Goal: Information Seeking & Learning: Learn about a topic

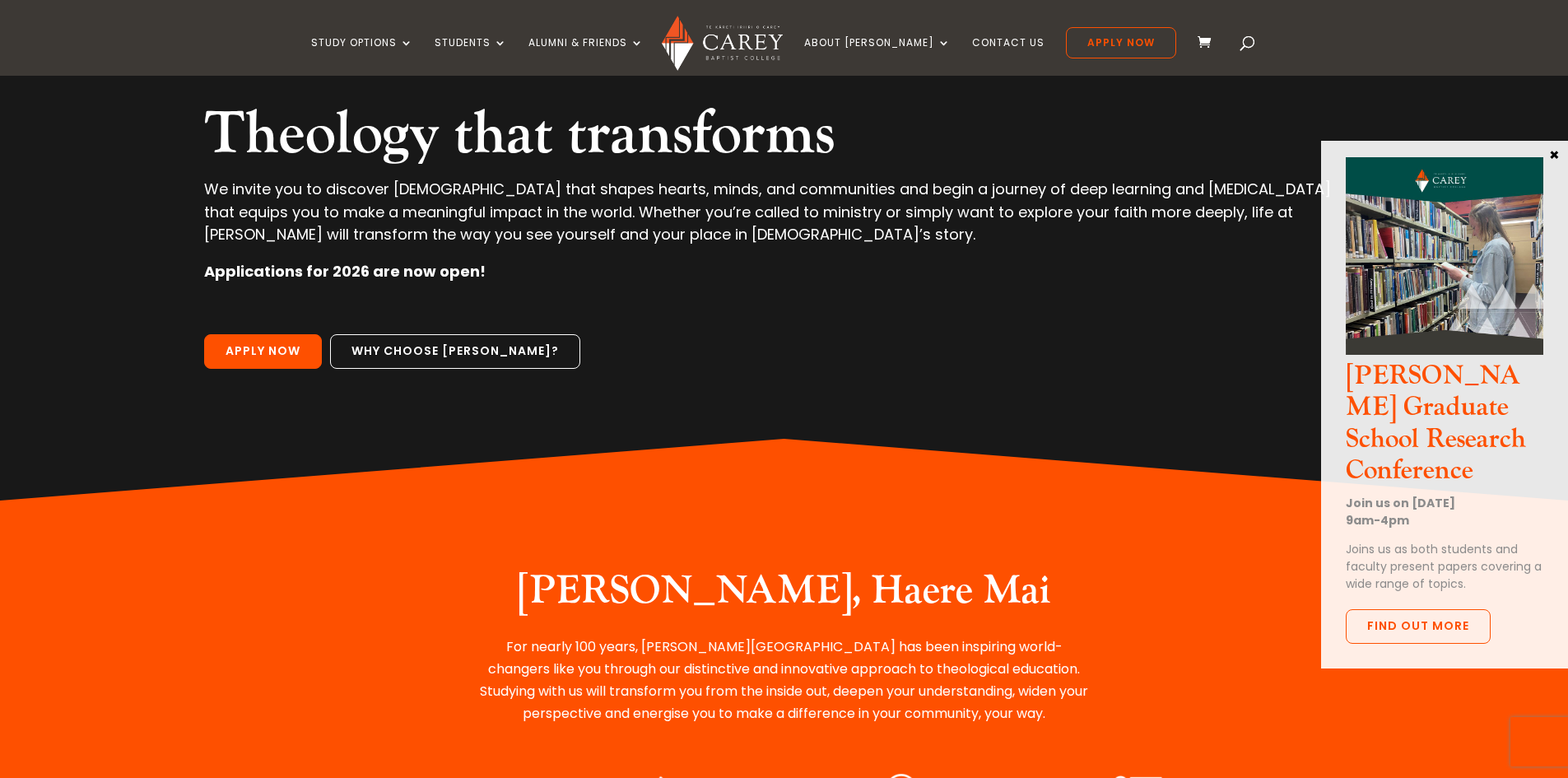
scroll to position [165, 0]
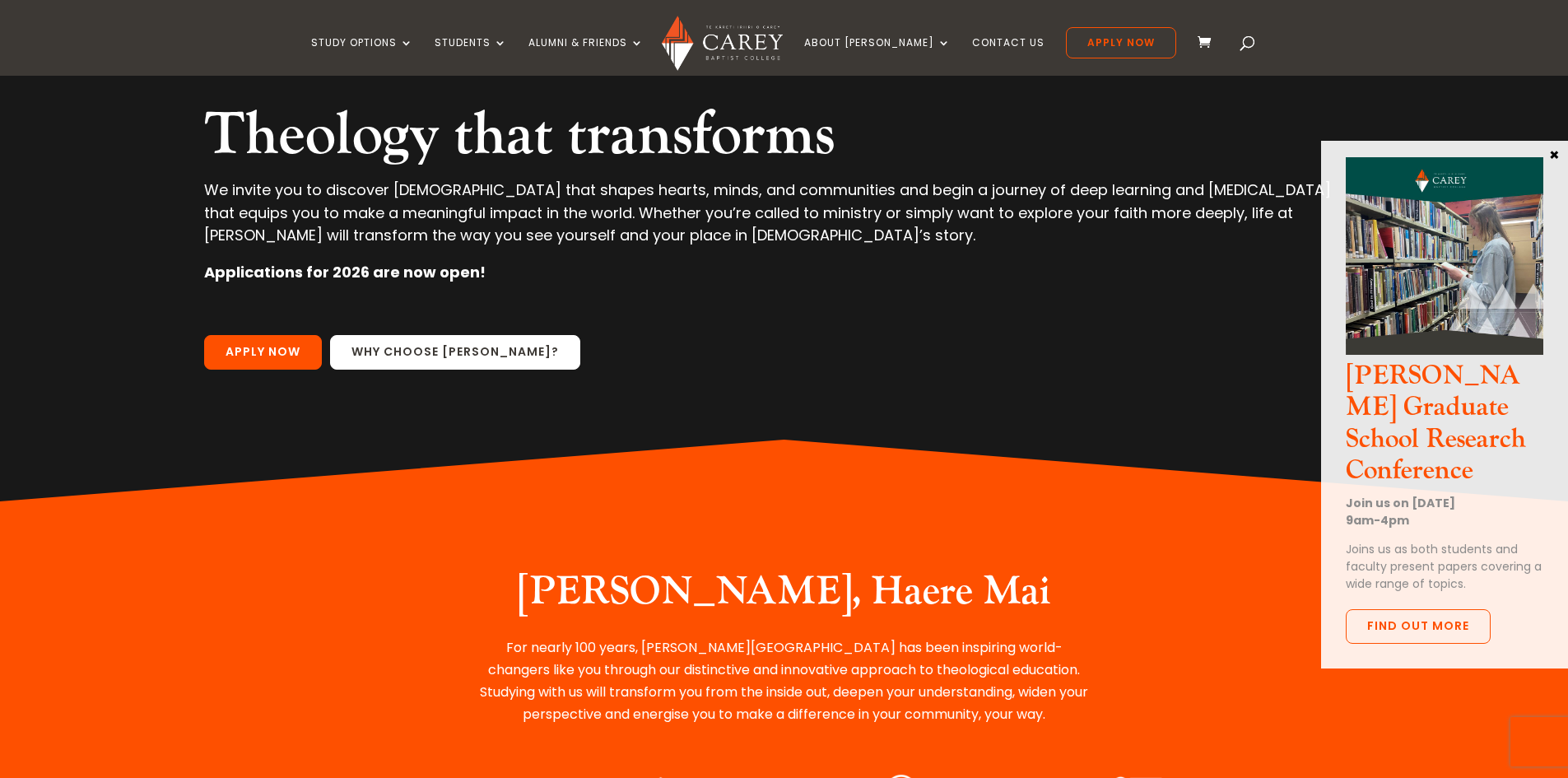
click at [424, 353] on link "Why choose Carey?" at bounding box center [455, 352] width 251 height 35
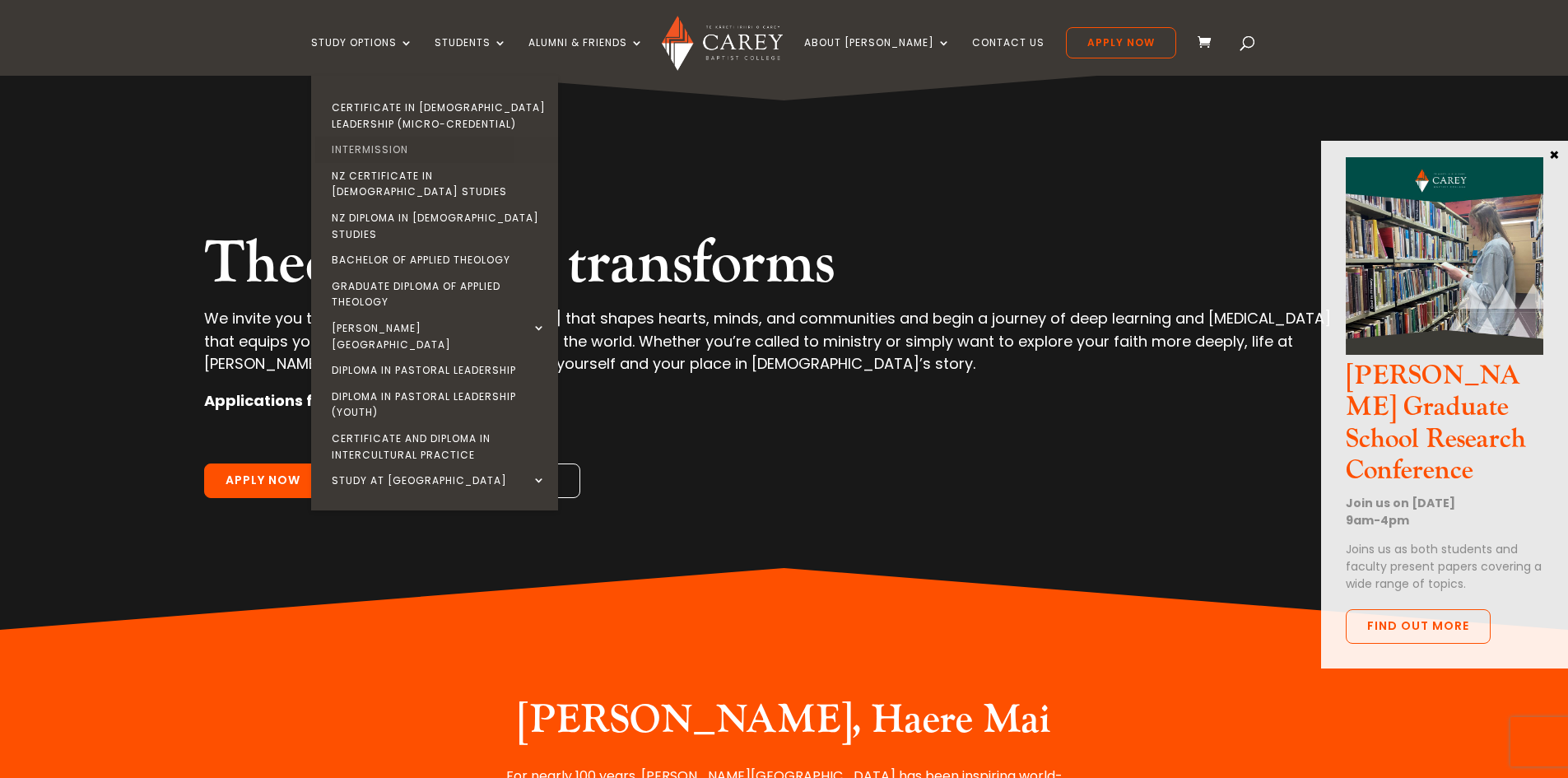
scroll to position [0, 0]
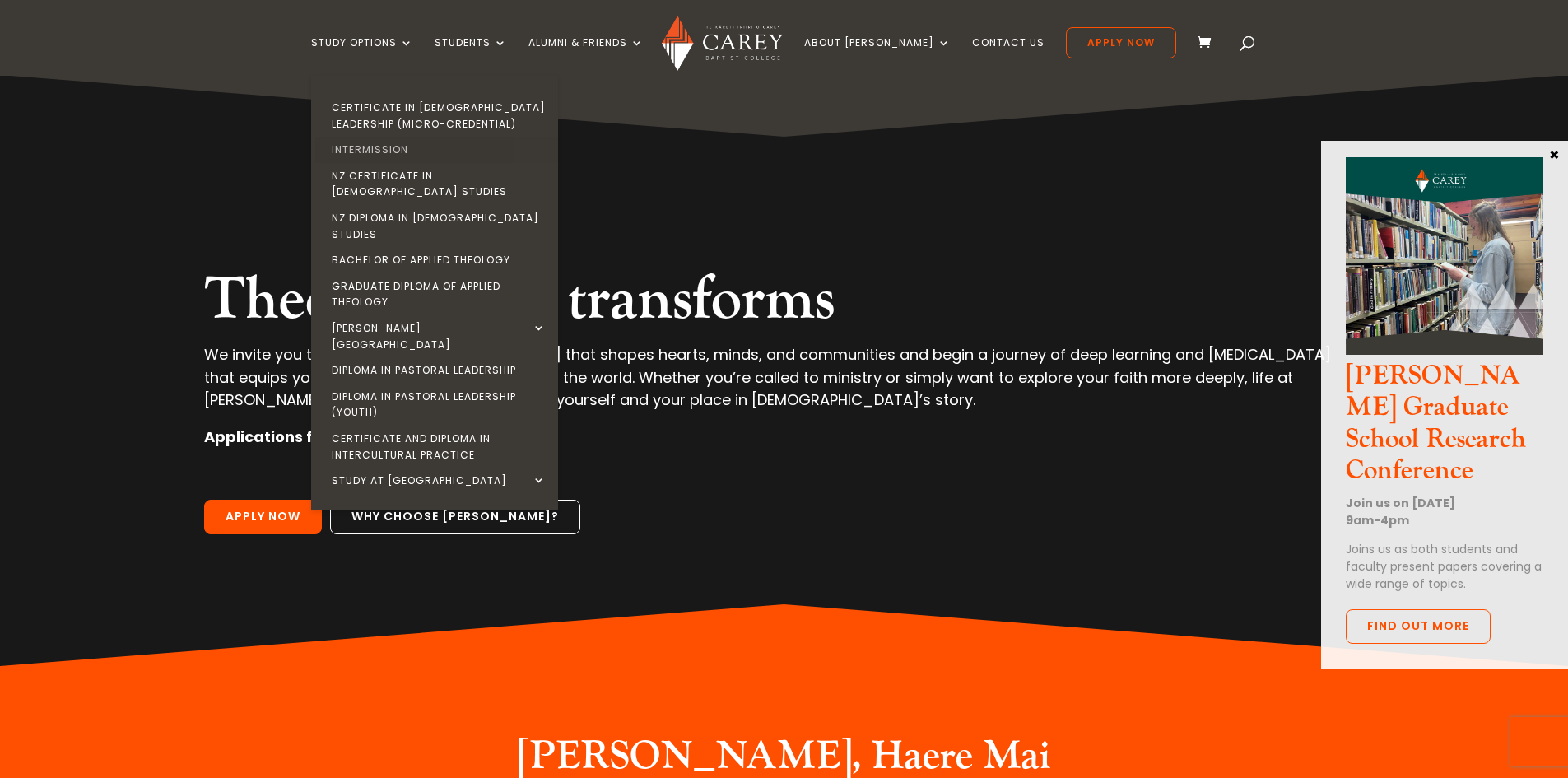
click at [403, 152] on link "Intermission" at bounding box center [439, 150] width 247 height 26
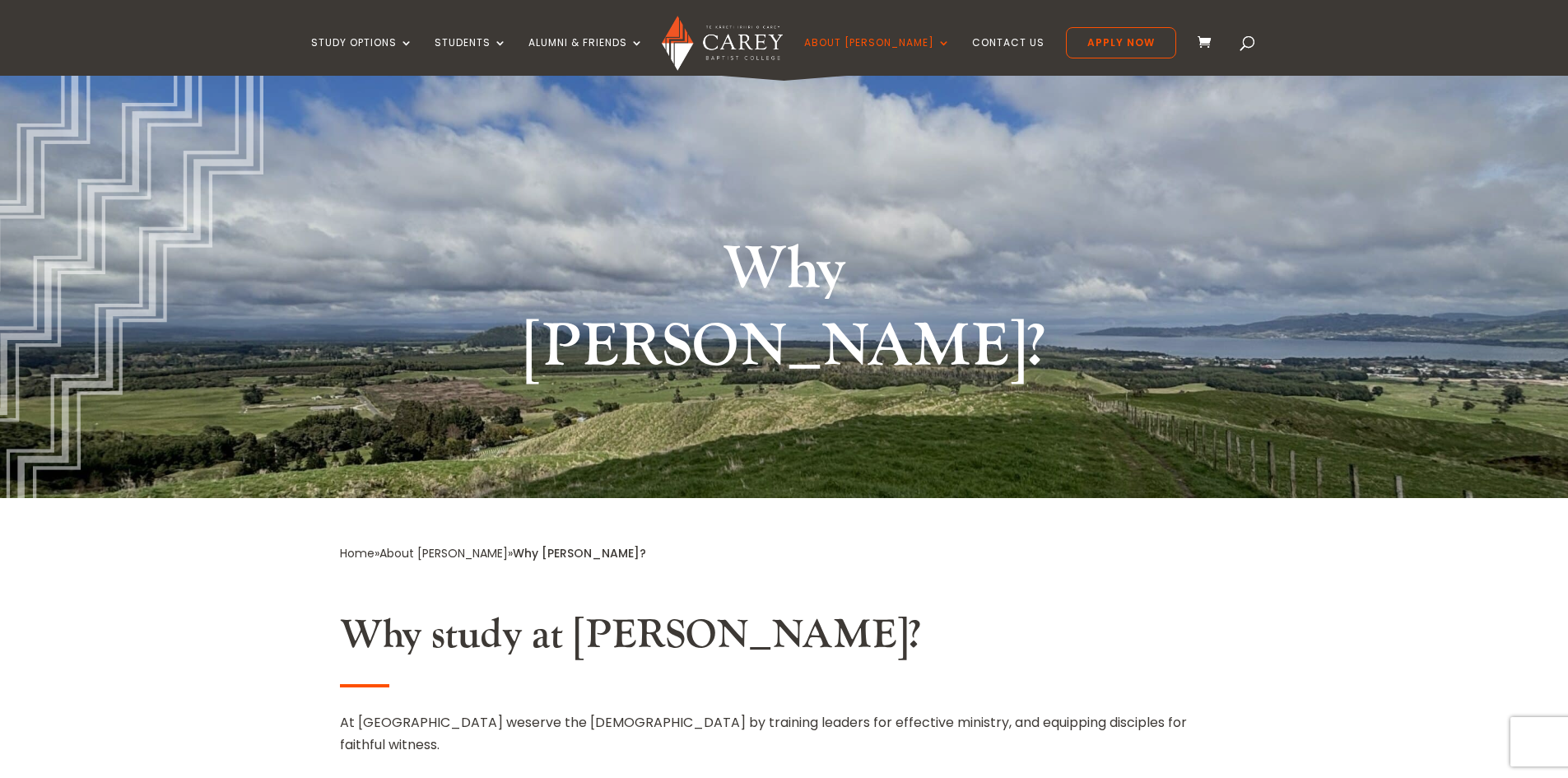
scroll to position [165, 0]
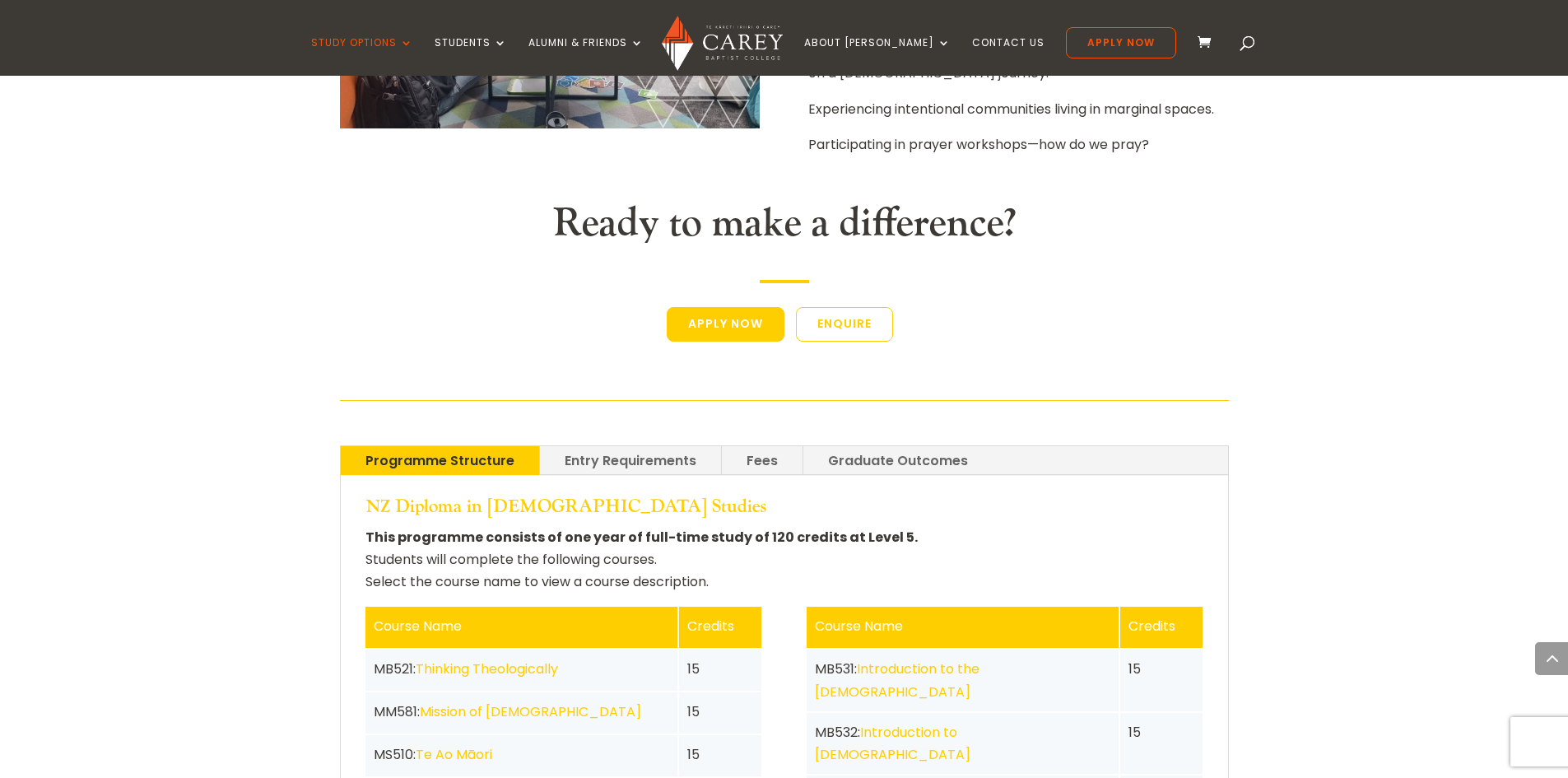
scroll to position [2881, 0]
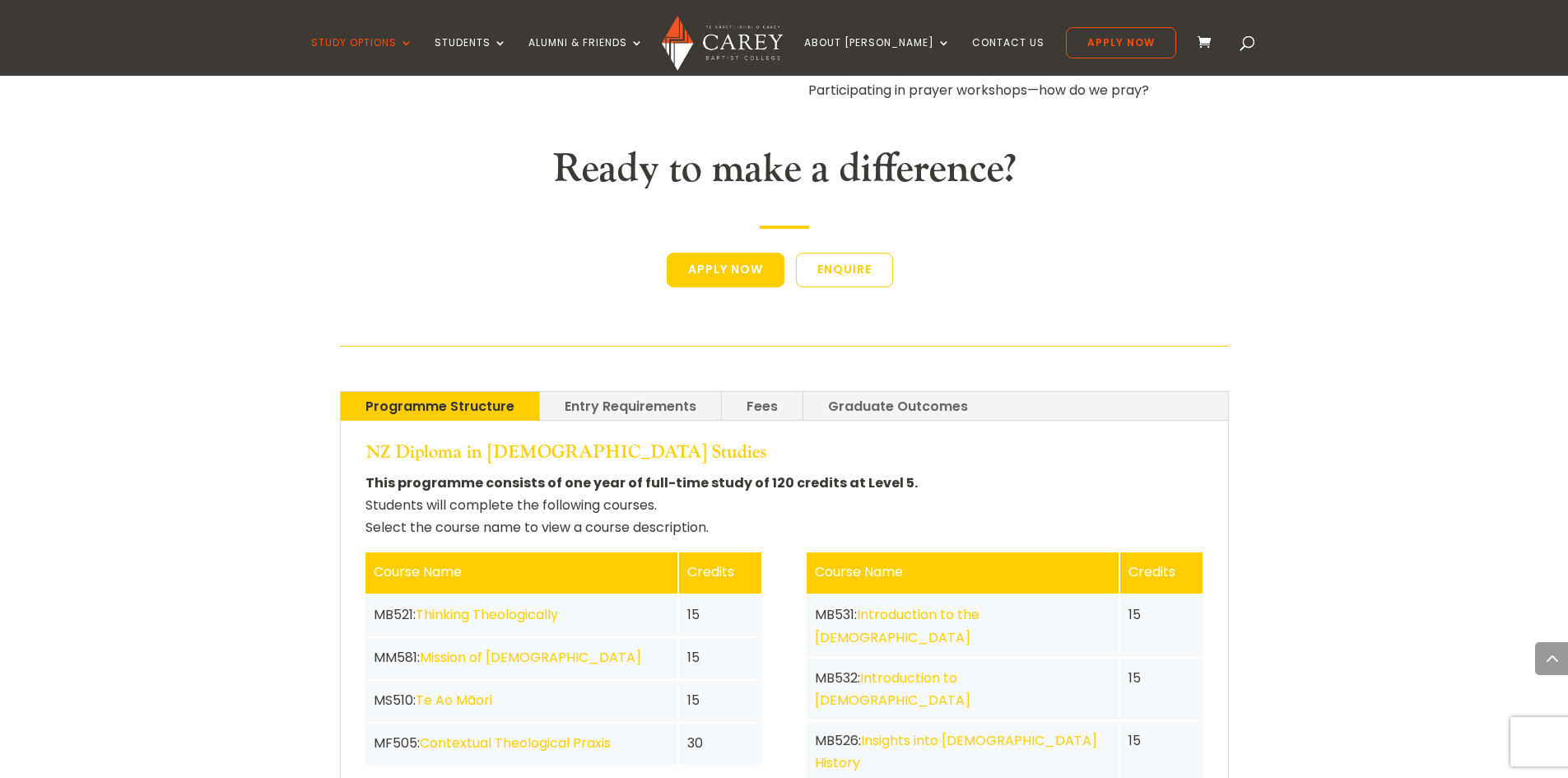
click at [608, 392] on link "Entry Requirements" at bounding box center [630, 406] width 181 height 29
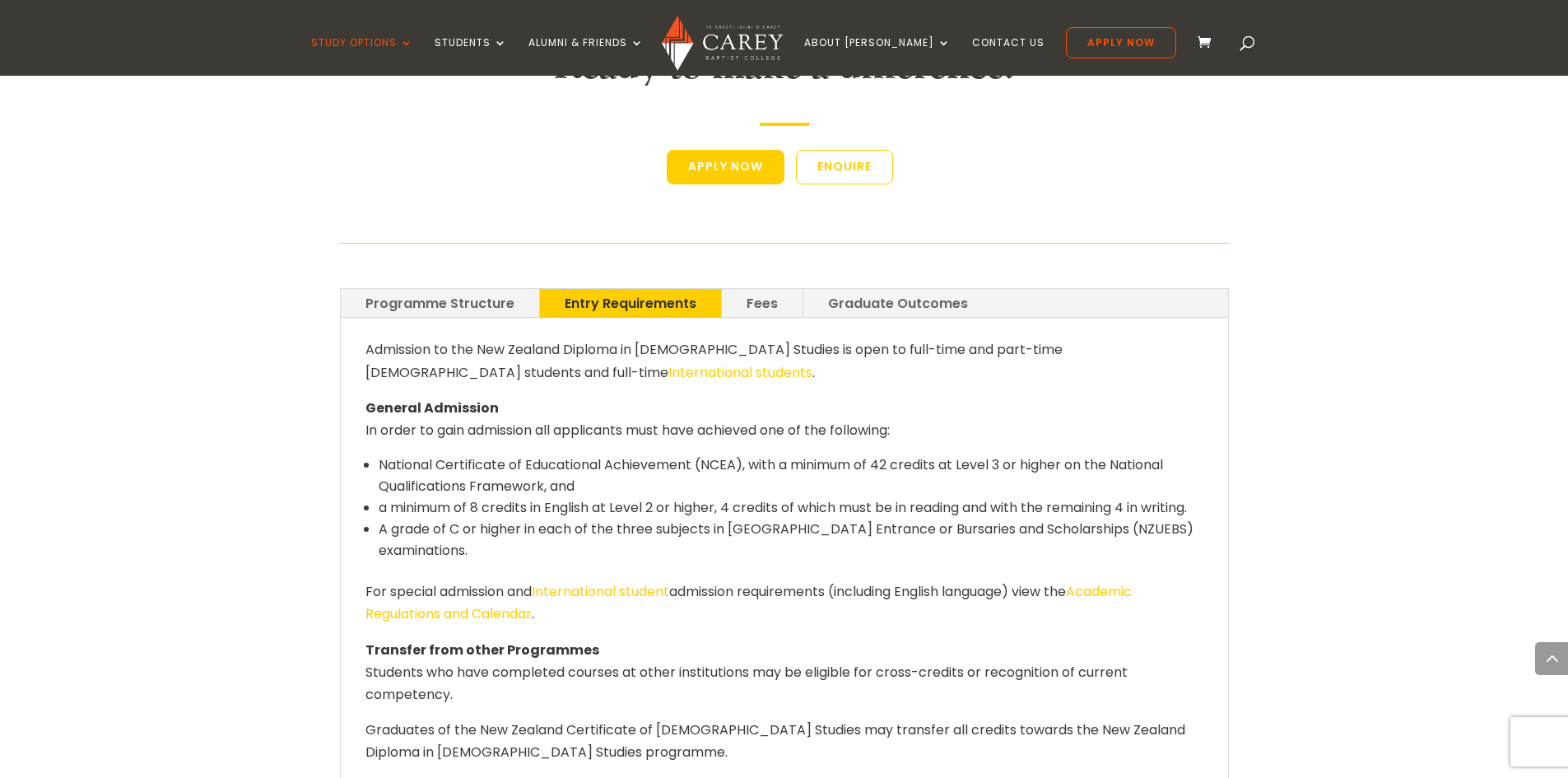
scroll to position [2963, 0]
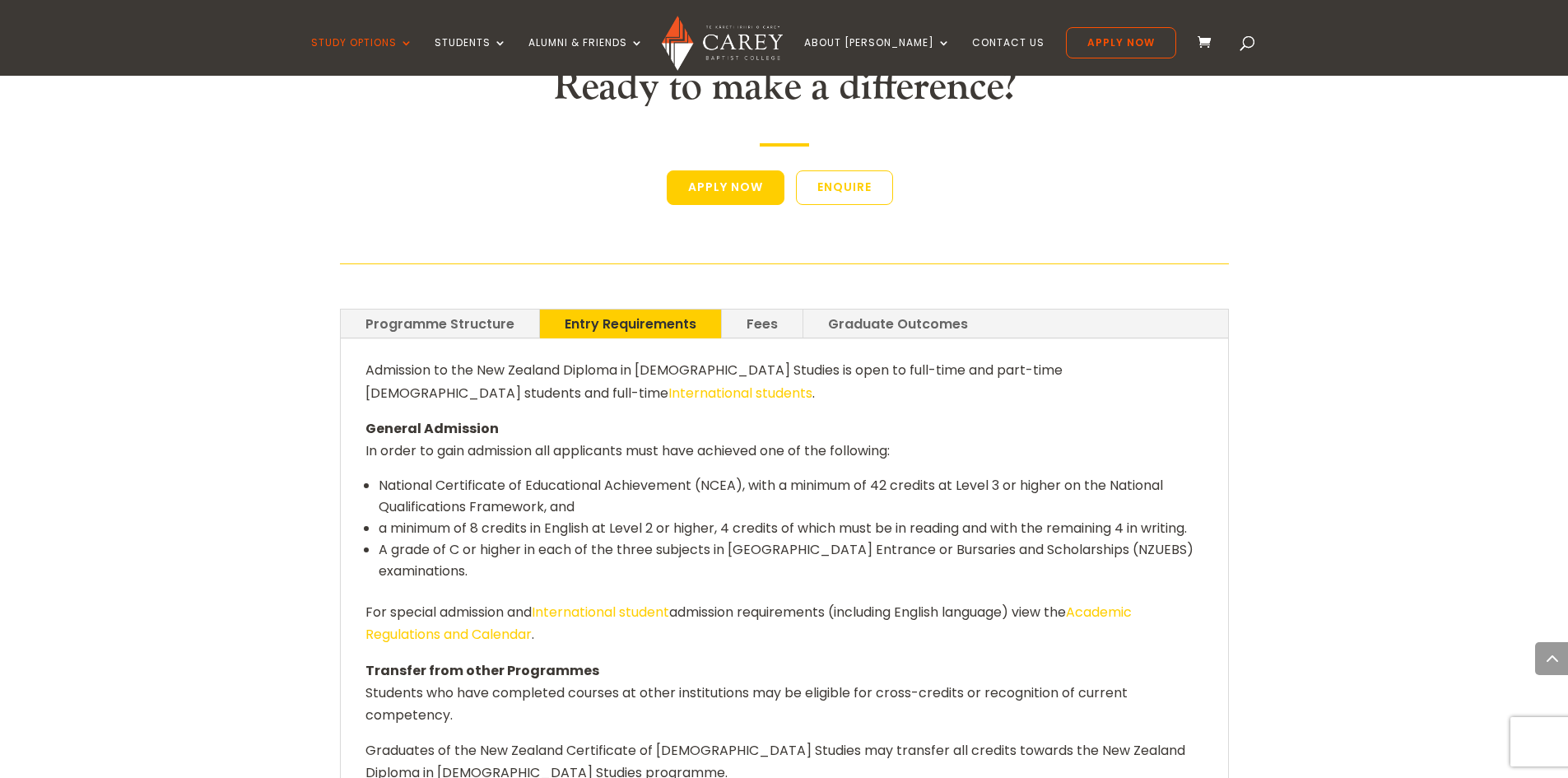
click at [753, 310] on link "Fees" at bounding box center [762, 324] width 80 height 29
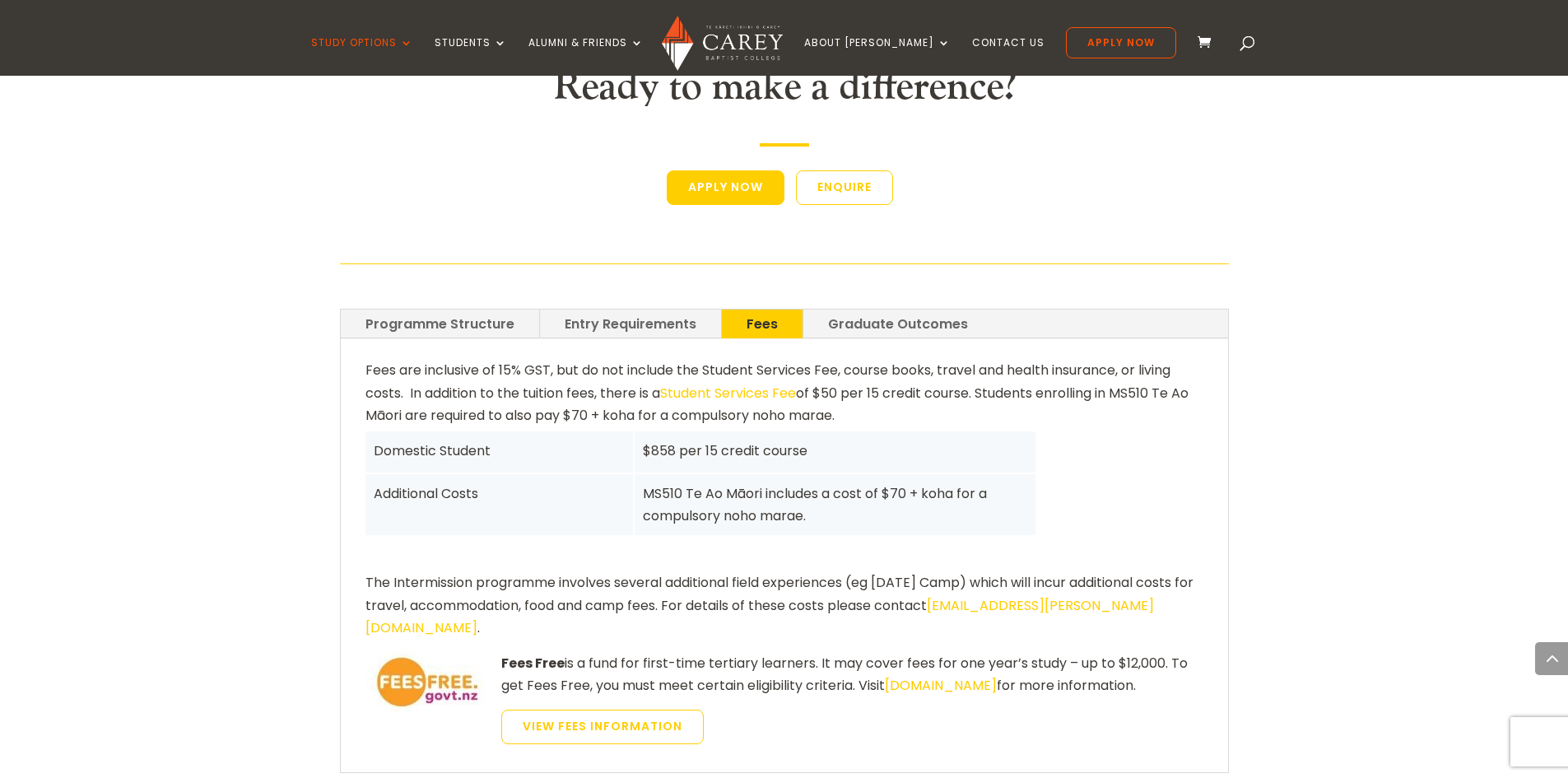
click at [655, 310] on link "Entry Requirements" at bounding box center [630, 324] width 181 height 29
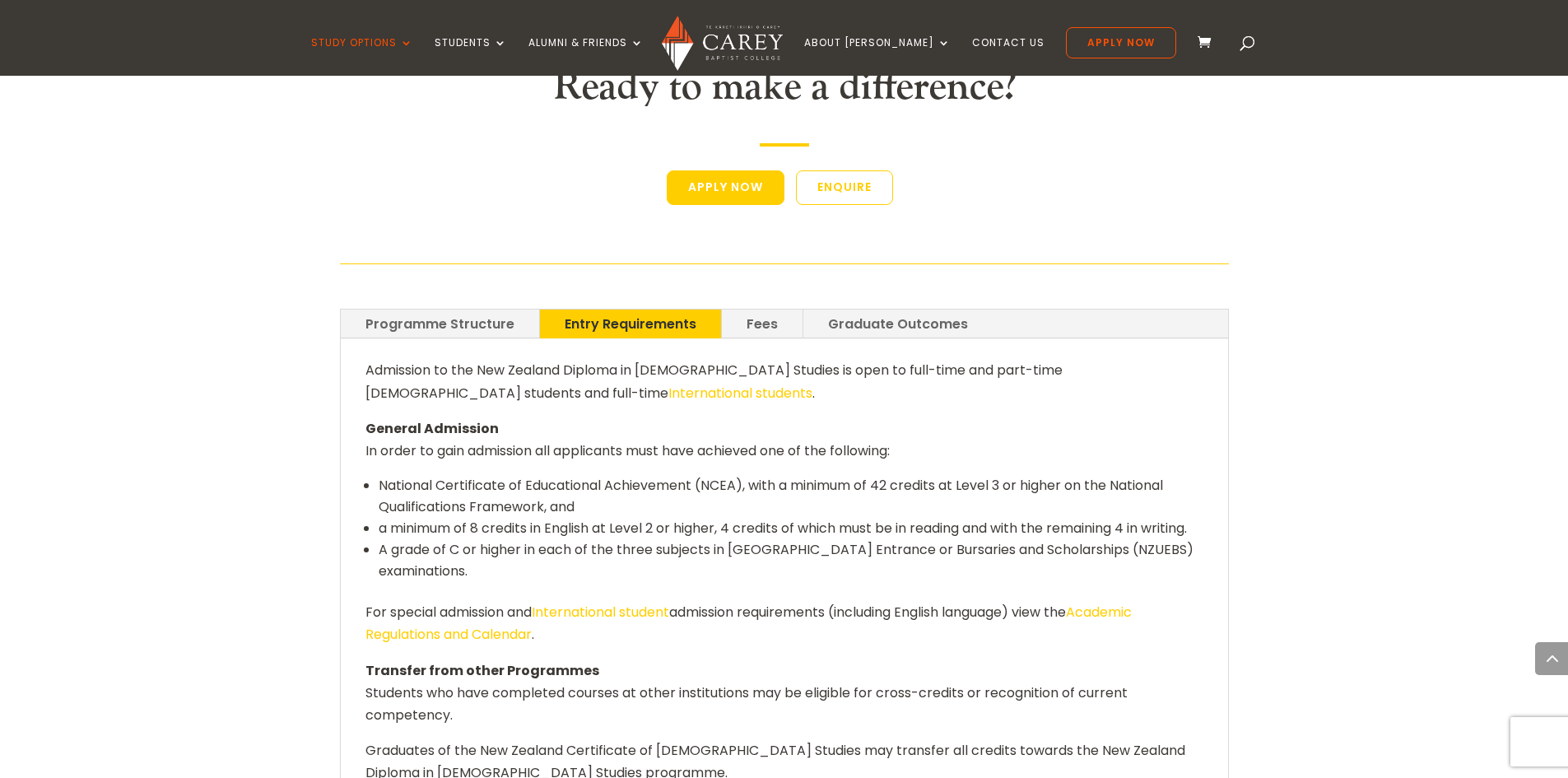
click at [772, 310] on link "Fees" at bounding box center [762, 324] width 80 height 29
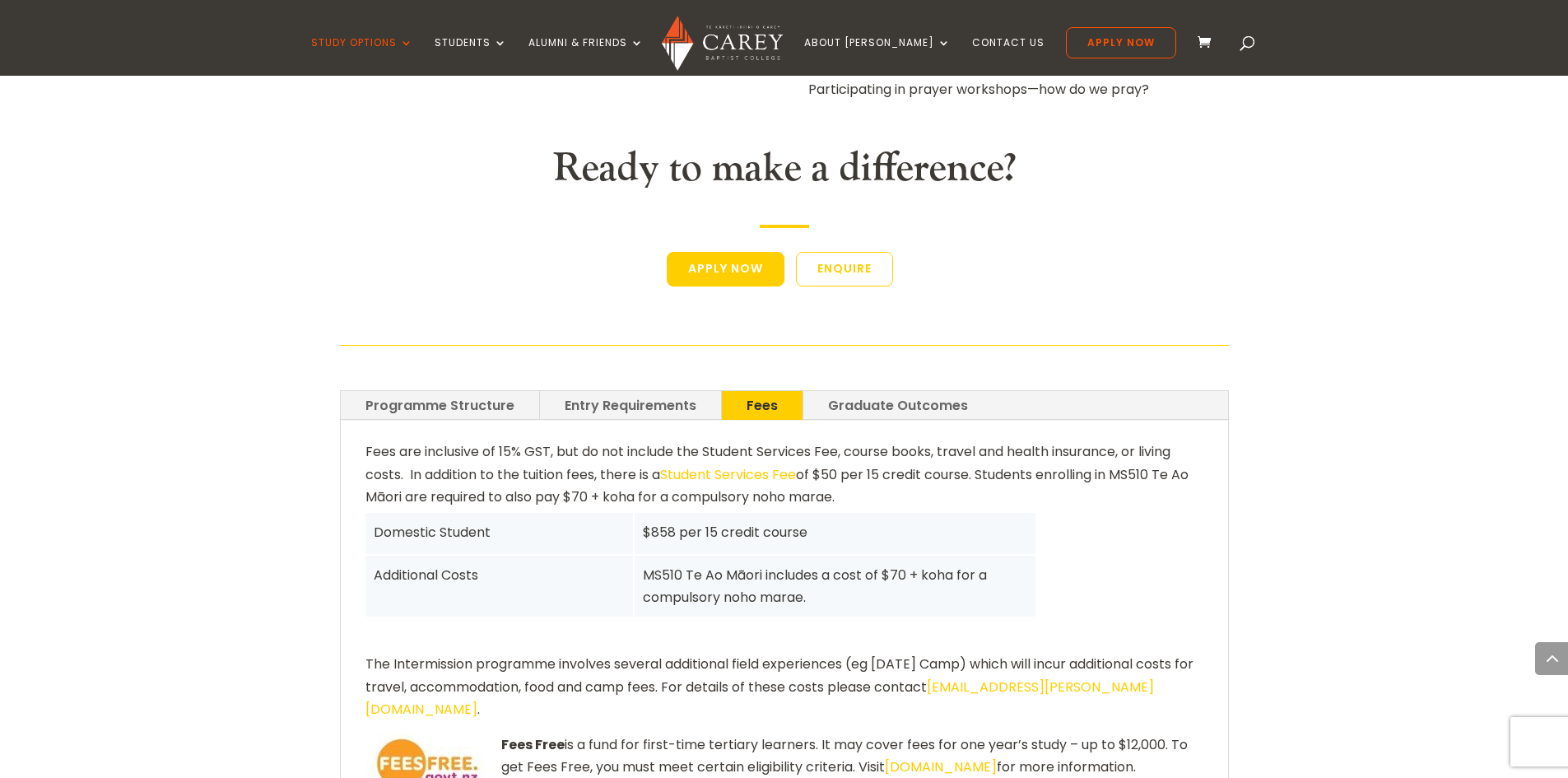
scroll to position [2881, 0]
click at [512, 392] on link "Programme Structure" at bounding box center [439, 406] width 198 height 29
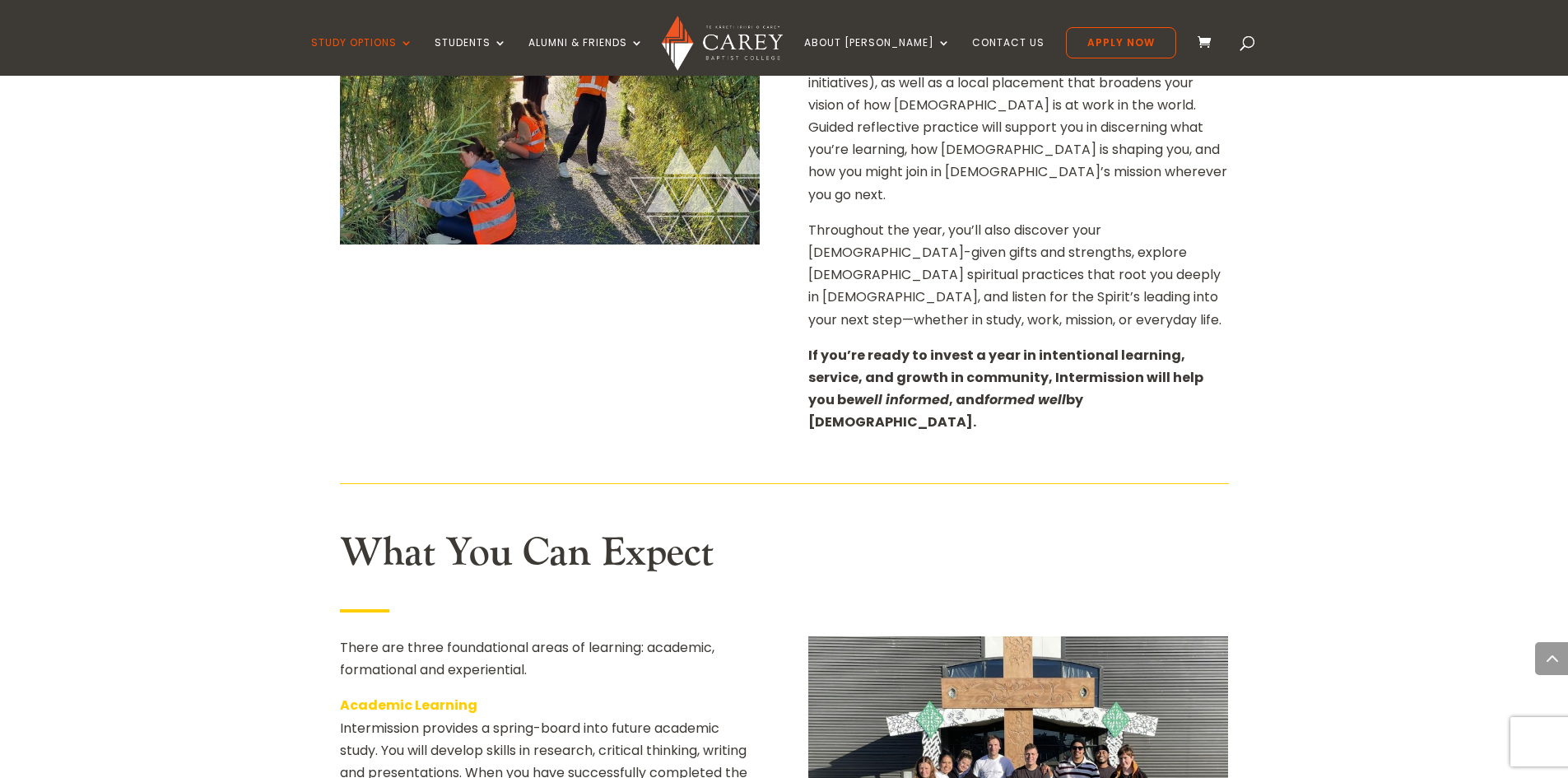
scroll to position [1317, 0]
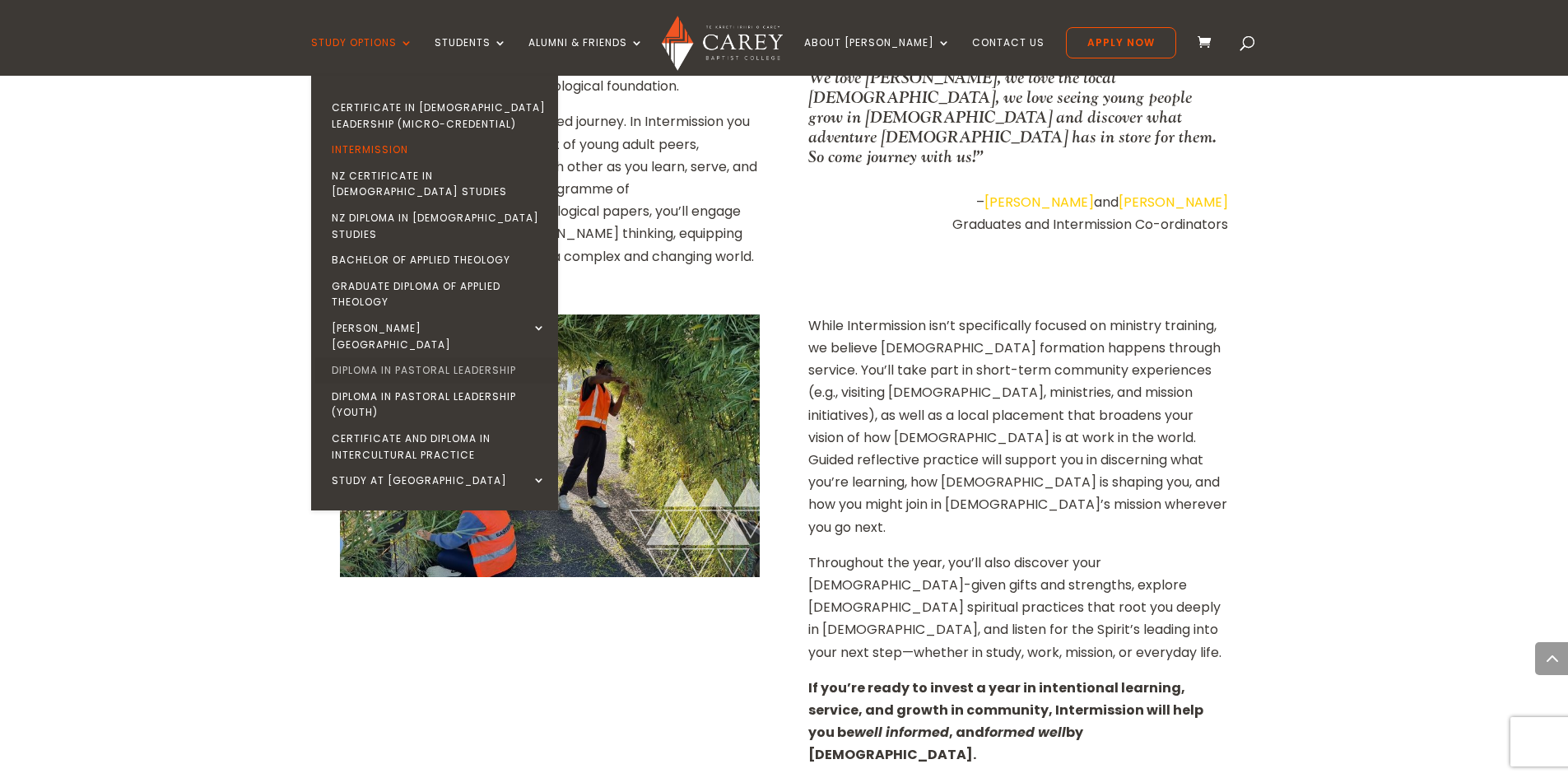
click at [457, 357] on link "Diploma in Pastoral Leadership" at bounding box center [439, 370] width 247 height 26
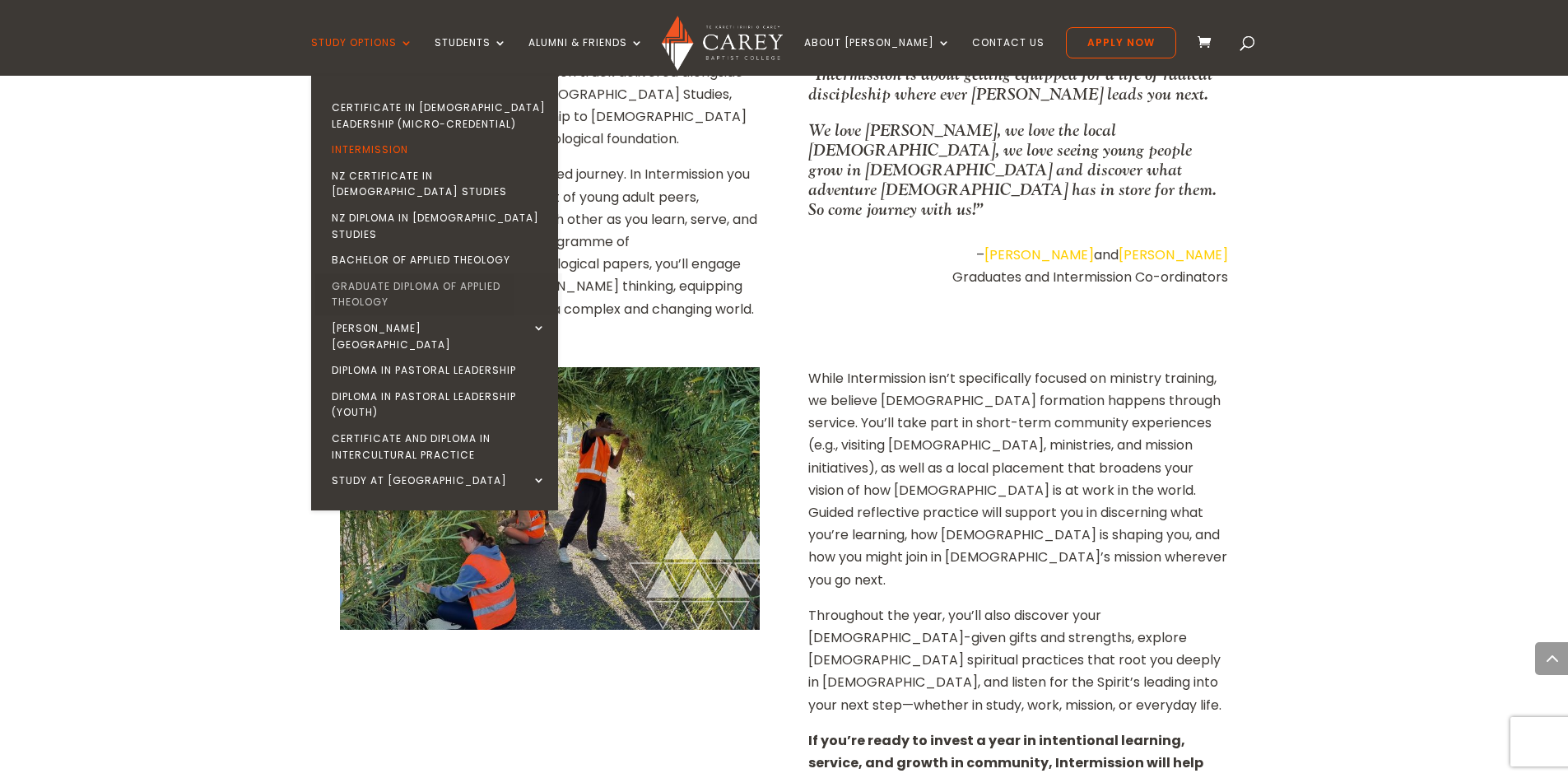
scroll to position [1234, 0]
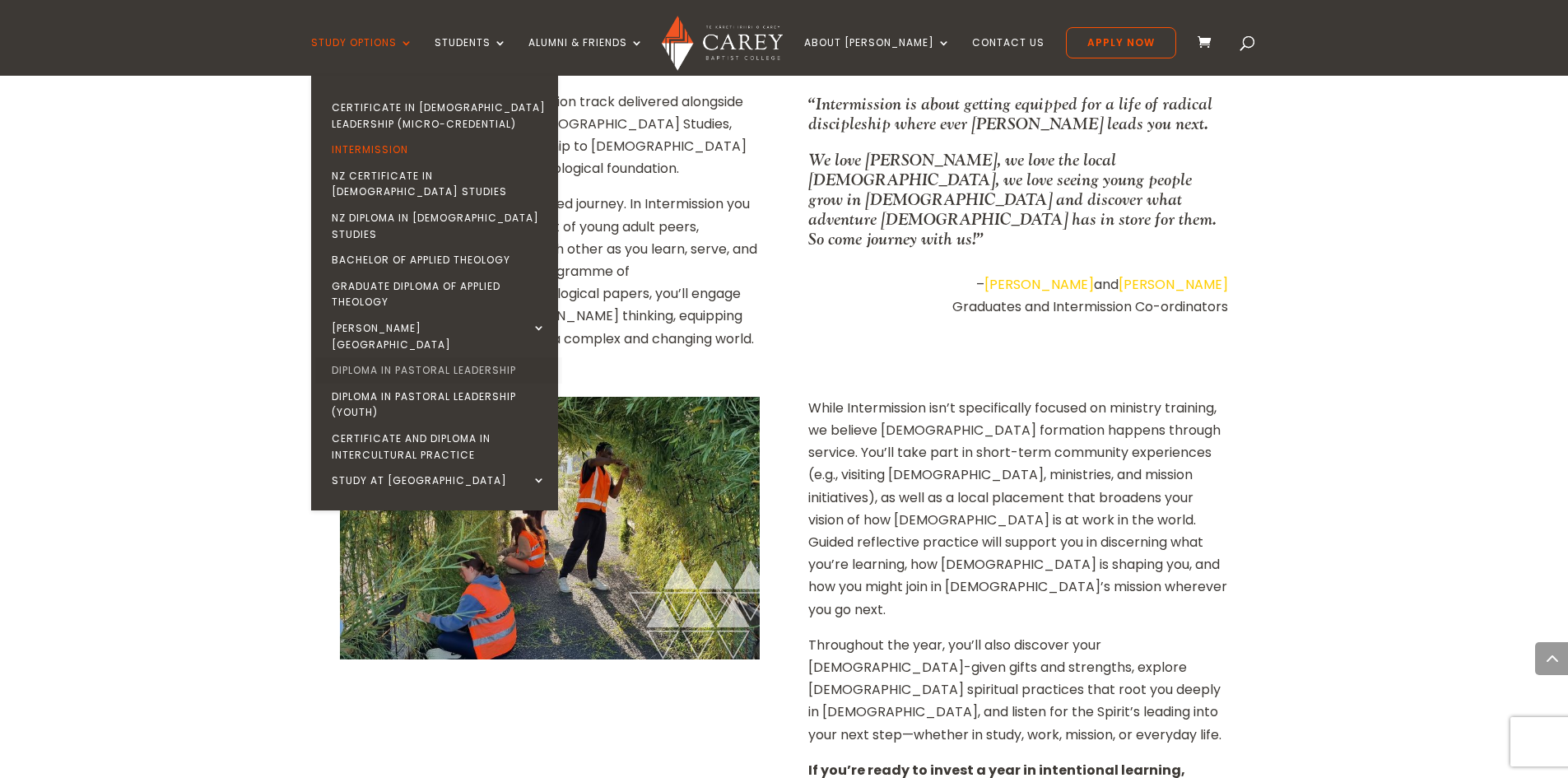
click at [447, 357] on link "Diploma in Pastoral Leadership" at bounding box center [439, 370] width 247 height 26
click at [443, 357] on link "Diploma in Pastoral Leadership" at bounding box center [439, 370] width 247 height 26
click at [444, 357] on link "Diploma in Pastoral Leadership" at bounding box center [439, 370] width 247 height 26
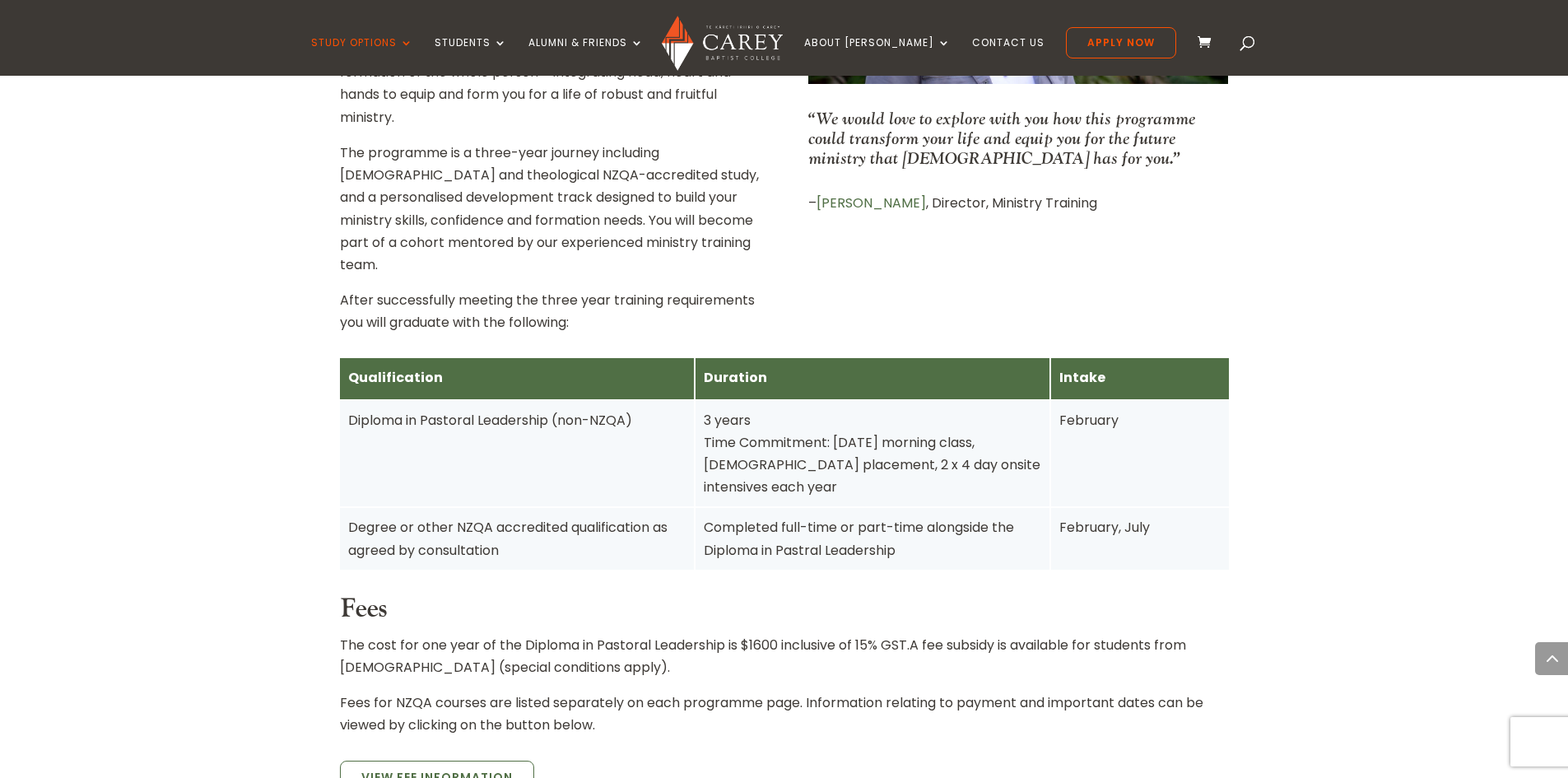
scroll to position [905, 0]
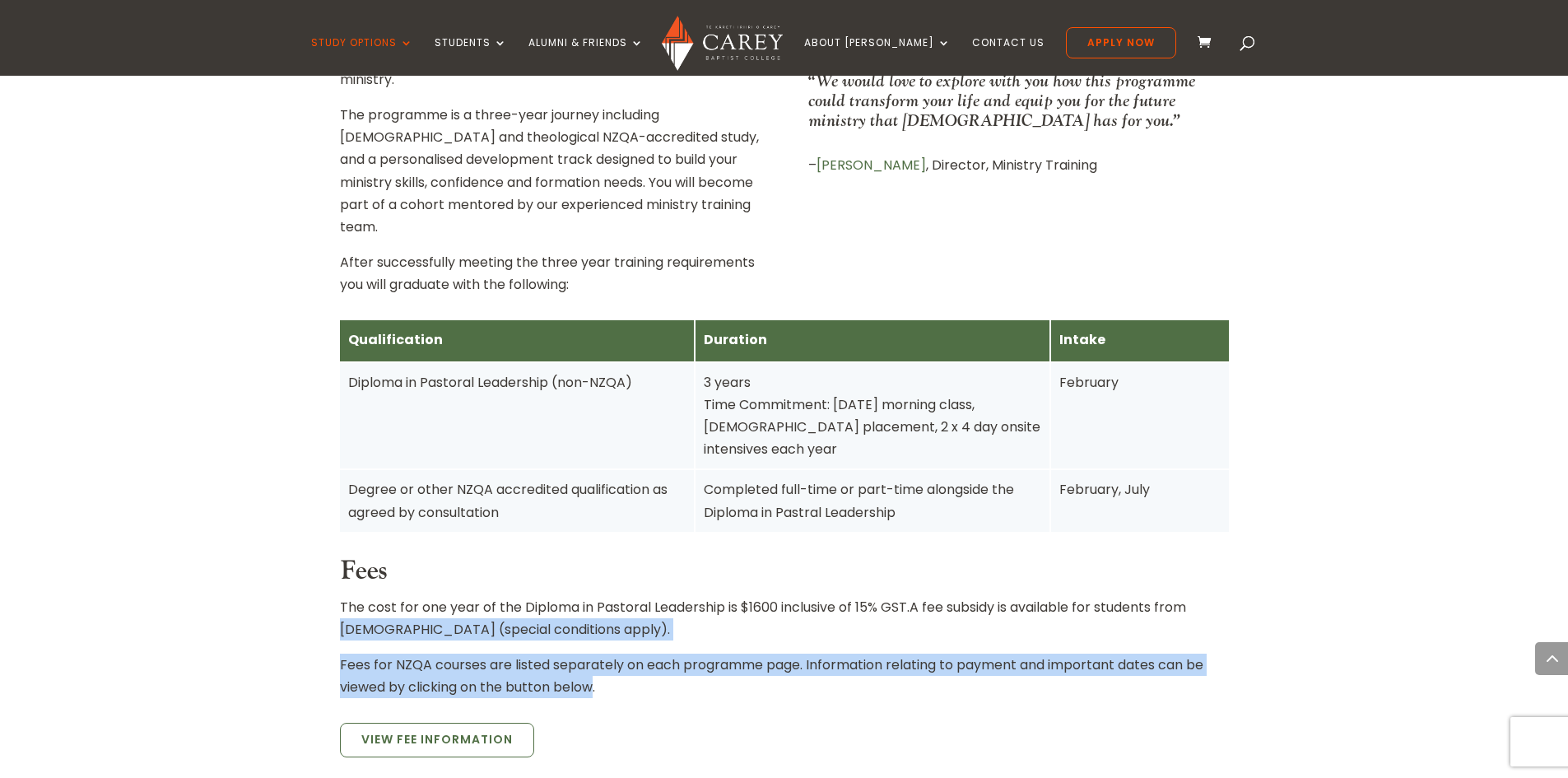
drag, startPoint x: 595, startPoint y: 619, endPoint x: 265, endPoint y: 584, distance: 331.9
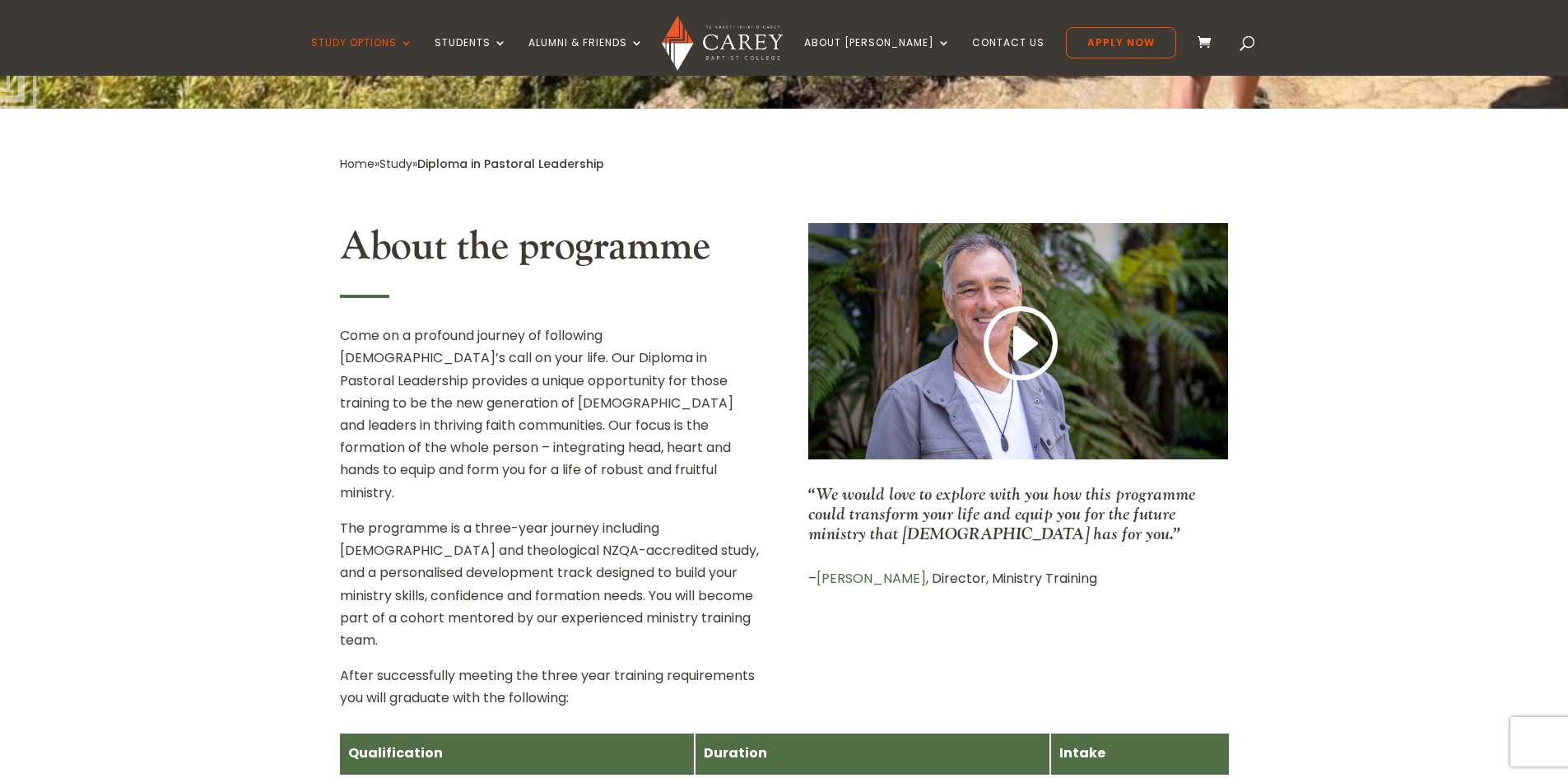
scroll to position [494, 0]
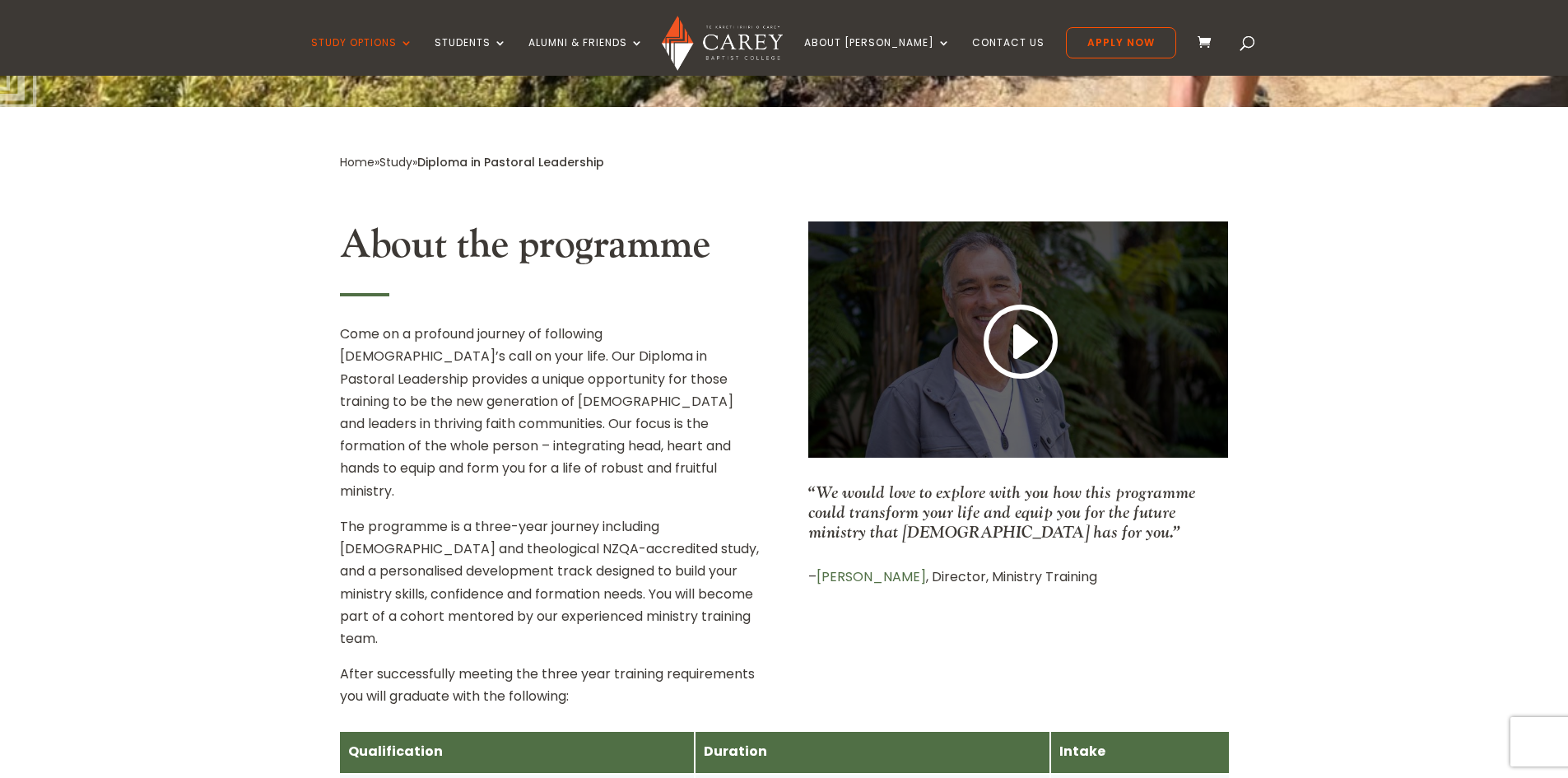
click at [1021, 345] on link at bounding box center [1018, 342] width 79 height 86
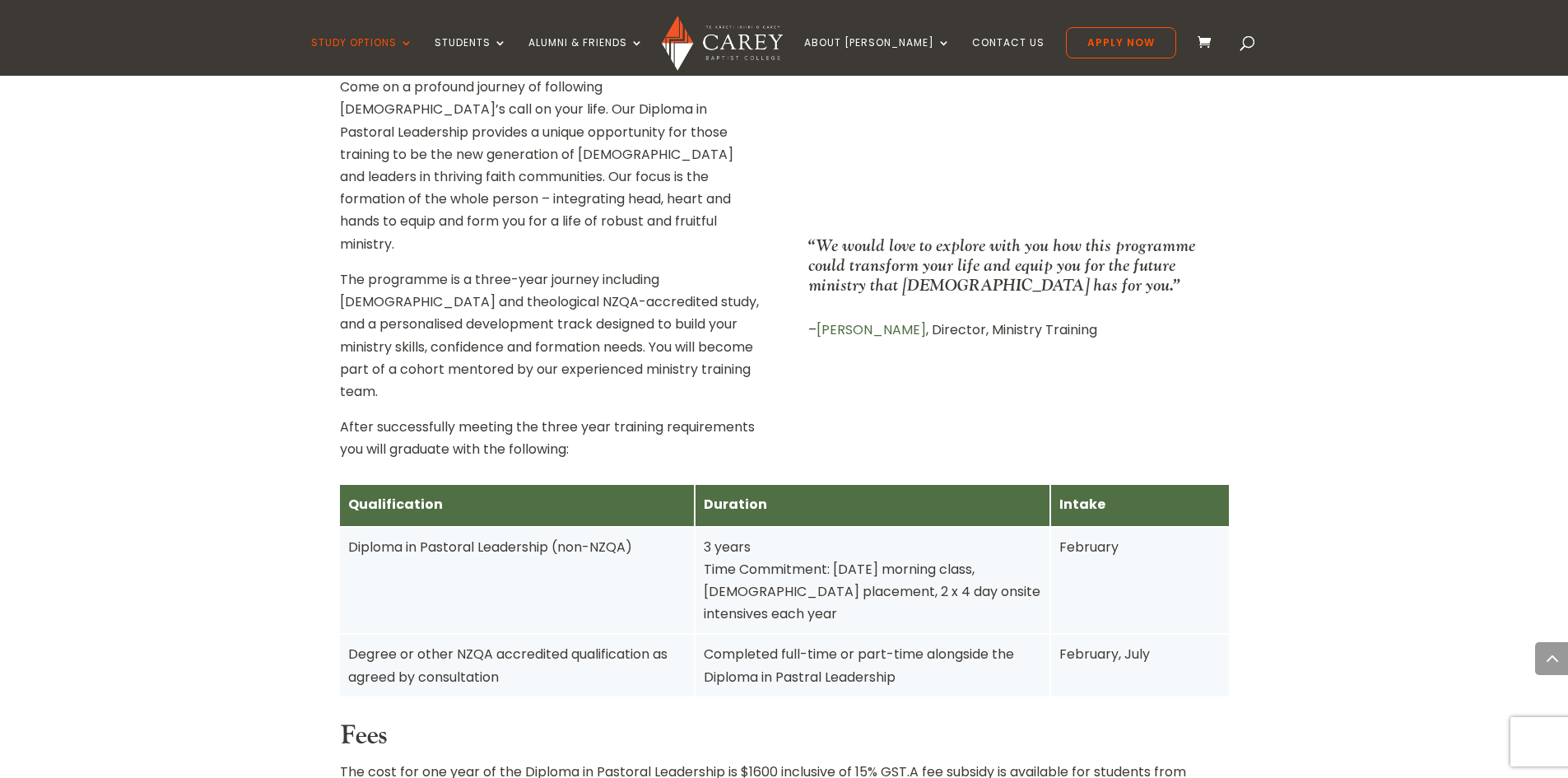
scroll to position [823, 0]
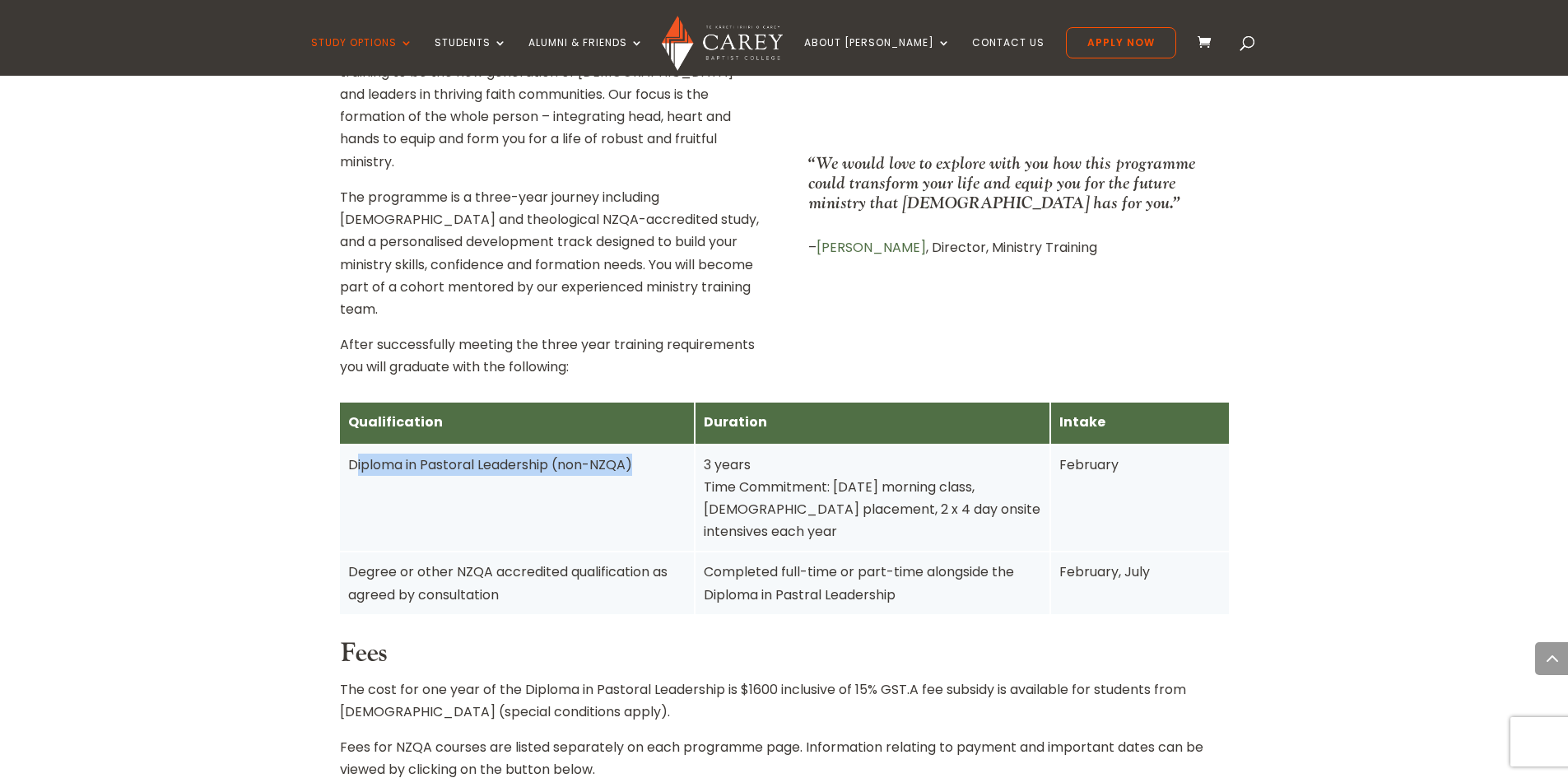
drag, startPoint x: 355, startPoint y: 423, endPoint x: 642, endPoint y: 446, distance: 287.9
click at [648, 445] on div "Diploma in Pastoral Leadership (non-NZQA)" at bounding box center [517, 498] width 353 height 107
click at [628, 454] on div "Diploma in Pastoral Leadership (non-NZQA)" at bounding box center [516, 465] width 338 height 22
click at [598, 445] on div "Diploma in Pastoral Leadership (non-NZQA)" at bounding box center [517, 498] width 353 height 107
drag, startPoint x: 358, startPoint y: 419, endPoint x: 548, endPoint y: 439, distance: 191.0
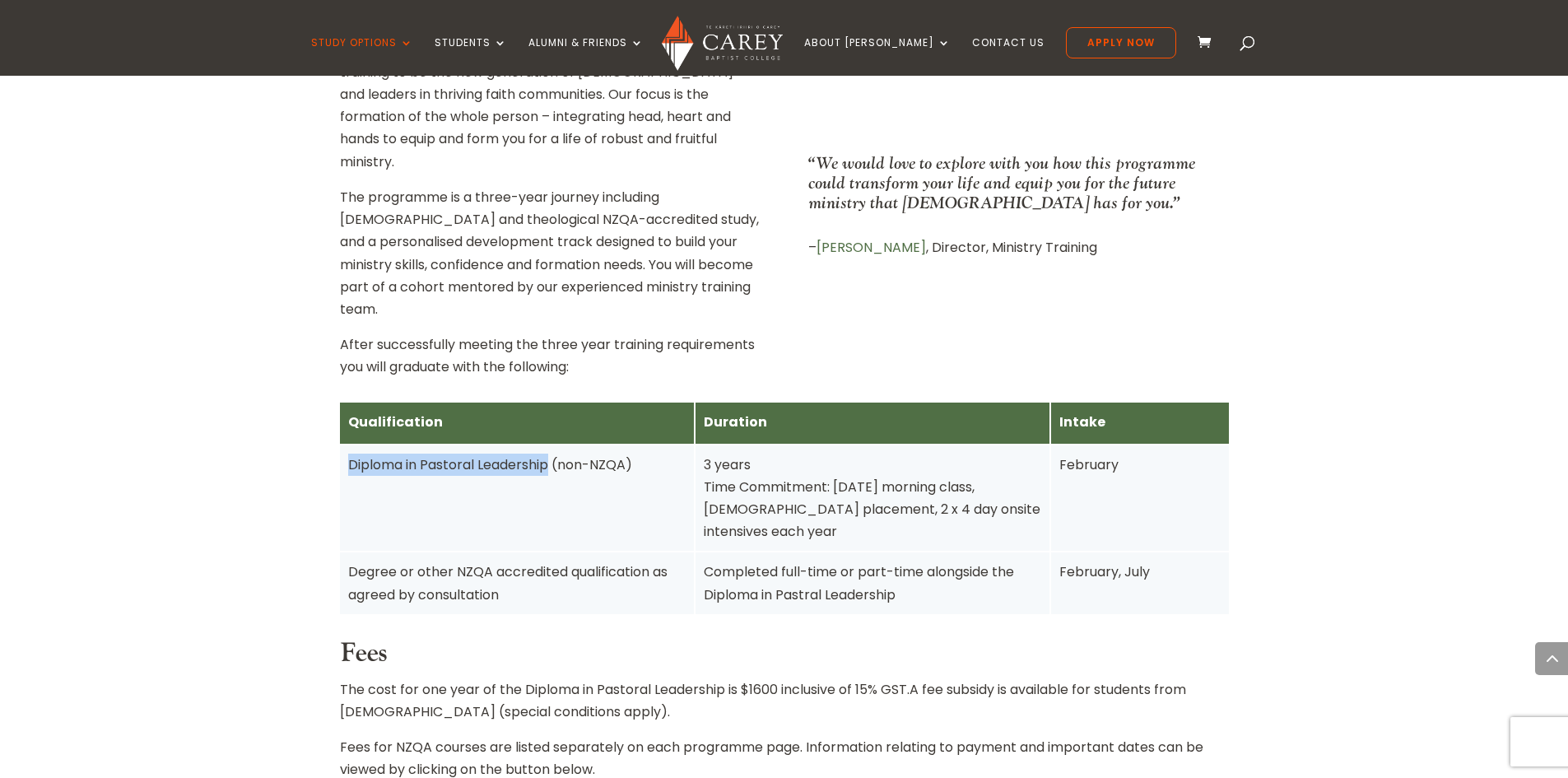
click at [548, 445] on div "Diploma in Pastoral Leadership (non-NZQA)" at bounding box center [517, 498] width 353 height 107
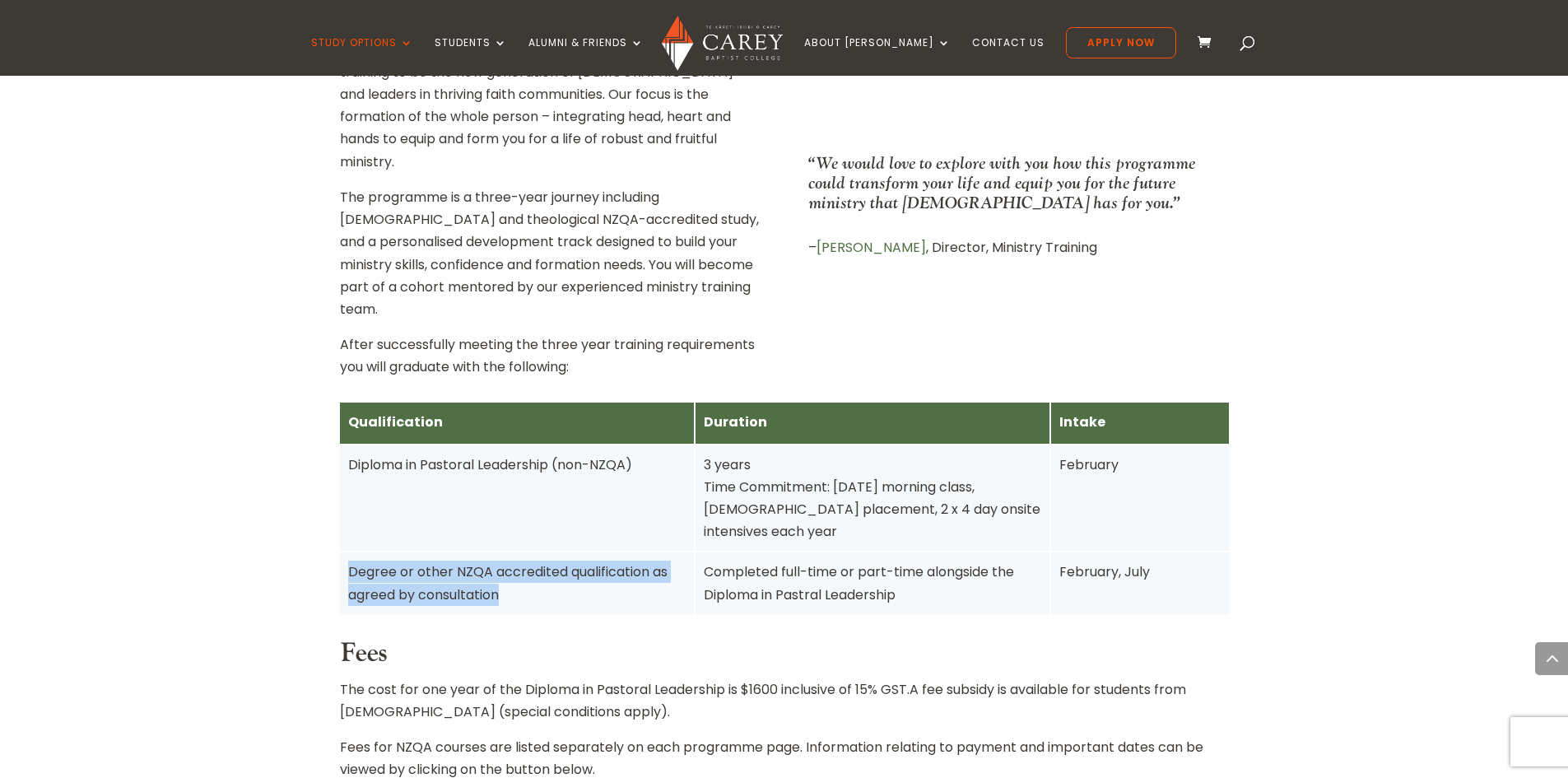
drag, startPoint x: 368, startPoint y: 508, endPoint x: 523, endPoint y: 529, distance: 156.4
click at [523, 560] on div "Degree or other NZQA accredited qualification as agreed by consultation" at bounding box center [516, 583] width 338 height 45
click at [530, 560] on div "Degree or other NZQA accredited qualification as agreed by consultation" at bounding box center [516, 583] width 338 height 45
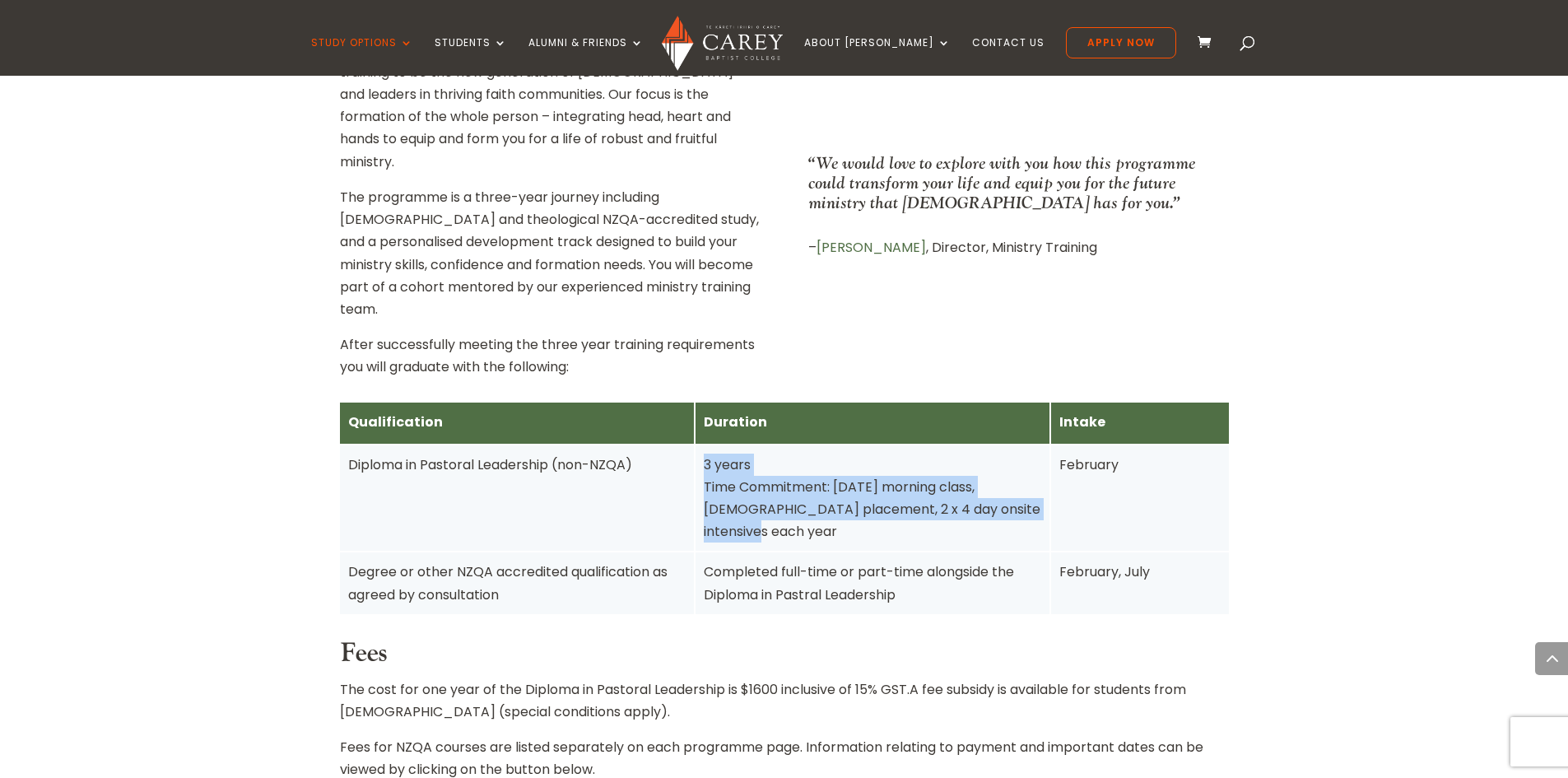
drag, startPoint x: 705, startPoint y: 413, endPoint x: 1026, endPoint y: 480, distance: 327.9
click at [1026, 480] on div "3 years Time Commitment: Tuesday morning class, church placement, 2 x 4 day ons…" at bounding box center [872, 498] width 353 height 107
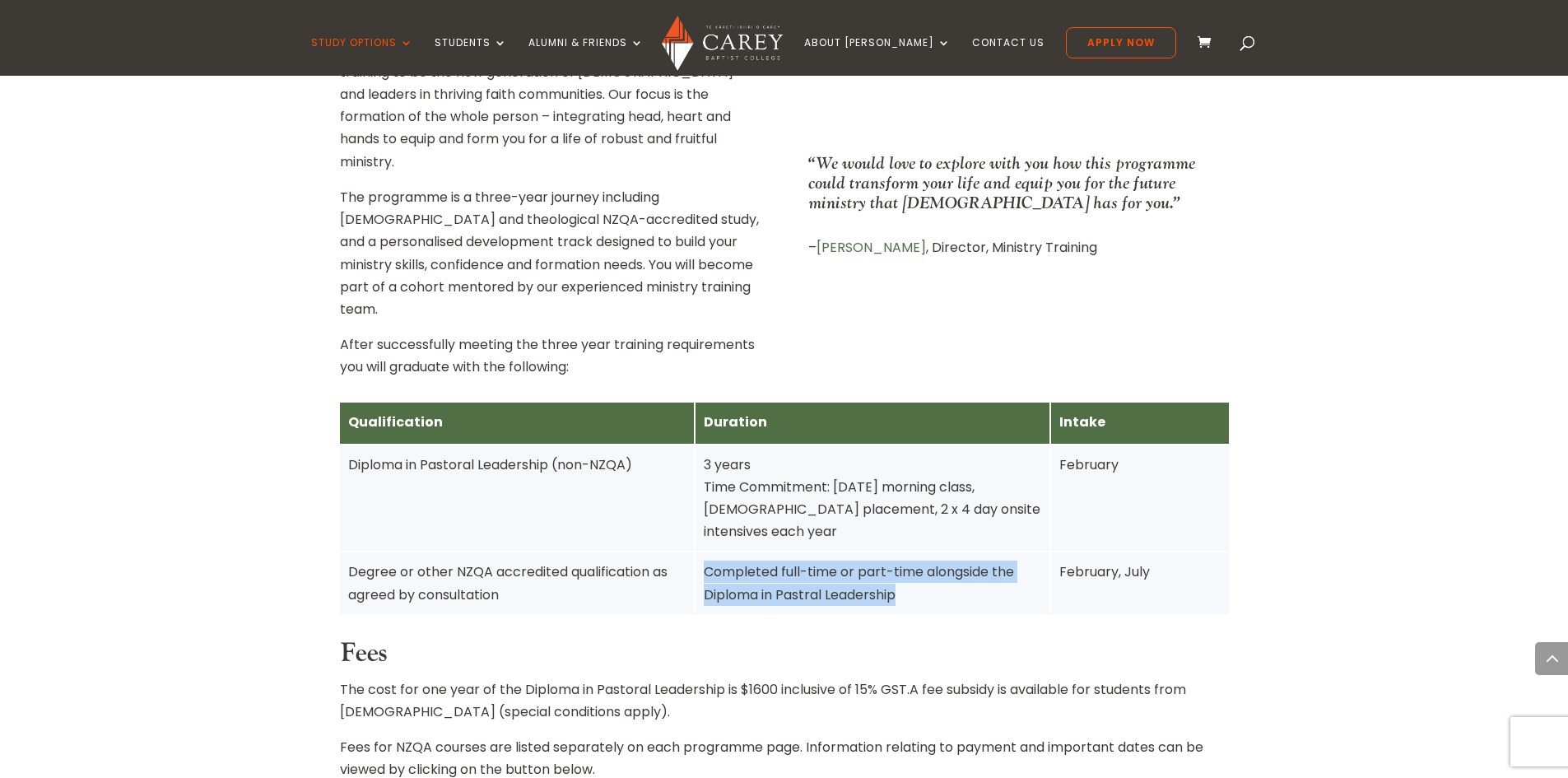
drag, startPoint x: 707, startPoint y: 500, endPoint x: 902, endPoint y: 528, distance: 197.0
click at [910, 560] on div "Completed full-time or part-time alongside the Diploma in Pastral Leadership" at bounding box center [872, 583] width 338 height 45
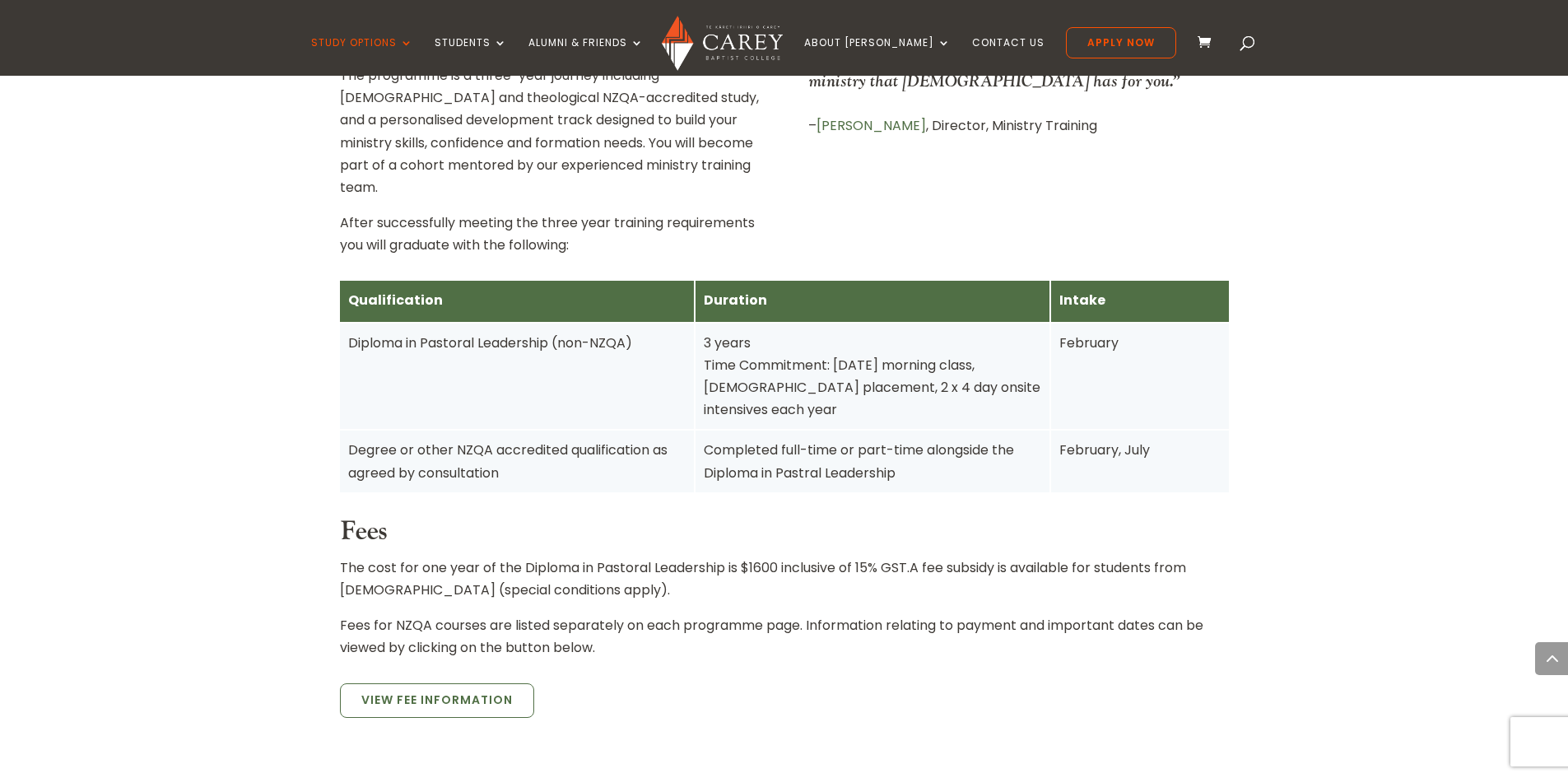
scroll to position [987, 0]
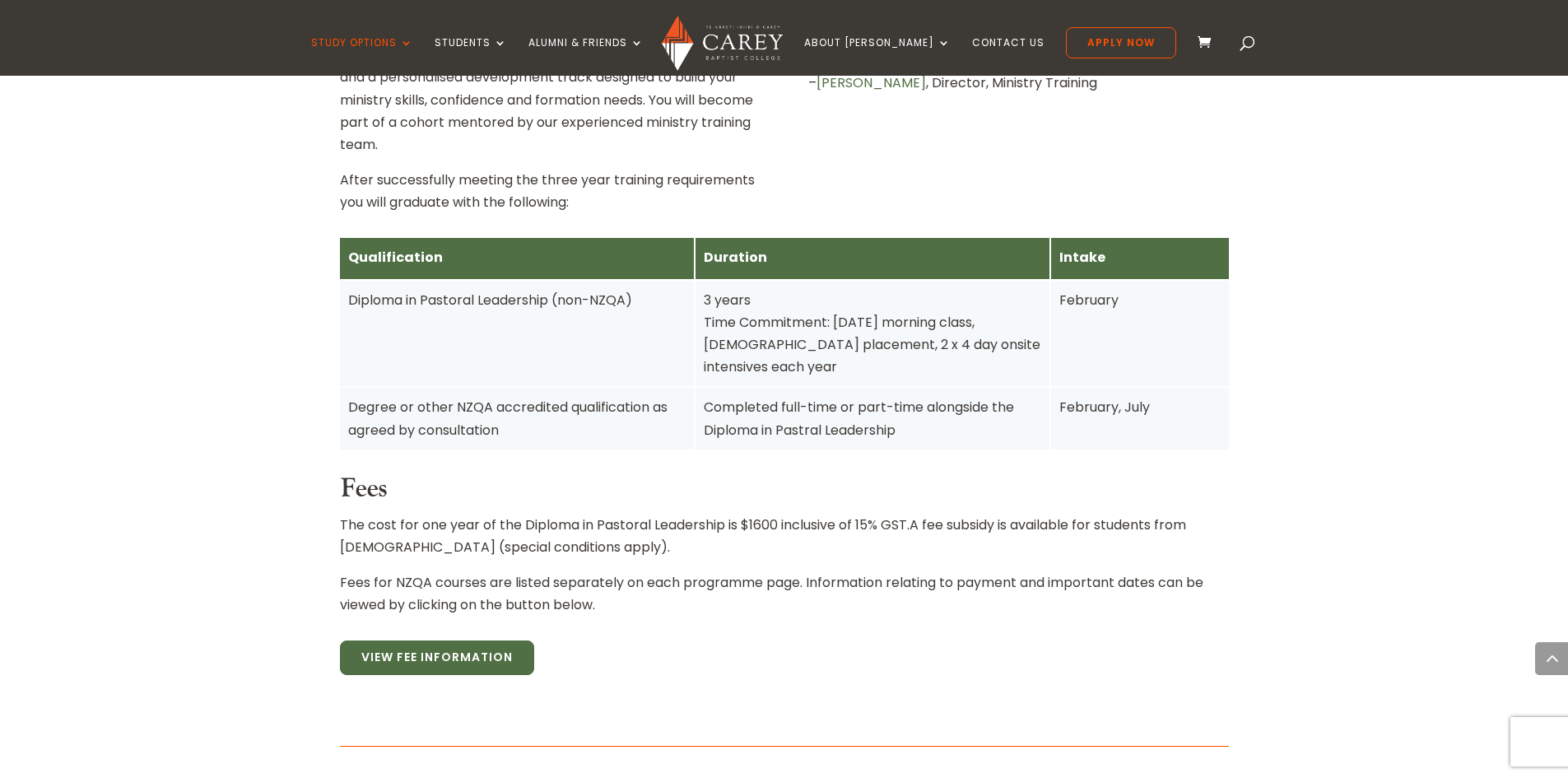
click at [396, 641] on link "View Fee Information" at bounding box center [438, 657] width 194 height 35
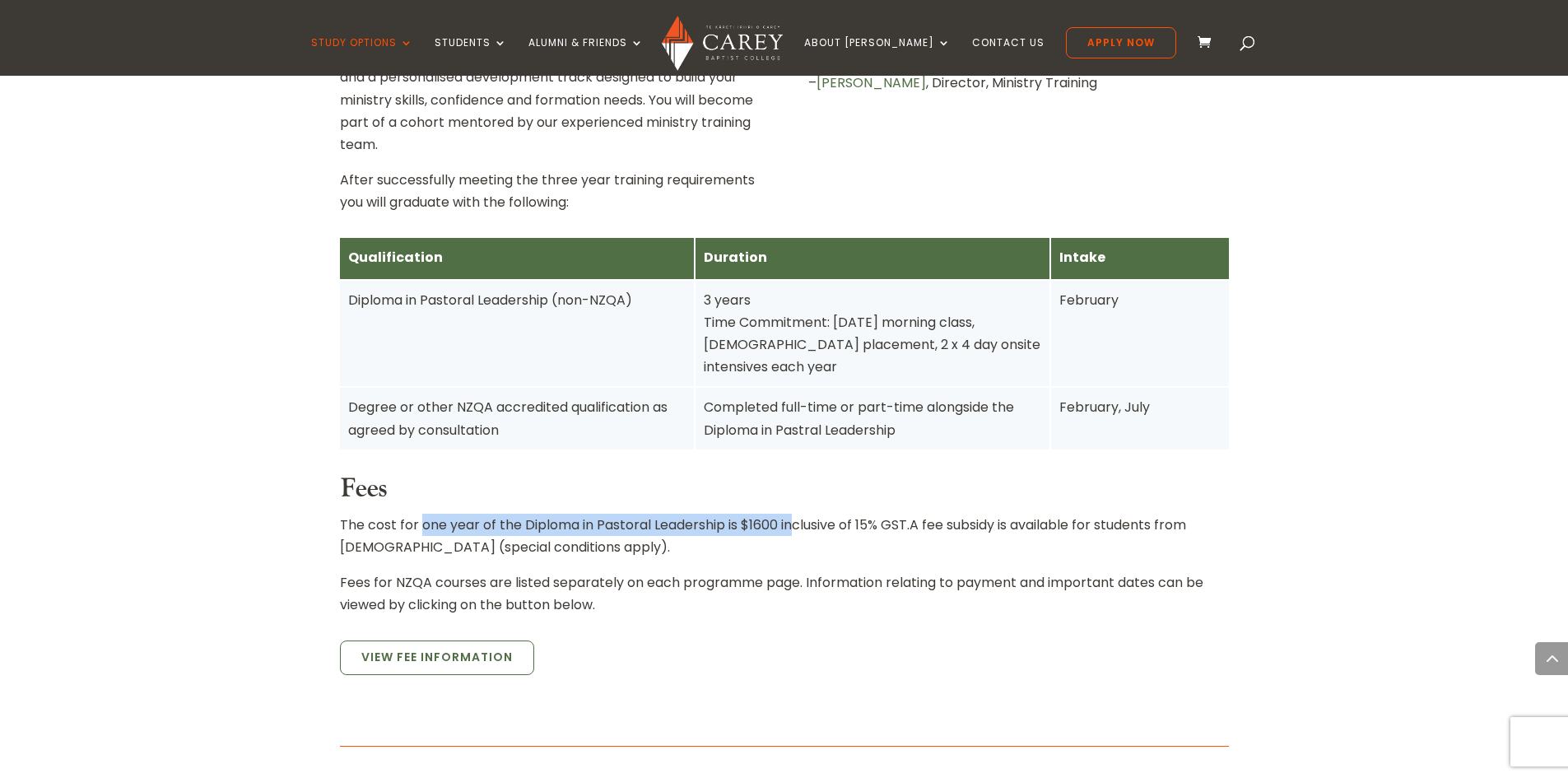
drag, startPoint x: 423, startPoint y: 461, endPoint x: 798, endPoint y: 456, distance: 375.0
click at [798, 513] on p "The cost for one year of the Diploma in Pastoral Leadership is $1600 inclusive …" at bounding box center [784, 542] width 889 height 58
click at [888, 513] on p "The cost for one year of the Diploma in Pastoral Leadership is $1600 inclusive …" at bounding box center [784, 542] width 889 height 58
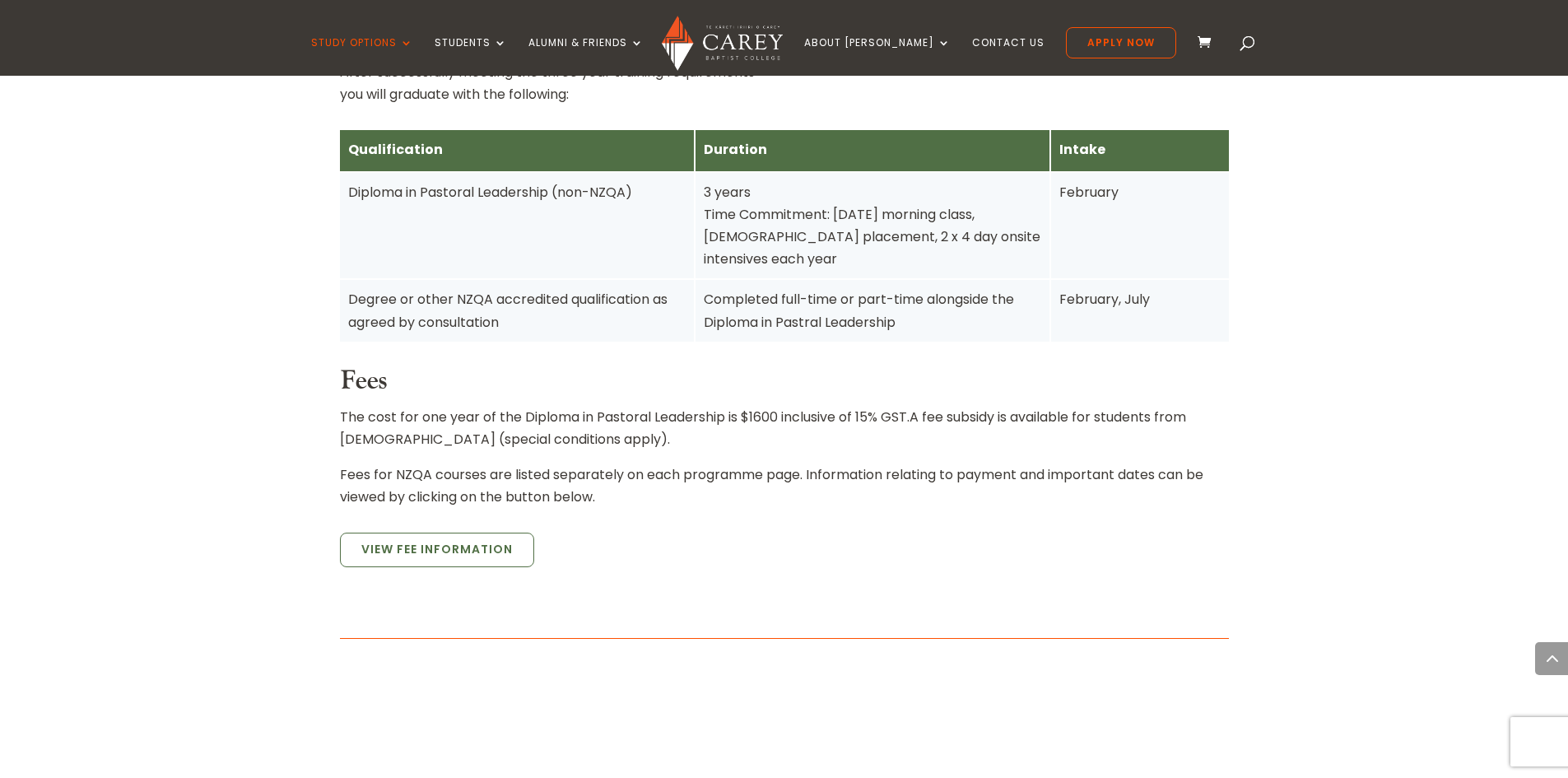
scroll to position [1152, 0]
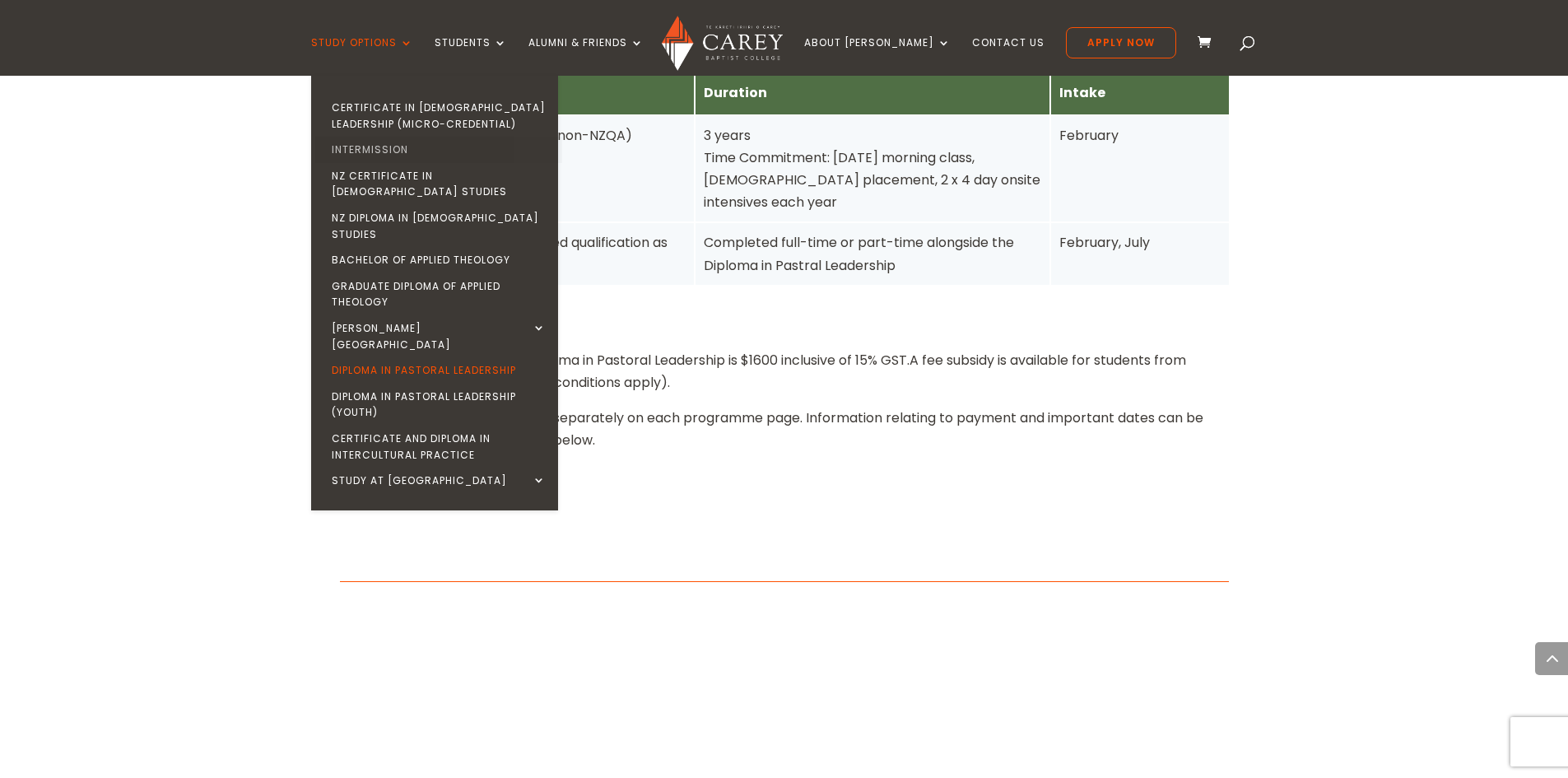
click at [393, 148] on link "Intermission" at bounding box center [439, 150] width 247 height 26
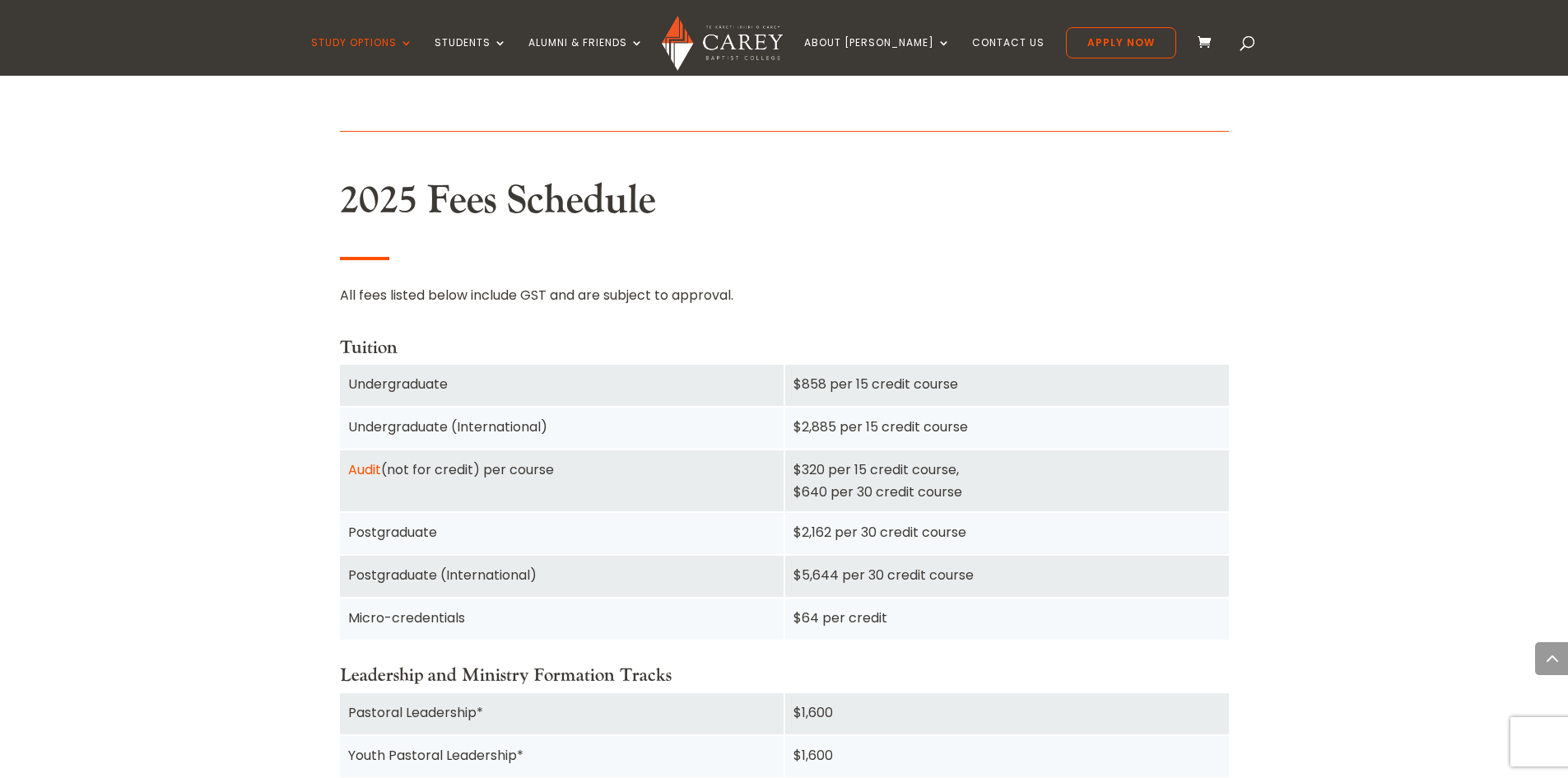
scroll to position [987, 0]
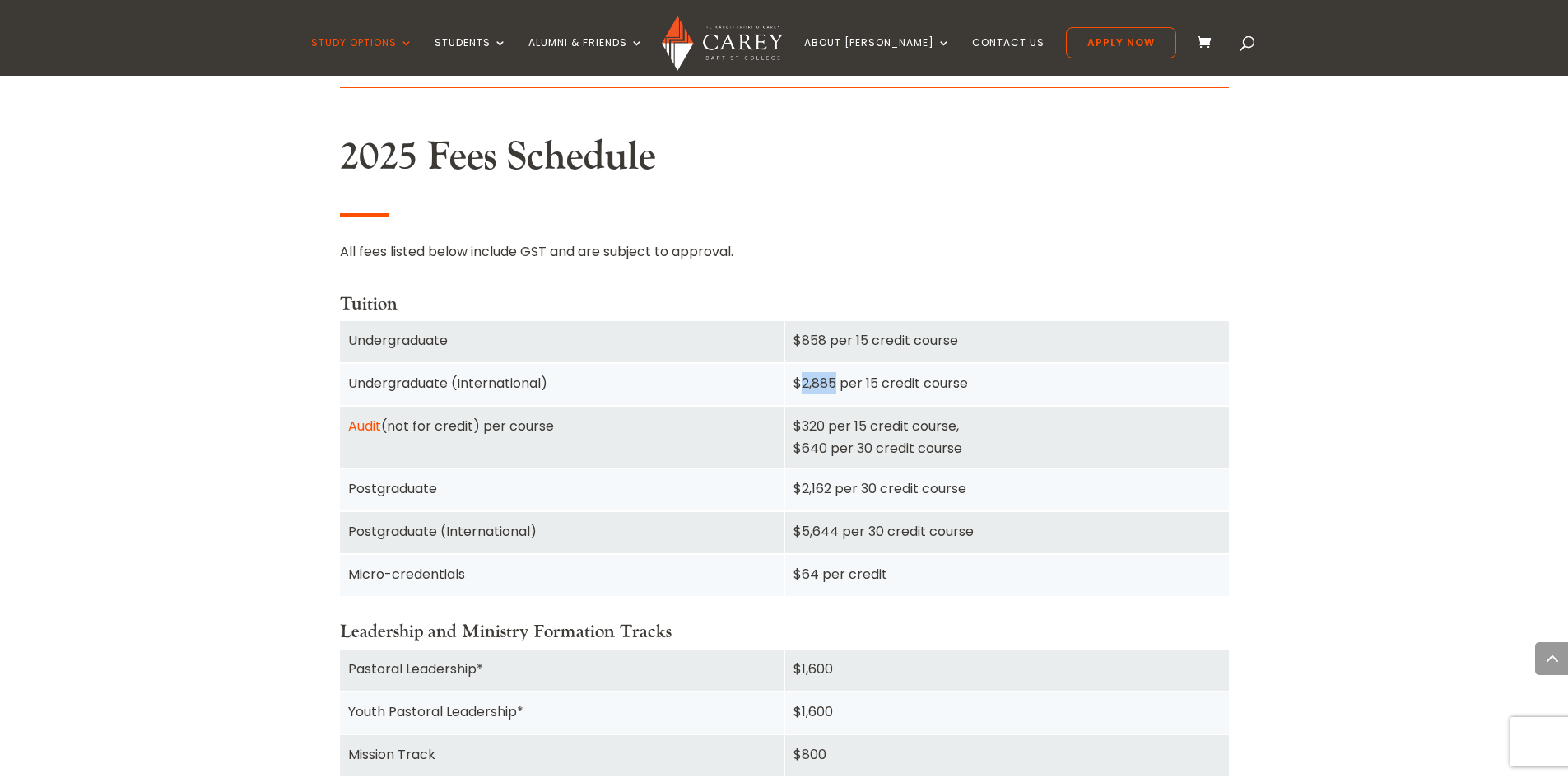
drag, startPoint x: 834, startPoint y: 382, endPoint x: 803, endPoint y: 379, distance: 31.1
click at [803, 379] on div "$2,885 per 15 credit course" at bounding box center [1006, 383] width 427 height 22
click at [1029, 268] on div "2025 Fees Schedule All fees listed below include GST and are subject to approva…" at bounding box center [784, 688] width 889 height 1109
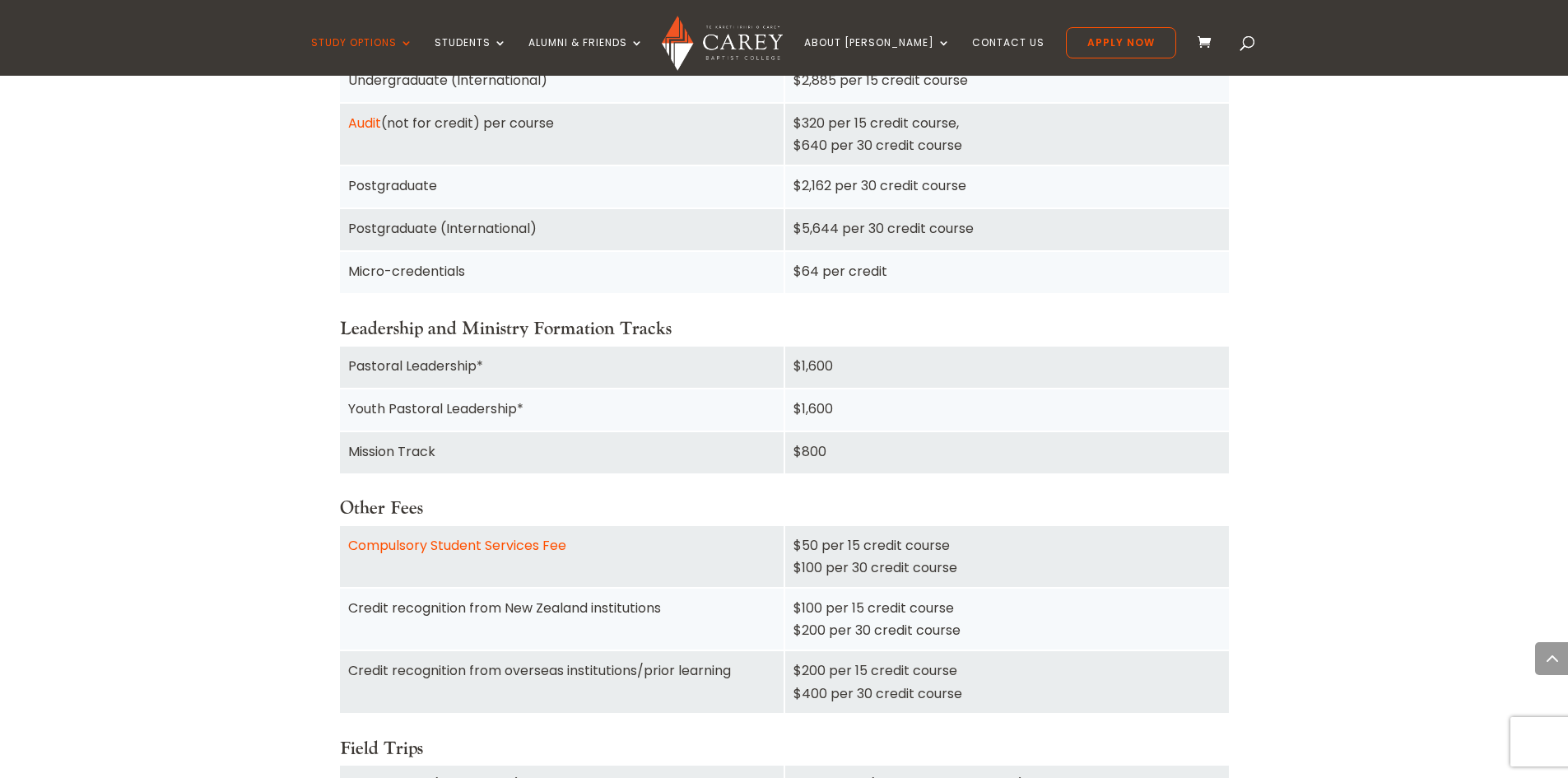
scroll to position [1317, 0]
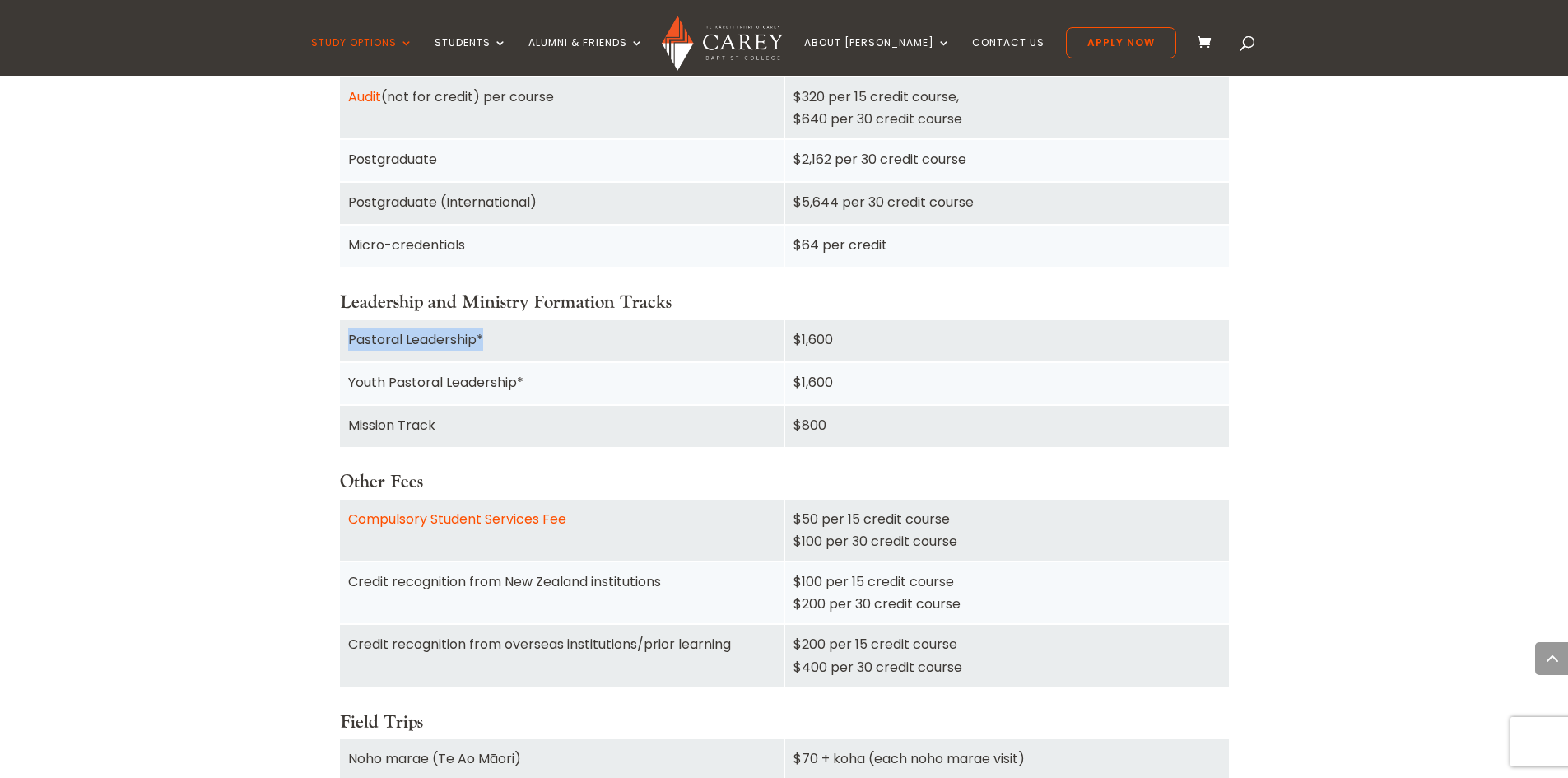
drag, startPoint x: 480, startPoint y: 337, endPoint x: 347, endPoint y: 344, distance: 133.2
click at [347, 344] on div "Pastoral Leadership*" at bounding box center [562, 340] width 443 height 41
click at [164, 271] on div "Home » Study » Fees & Money Matters About Fees Students are responsible for tui…" at bounding box center [784, 766] width 1568 height 3278
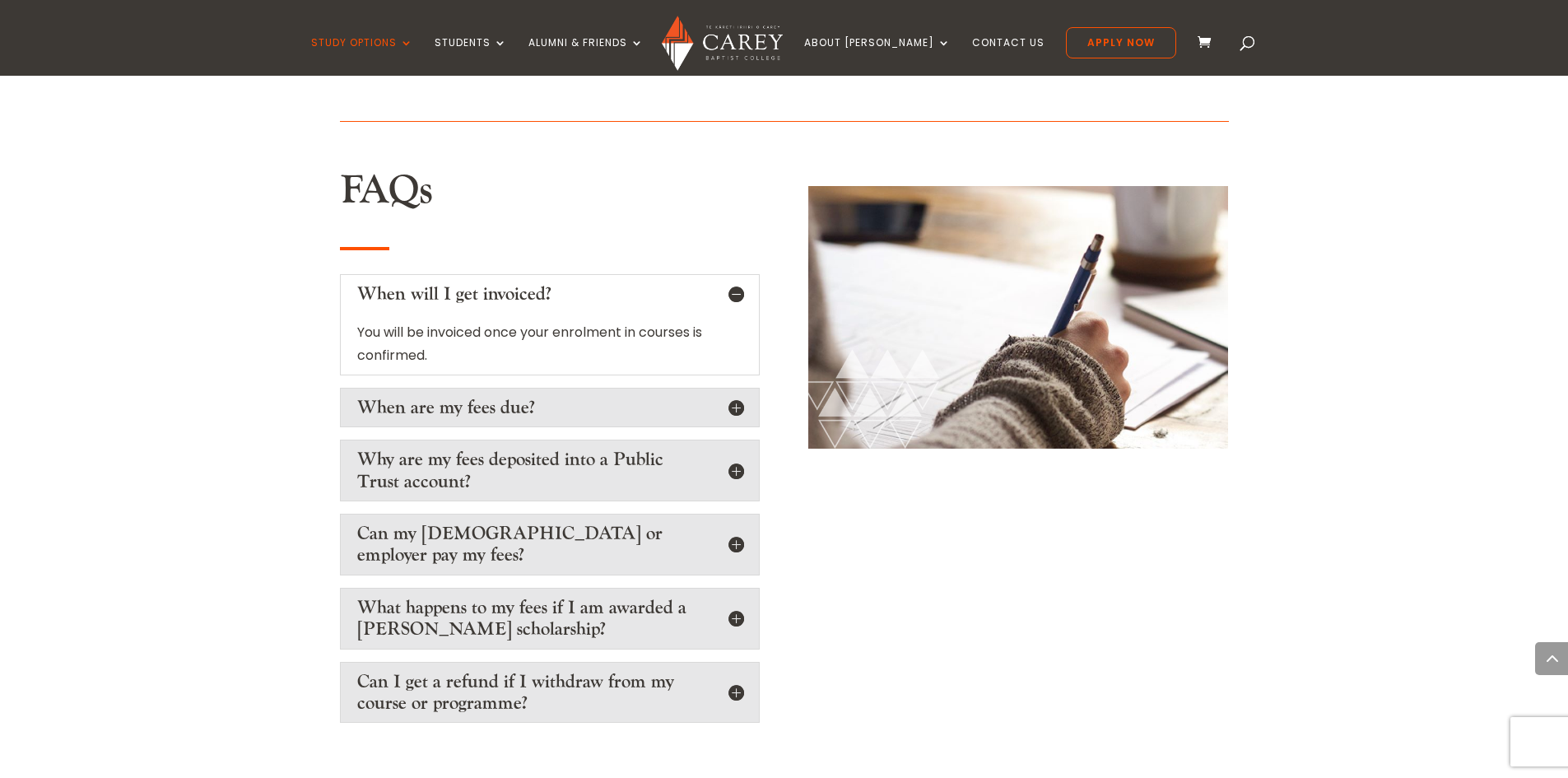
scroll to position [2386, 0]
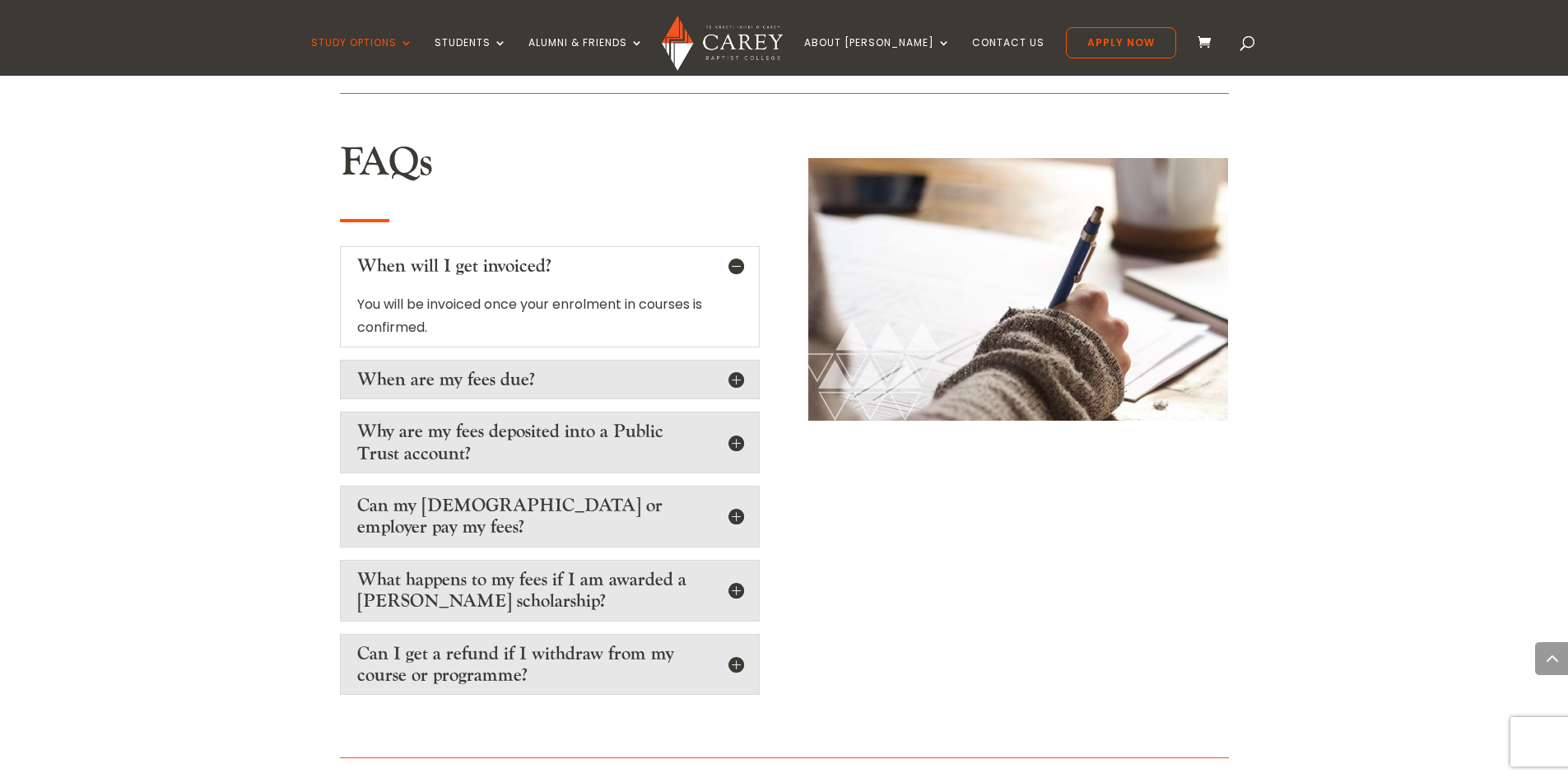
drag, startPoint x: 438, startPoint y: 310, endPoint x: 291, endPoint y: 278, distance: 150.4
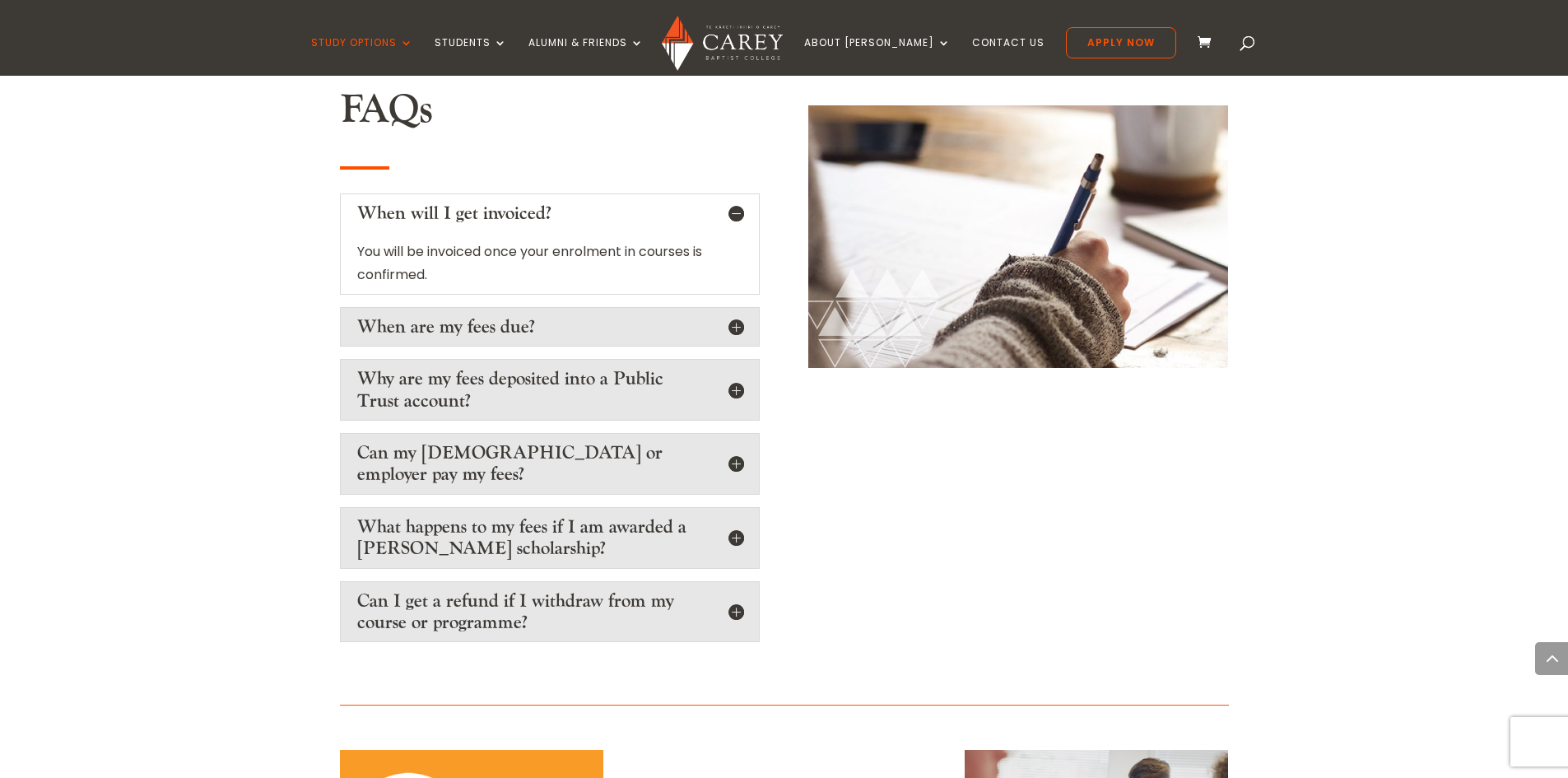
scroll to position [2469, 0]
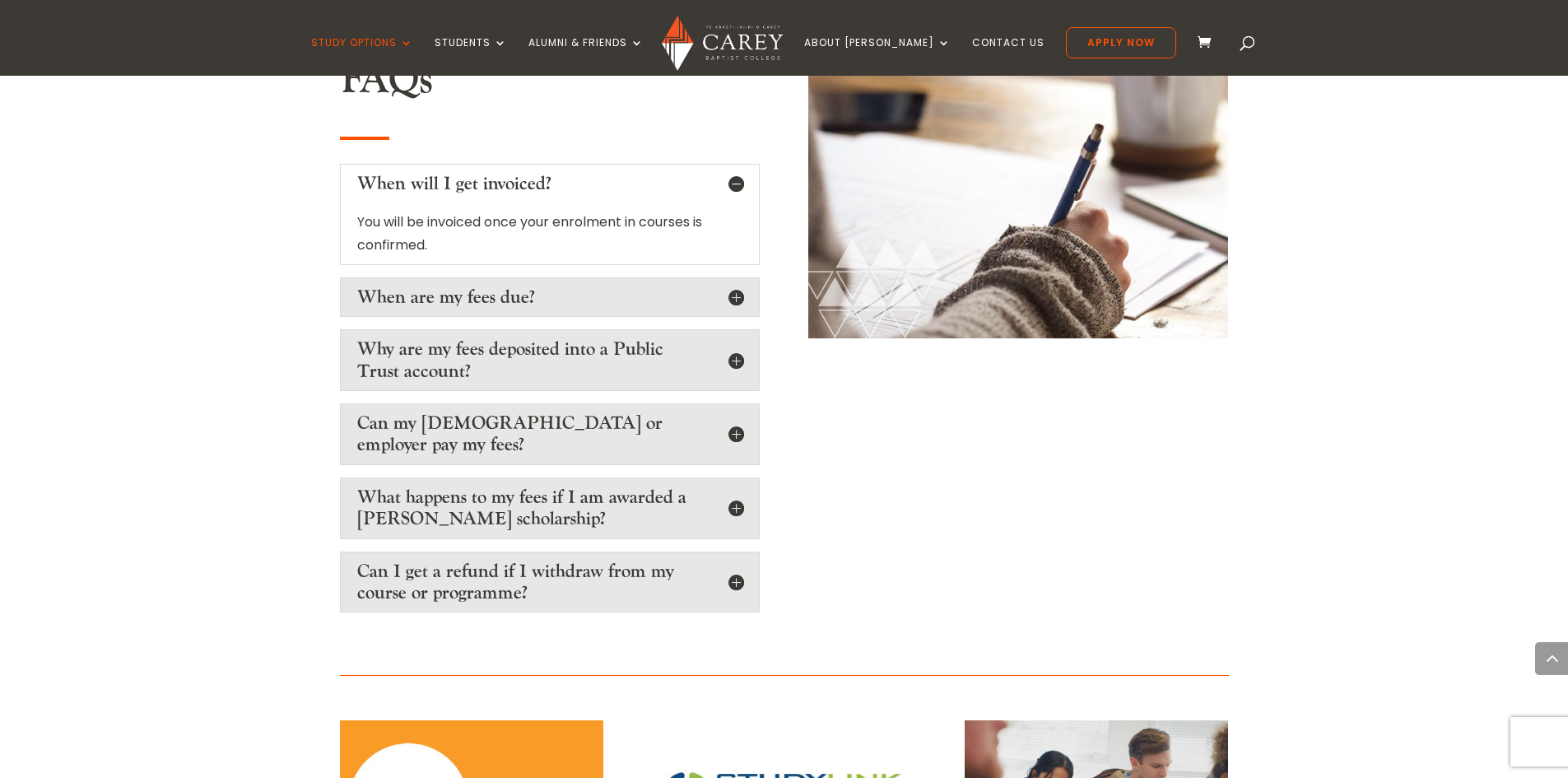
click at [525, 286] on div "When are my fees due? You need to pay your fees seven days prior to the start o…" at bounding box center [550, 297] width 420 height 39
click at [461, 286] on h5 "When are my fees due?" at bounding box center [550, 296] width 385 height 22
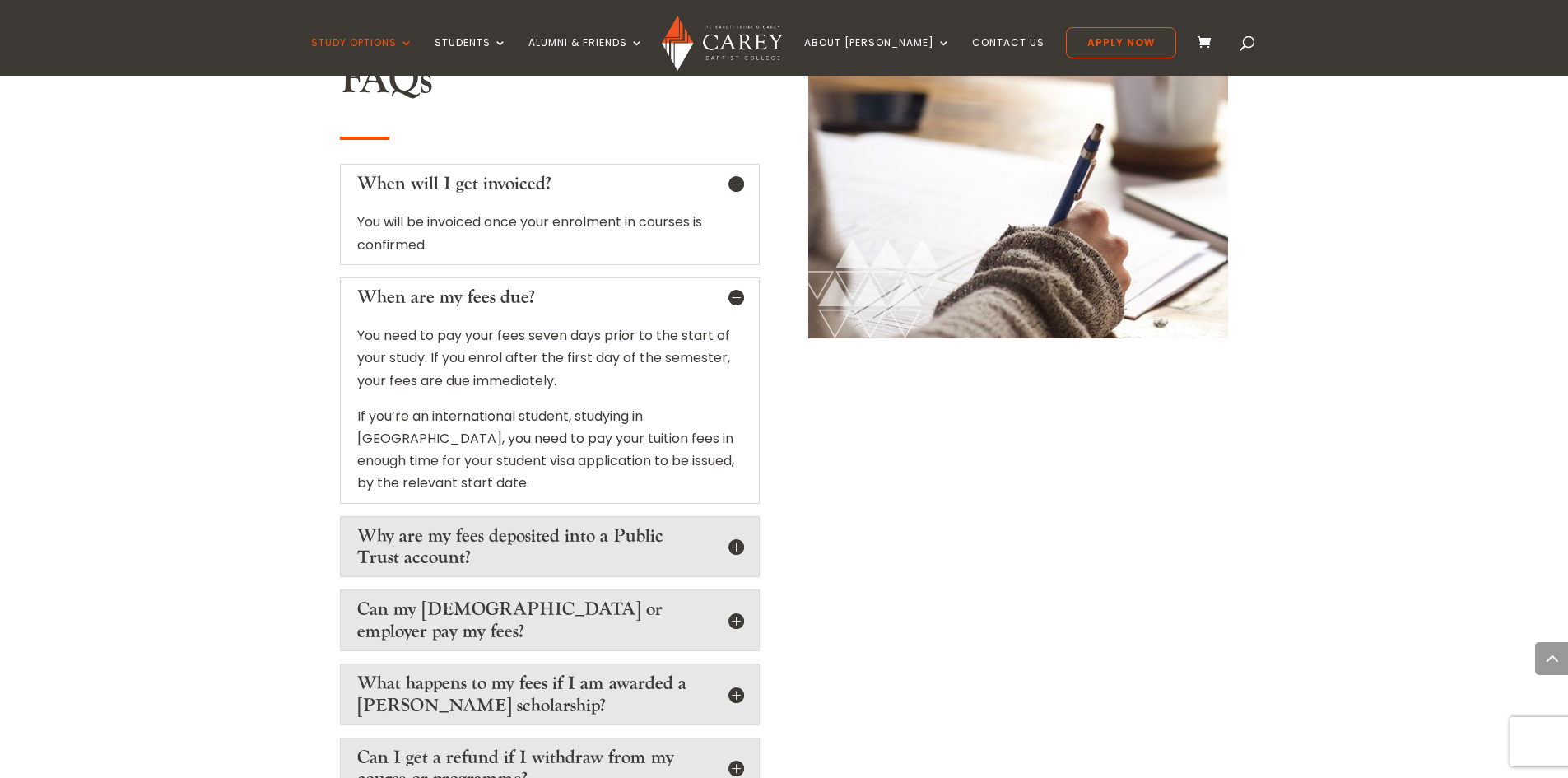
click at [373, 286] on h5 "When are my fees due?" at bounding box center [550, 296] width 385 height 22
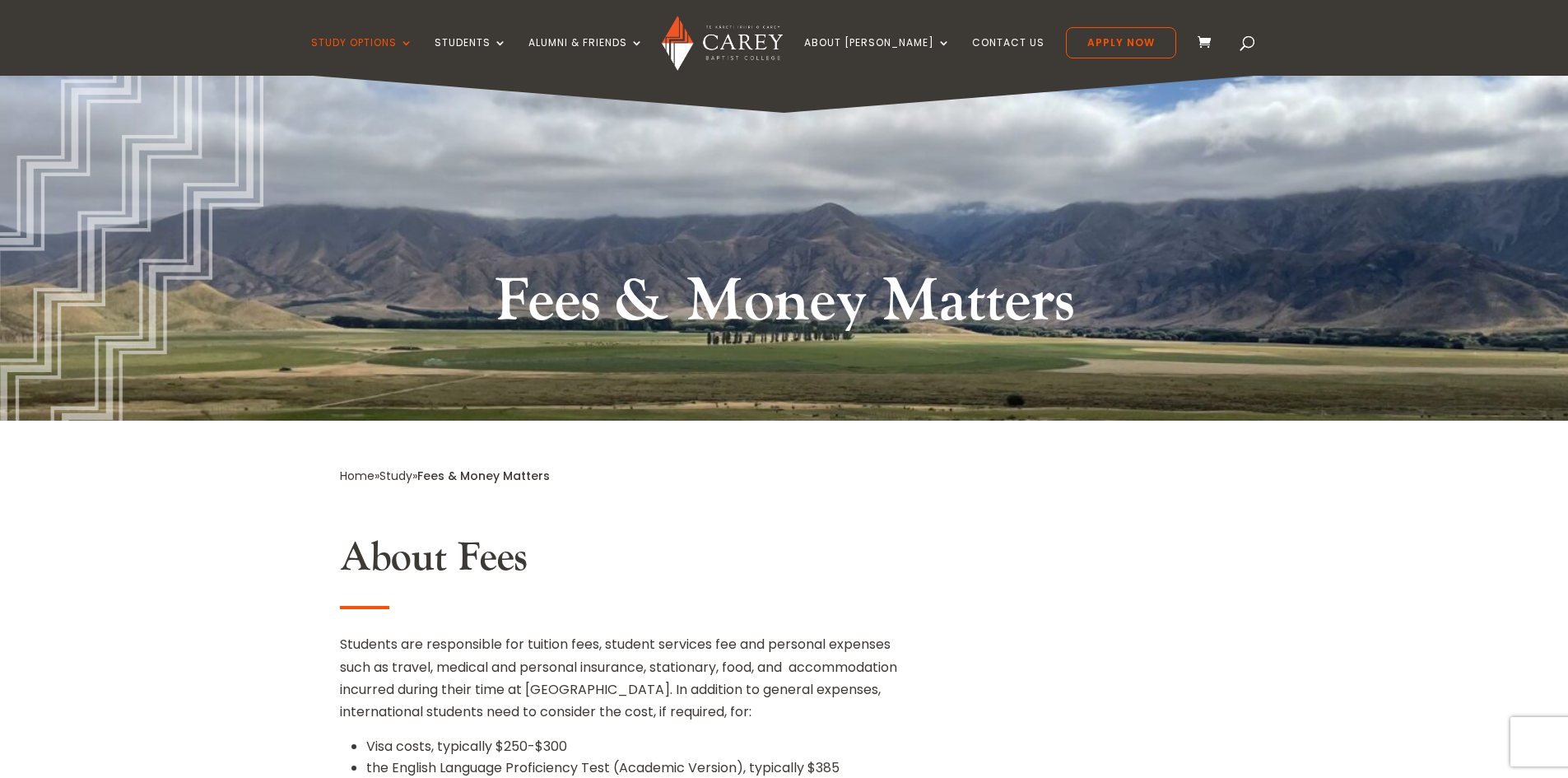
scroll to position [0, 0]
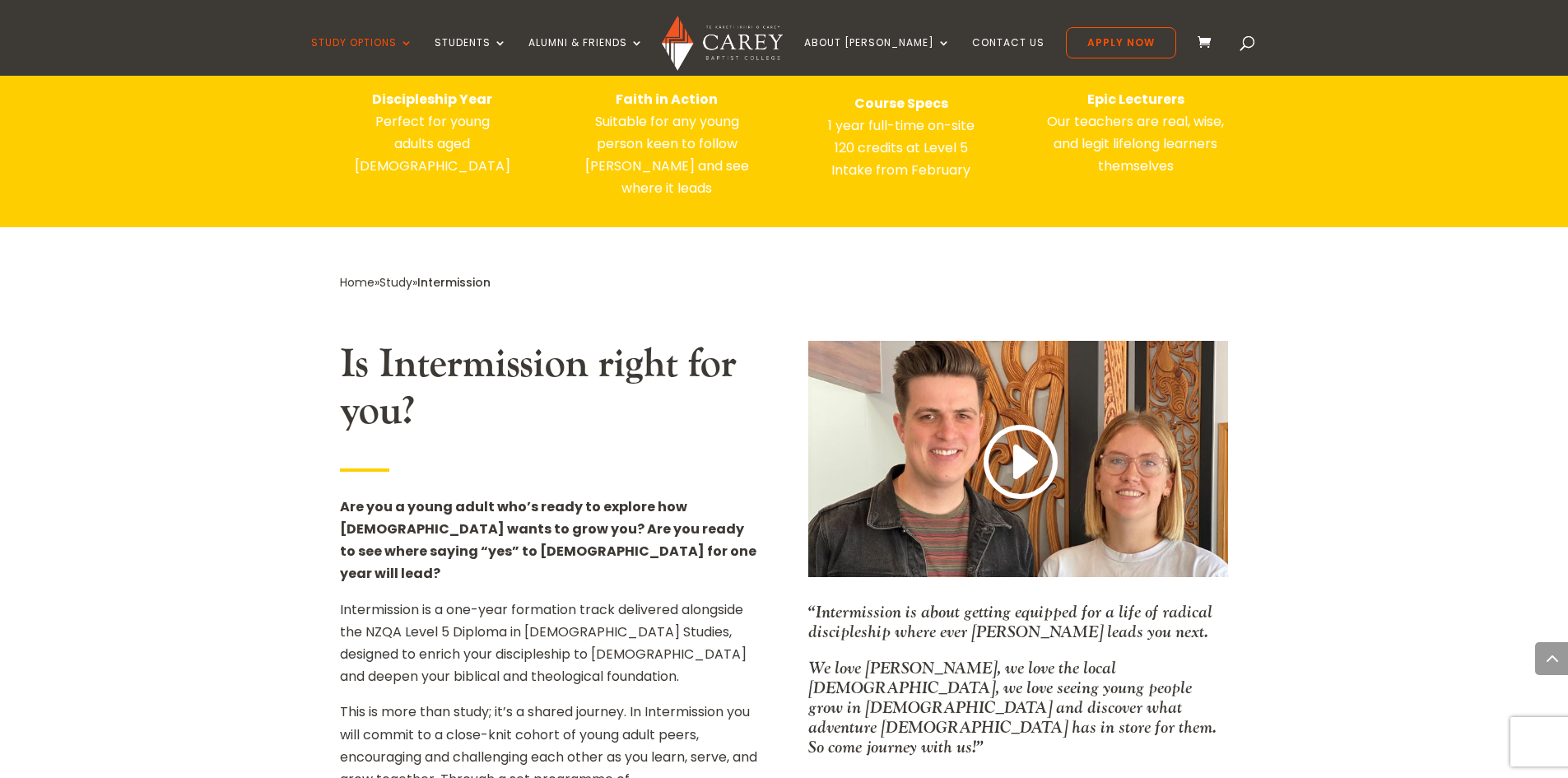
scroll to position [741, 0]
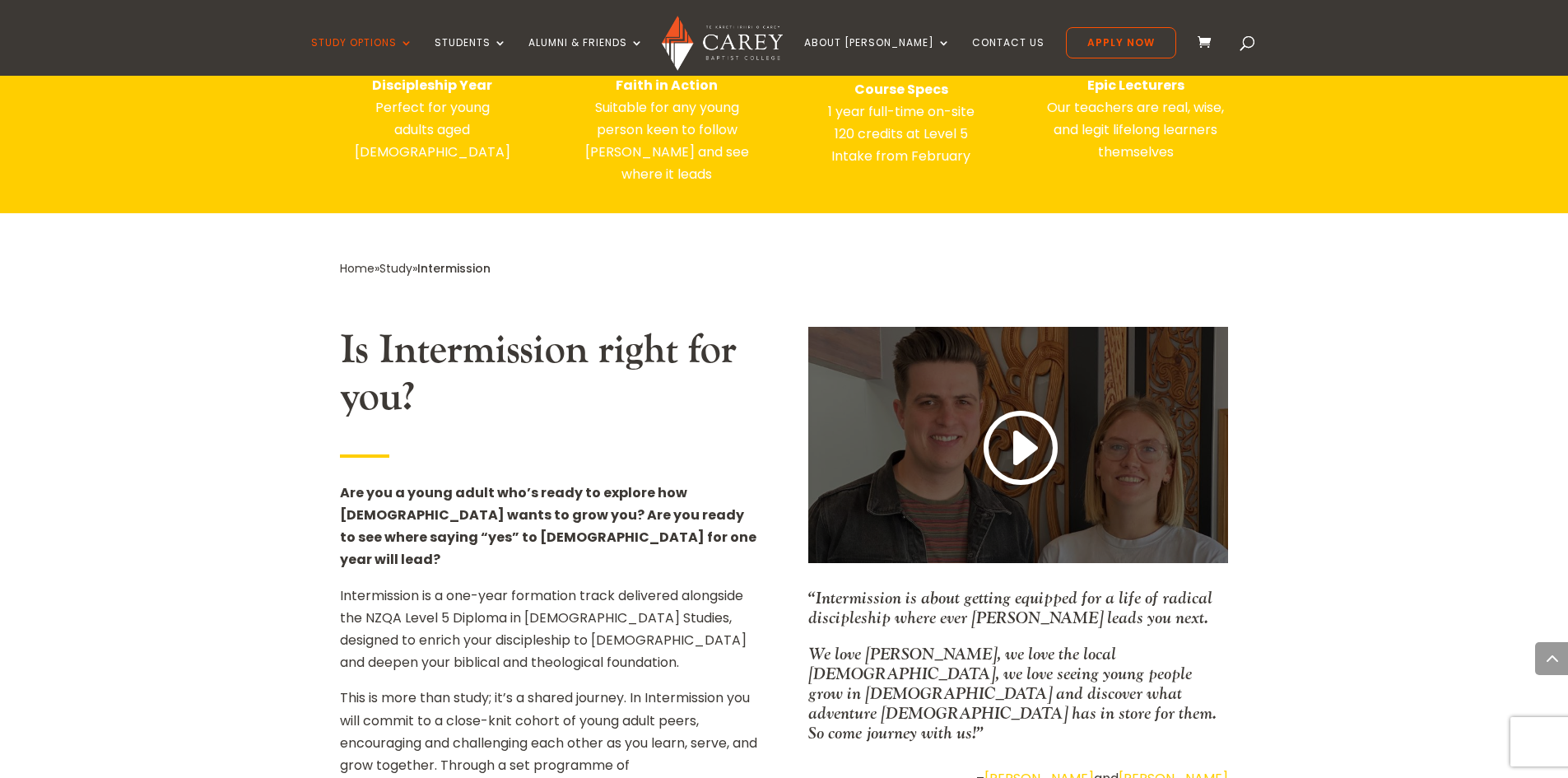
click at [1025, 426] on link at bounding box center [1018, 449] width 79 height 86
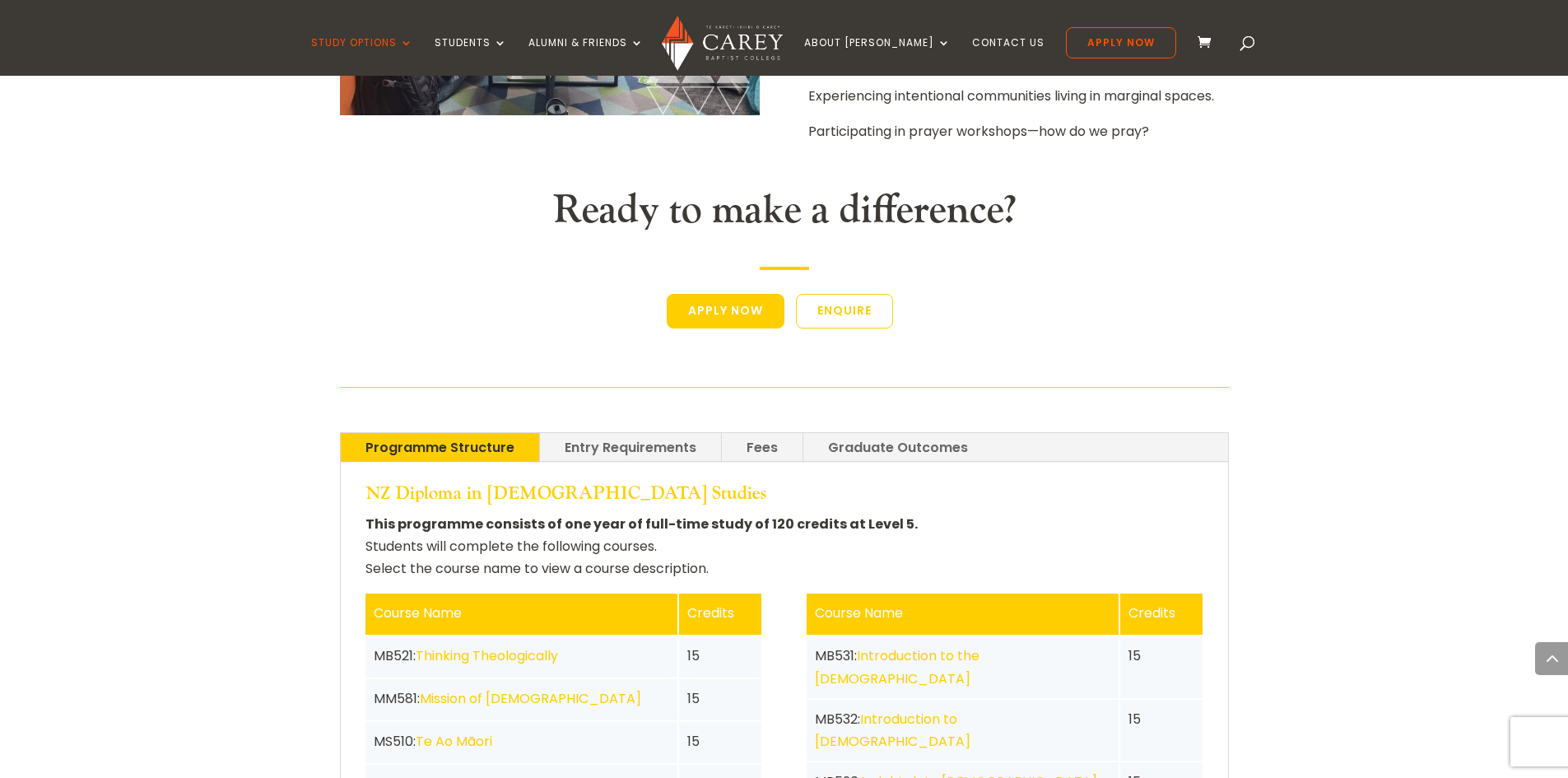
scroll to position [2881, 0]
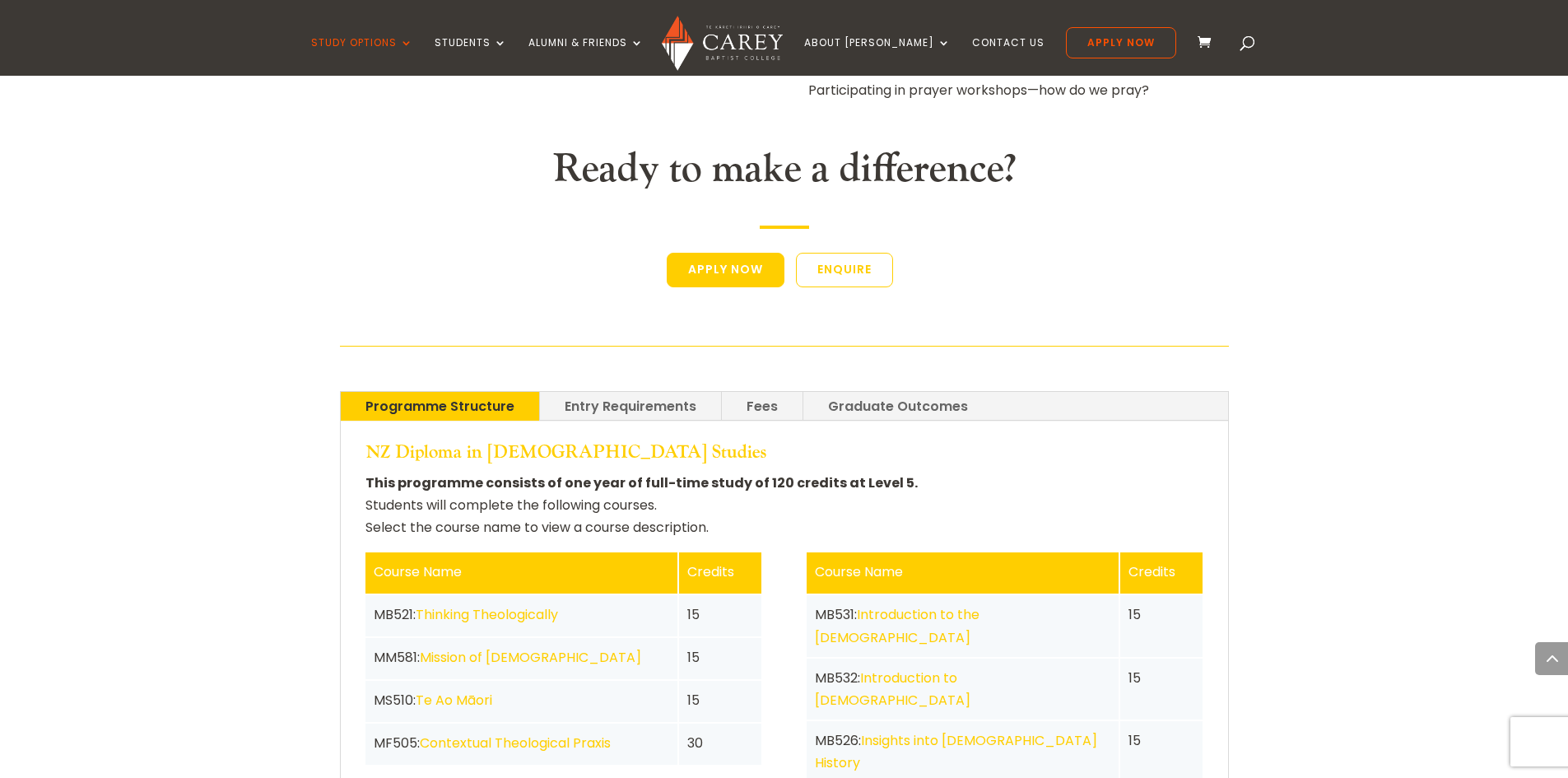
click at [852, 392] on link "Graduate Outcomes" at bounding box center [898, 406] width 189 height 29
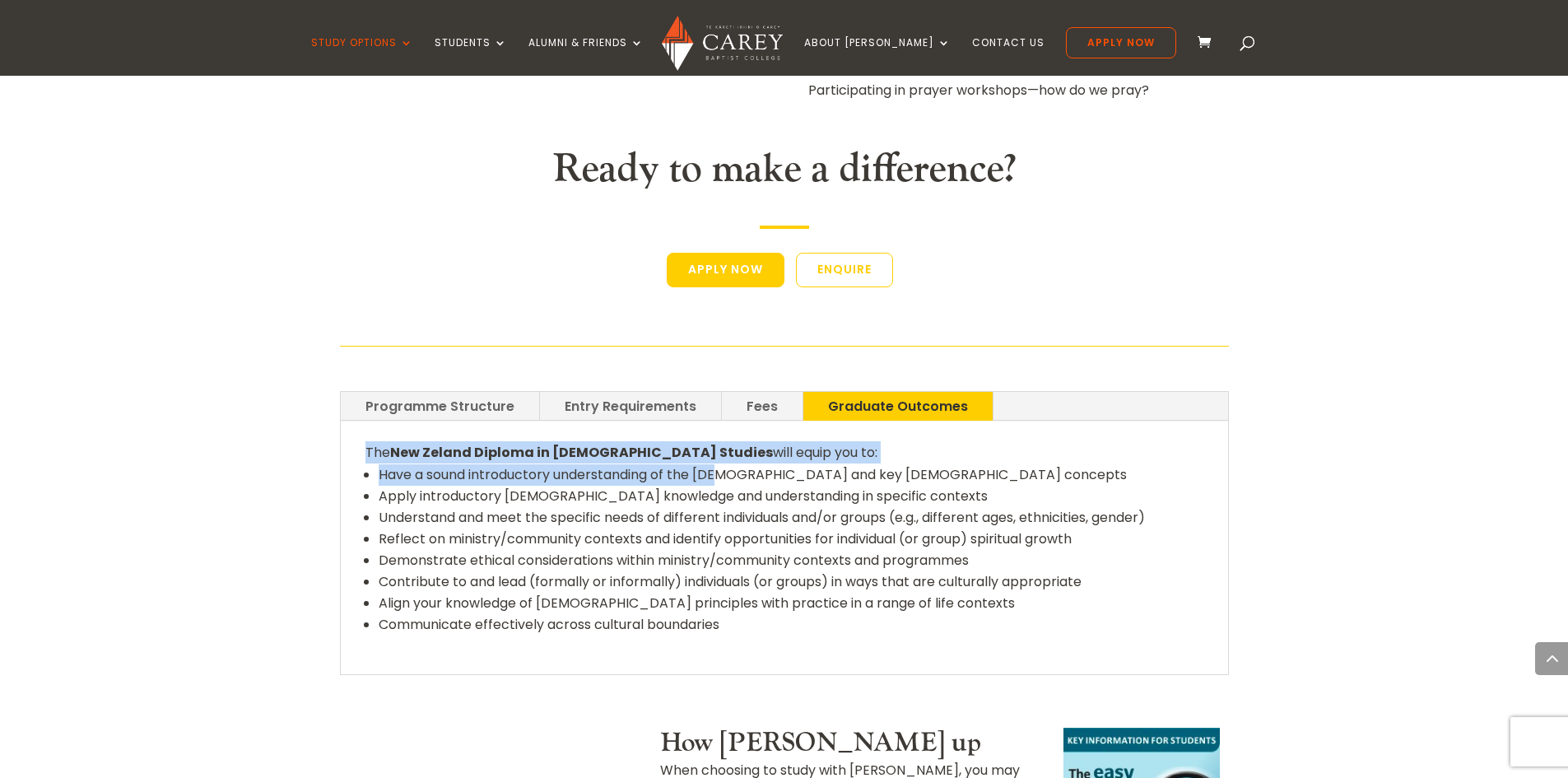
drag, startPoint x: 701, startPoint y: 312, endPoint x: 354, endPoint y: 295, distance: 347.4
click at [354, 422] on div "The New Zeland Diploma in Christian Studies will equip you to: Have a sound int…" at bounding box center [784, 547] width 887 height 252
click at [357, 422] on div "The New Zeland Diploma in Christian Studies will equip you to: Have a sound int…" at bounding box center [784, 547] width 887 height 252
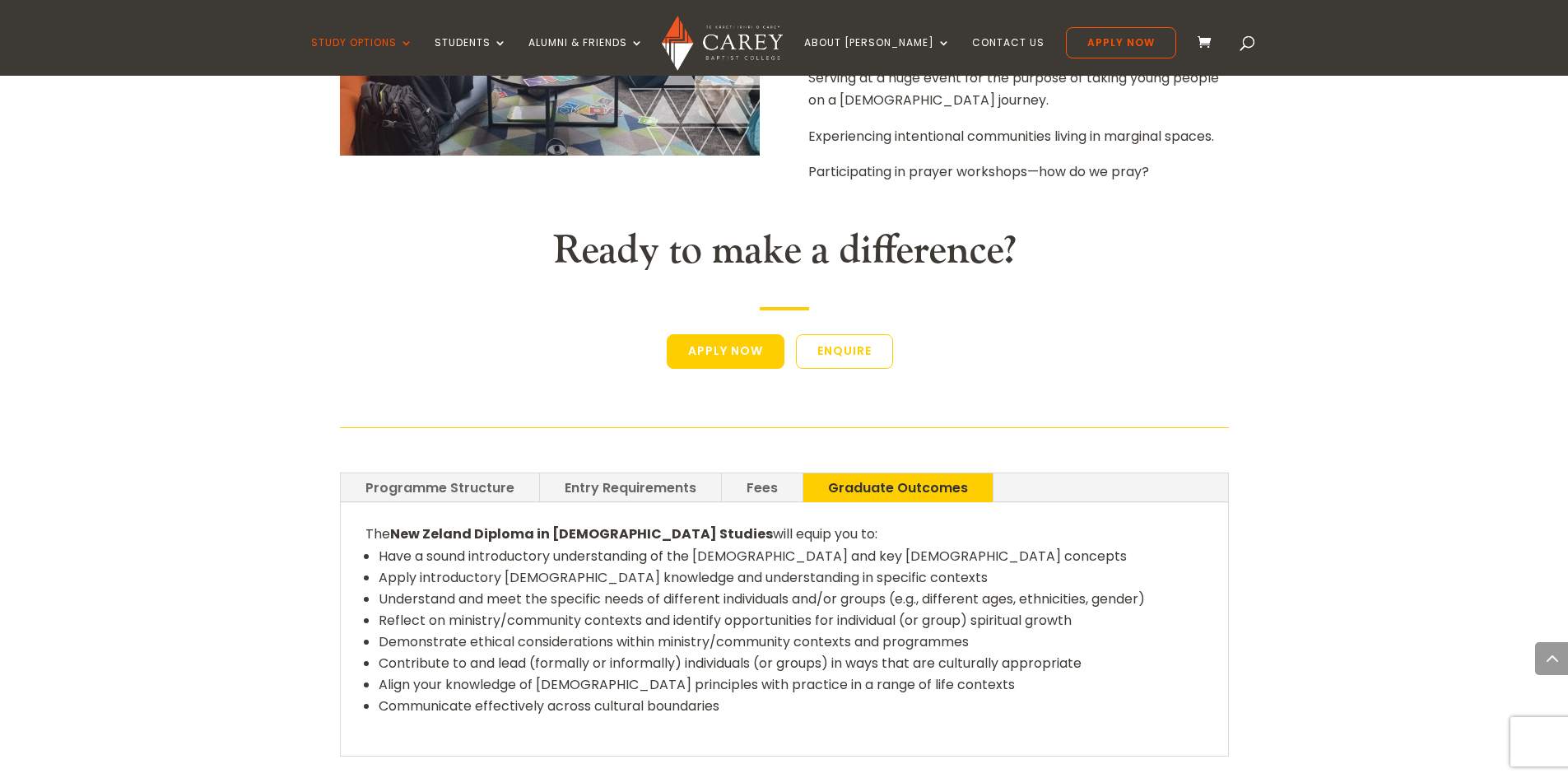
scroll to position [2799, 0]
click at [746, 474] on link "Fees" at bounding box center [762, 488] width 80 height 29
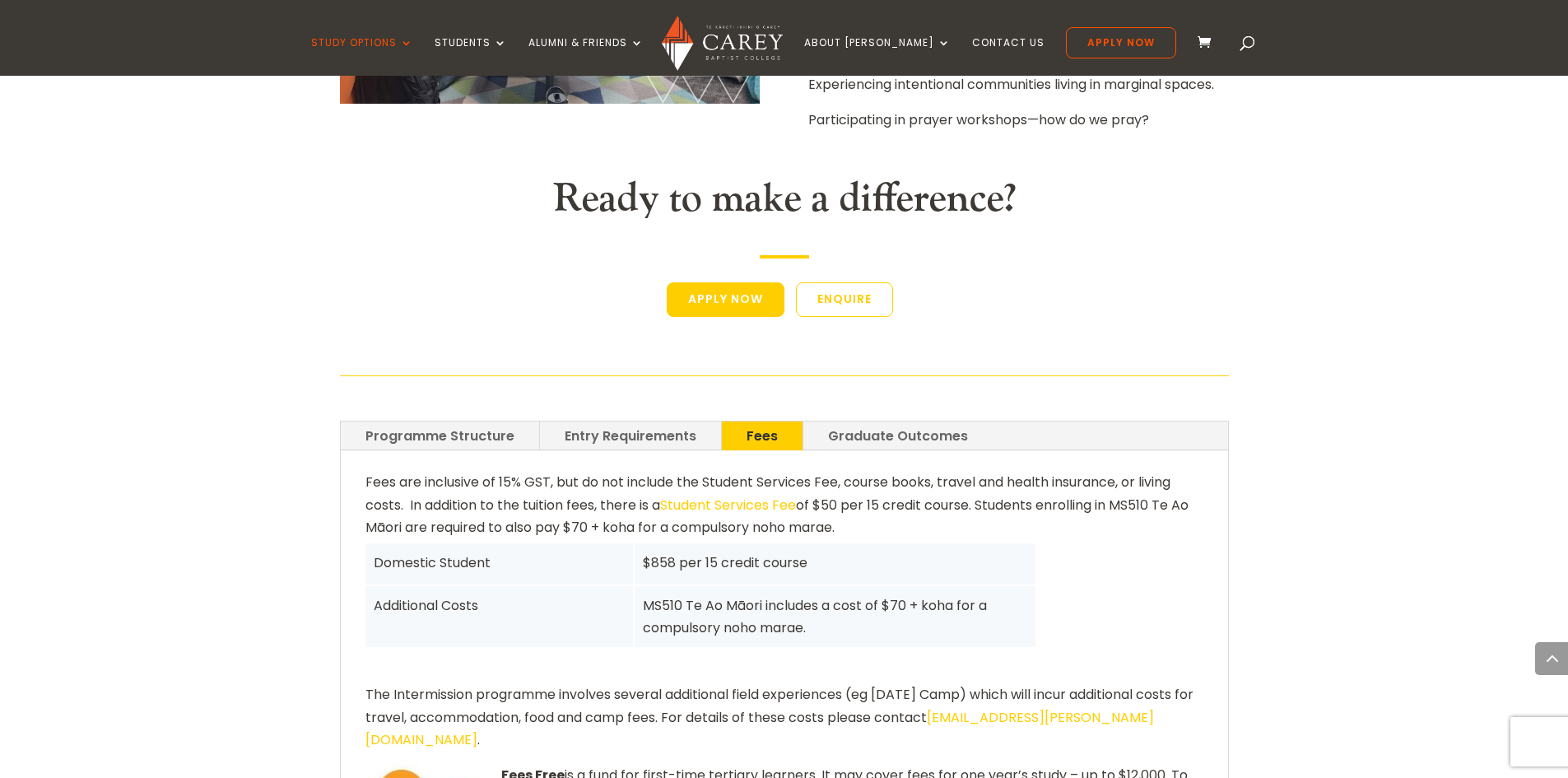
scroll to position [2881, 0]
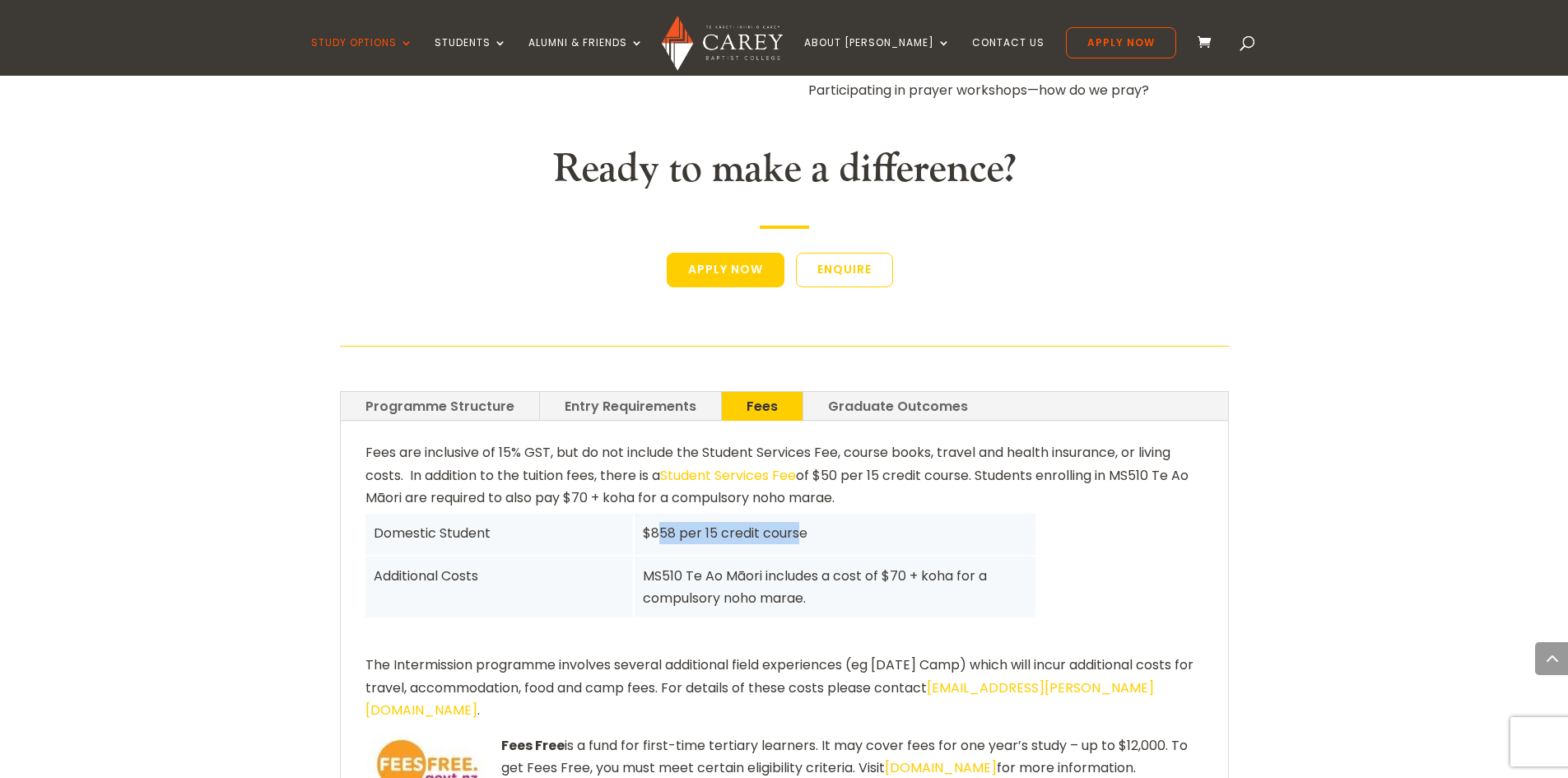
drag, startPoint x: 660, startPoint y: 385, endPoint x: 803, endPoint y: 391, distance: 143.1
click at [803, 522] on div "$858 per 15 credit course" at bounding box center [834, 533] width 384 height 22
drag, startPoint x: 818, startPoint y: 388, endPoint x: 640, endPoint y: 394, distance: 178.1
click at [640, 513] on div "$858 per 15 credit course" at bounding box center [835, 534] width 401 height 41
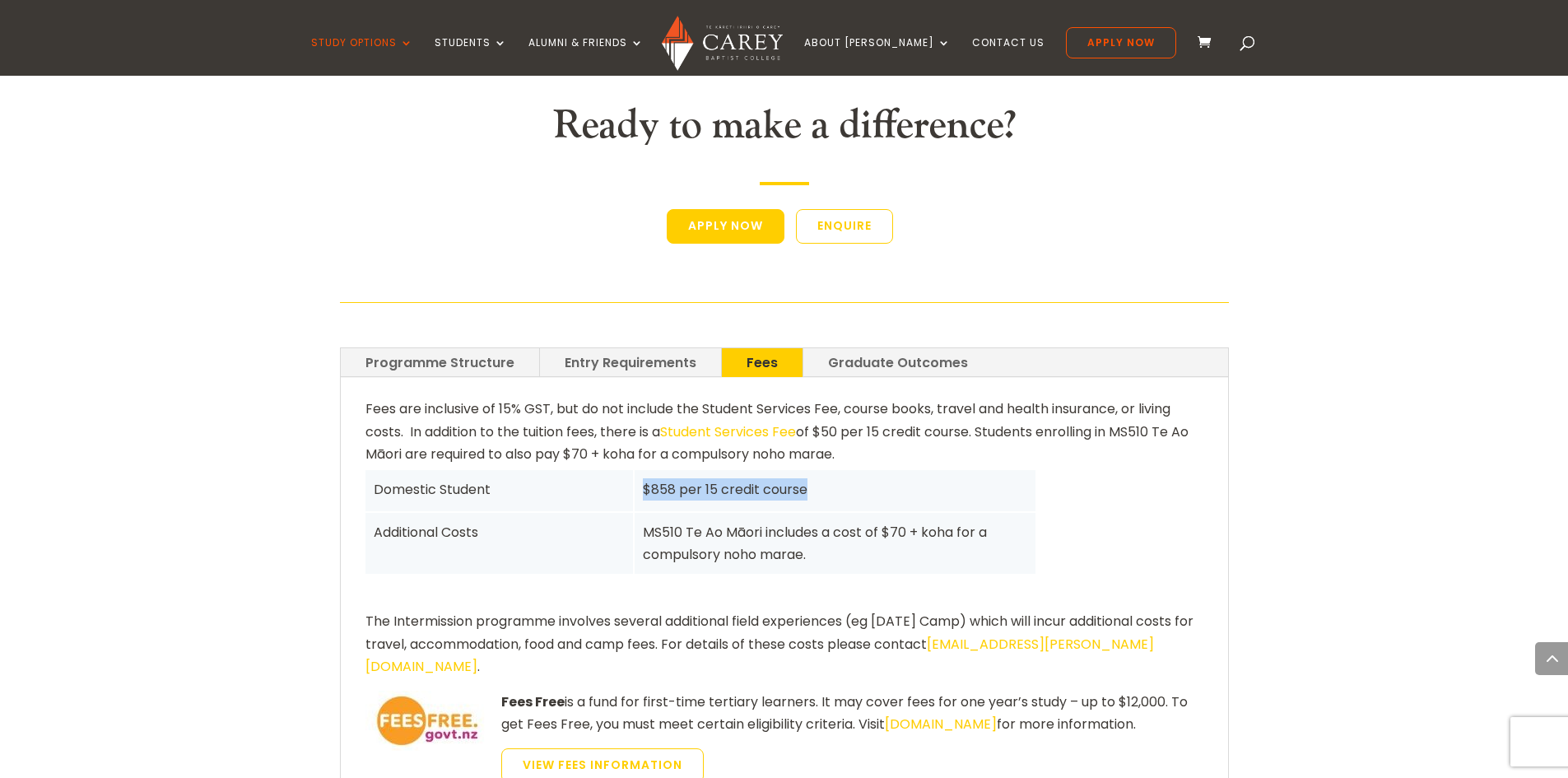
scroll to position [2963, 0]
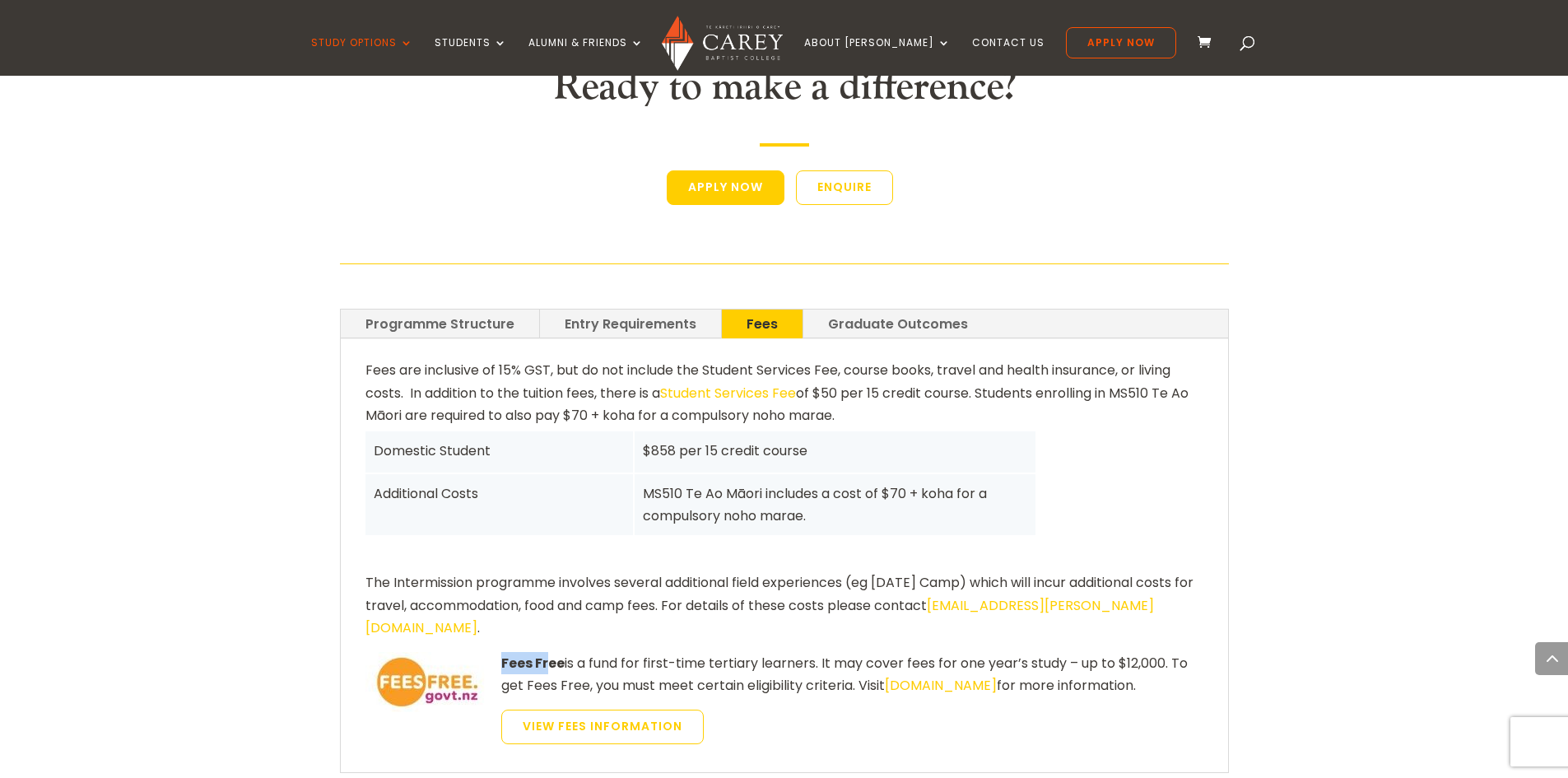
drag, startPoint x: 499, startPoint y: 484, endPoint x: 546, endPoint y: 497, distance: 48.8
click at [546, 652] on p "Fees Free is a fund for first-time tertiary learners. It may cover fees for one…" at bounding box center [784, 681] width 838 height 58
drag, startPoint x: 825, startPoint y: 481, endPoint x: 1156, endPoint y: 526, distance: 334.0
click at [1156, 652] on p "Fees Free is a fund for first-time tertiary learners. It may cover fees for one…" at bounding box center [784, 681] width 838 height 58
click at [1153, 652] on p "Fees Free is a fund for first-time tertiary learners. It may cover fees for one…" at bounding box center [784, 681] width 838 height 58
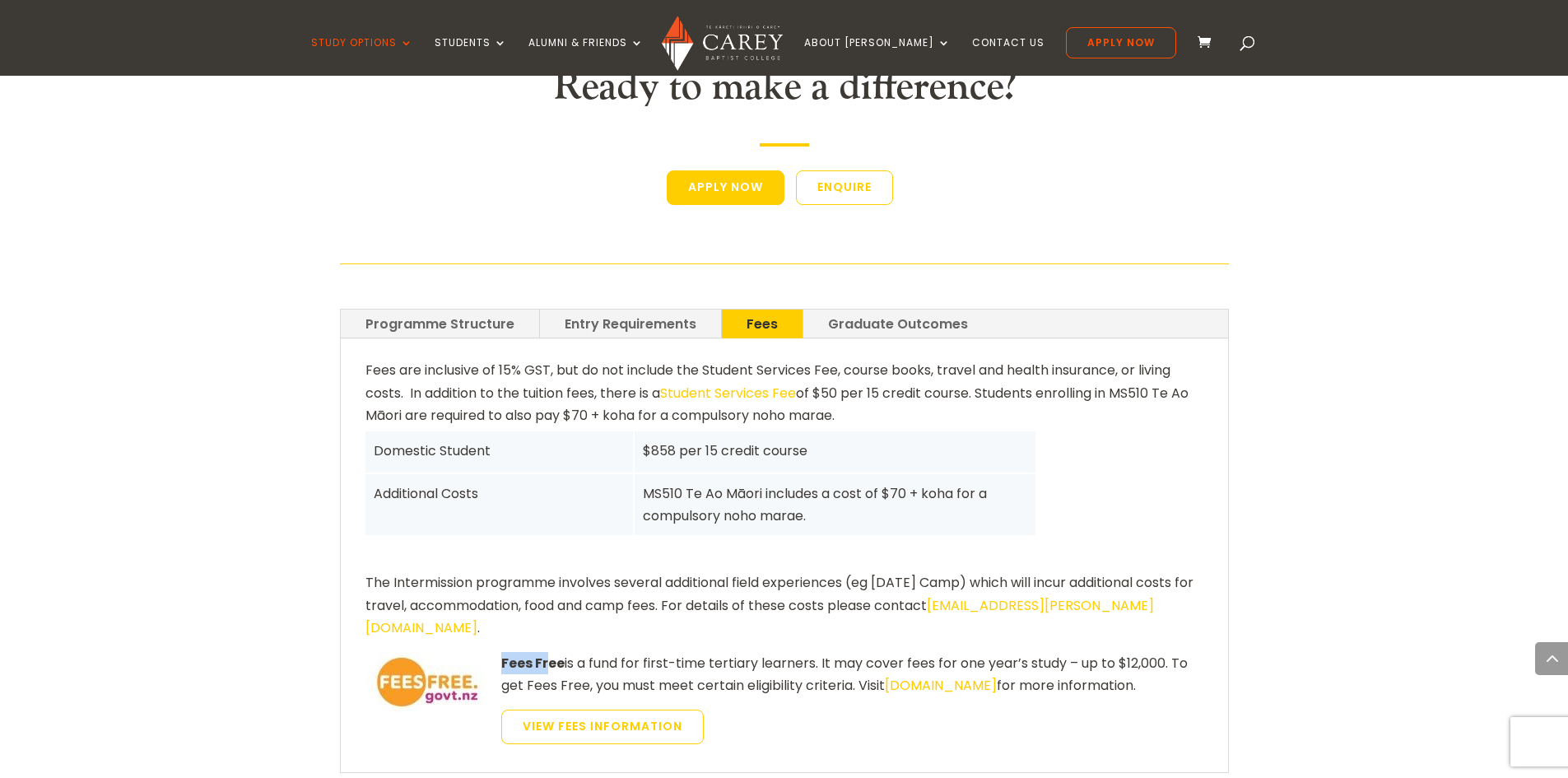
click at [1129, 652] on p "Fees Free is a fund for first-time tertiary learners. It may cover fees for one…" at bounding box center [784, 681] width 838 height 58
drag, startPoint x: 805, startPoint y: 238, endPoint x: 669, endPoint y: 238, distance: 136.0
click at [669, 359] on div "Fees are inclusive of 15% GST, but do not include the Student Services Fee, cou…" at bounding box center [784, 555] width 838 height 394
click at [723, 383] on link "Student Services Fee" at bounding box center [727, 393] width 136 height 19
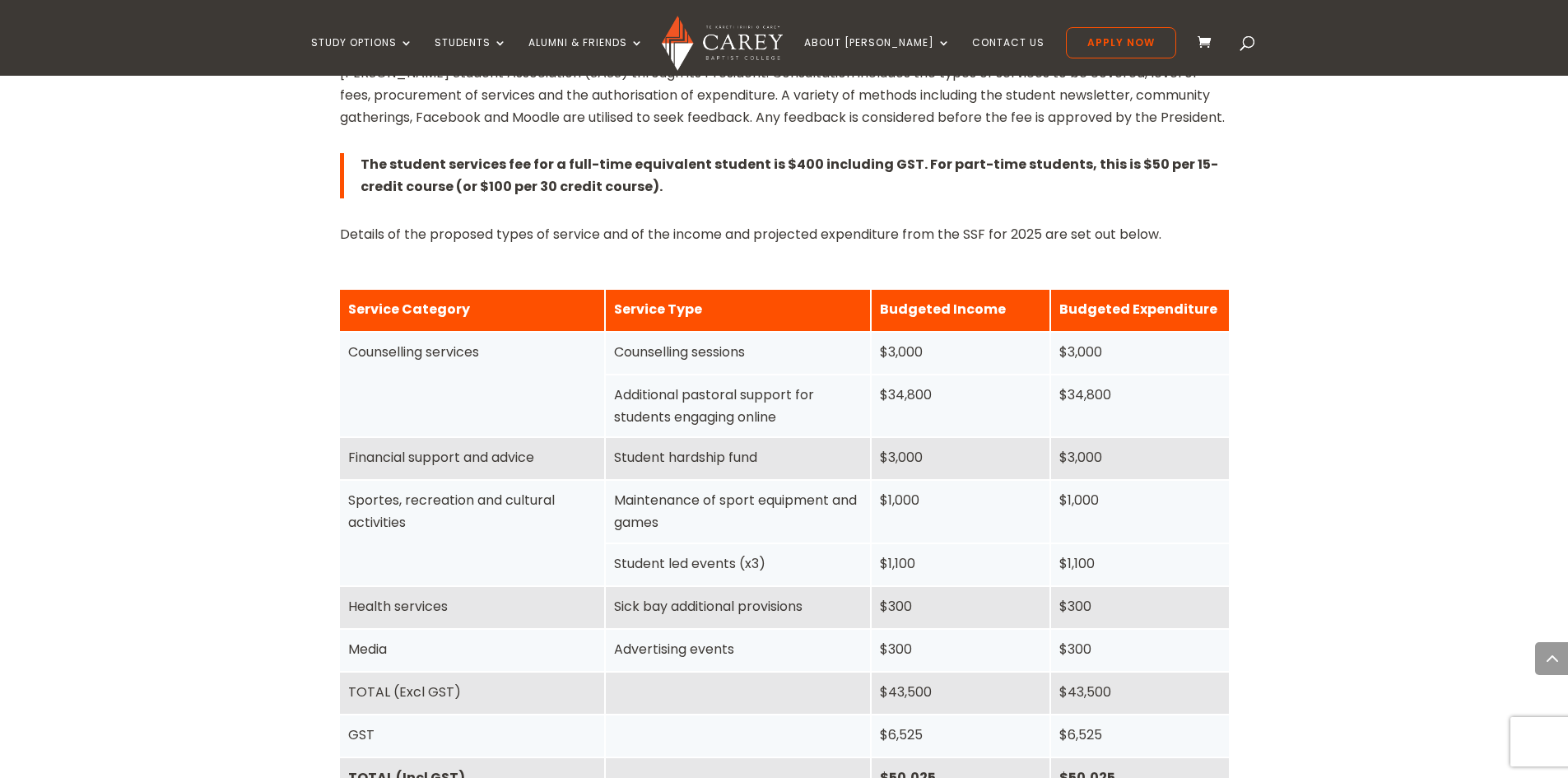
scroll to position [658, 0]
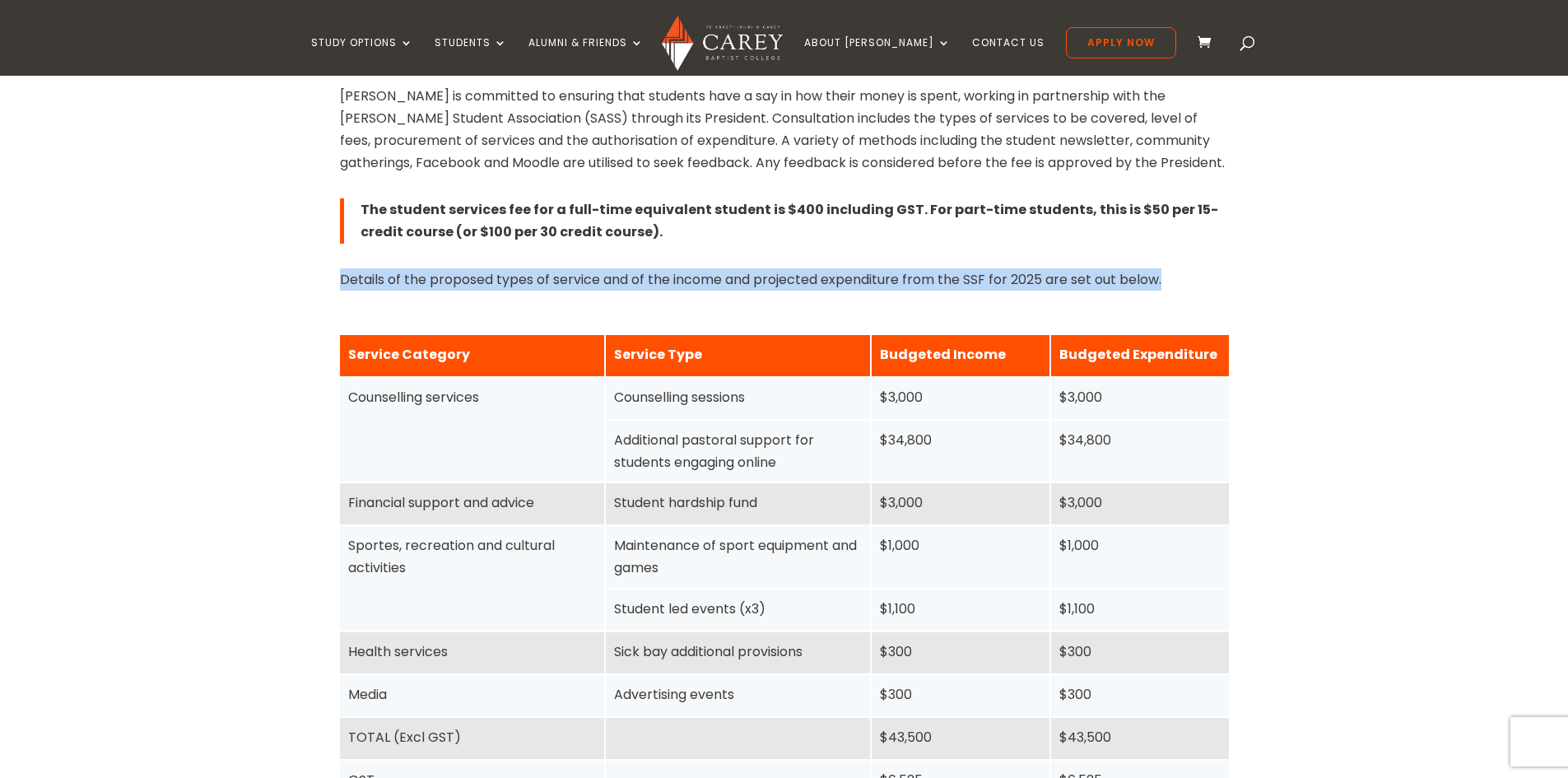
drag, startPoint x: 298, startPoint y: 285, endPoint x: 1060, endPoint y: 264, distance: 762.3
click at [1191, 280] on div "Home » Study » Fees & Money Matters » Student Services Fee Information for Stud…" at bounding box center [784, 593] width 1568 height 1614
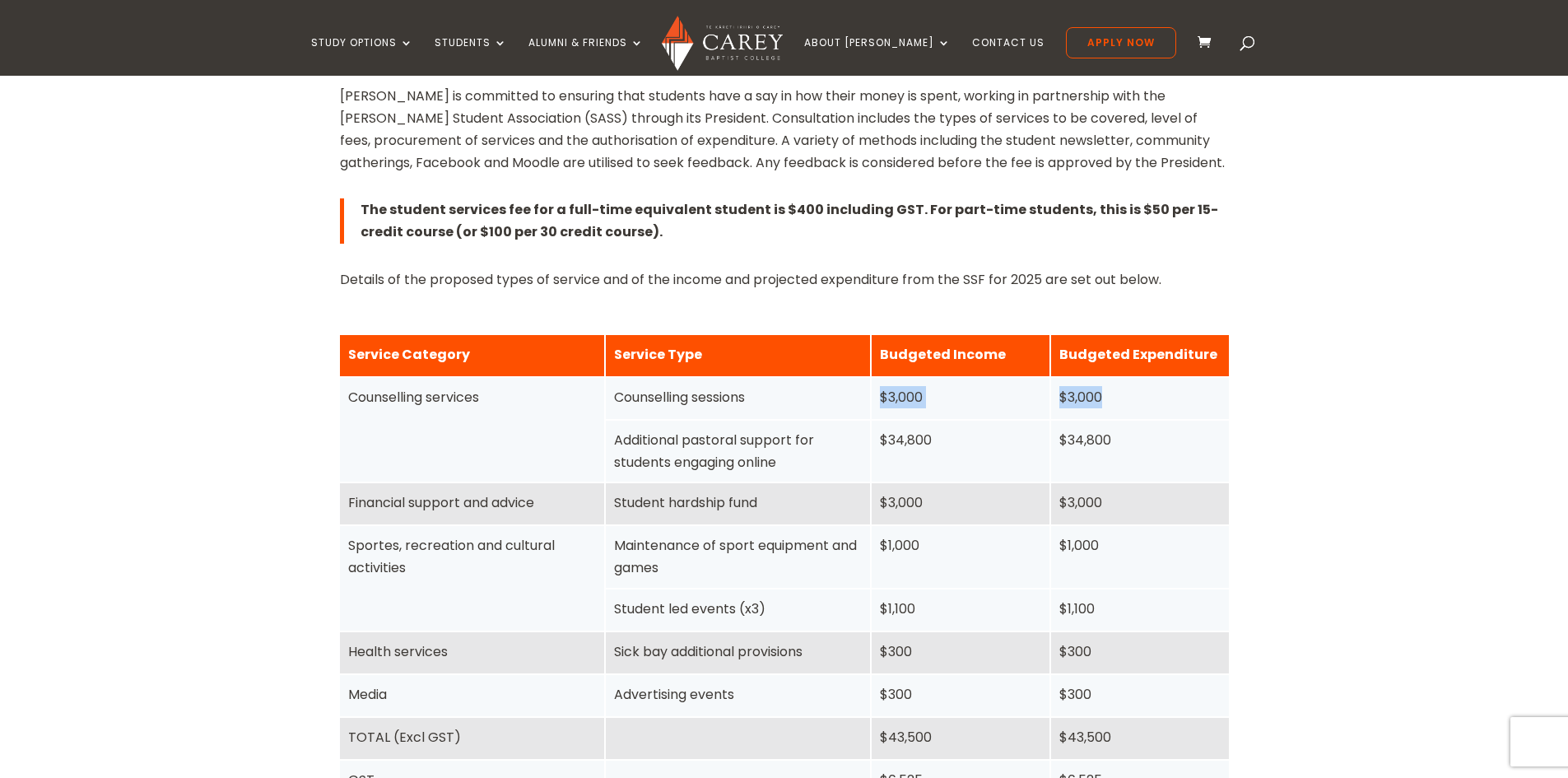
drag, startPoint x: 771, startPoint y: 380, endPoint x: 1224, endPoint y: 418, distance: 454.6
click at [0, 0] on div "Counselling services Counselling sessions $3,000 $3,000" at bounding box center [0, 0] width 0 height 0
click at [1275, 434] on div "Home » Study » Fees & Money Matters » Student Services Fee Information for Stud…" at bounding box center [784, 593] width 1568 height 1614
drag, startPoint x: 627, startPoint y: 442, endPoint x: 870, endPoint y: 458, distance: 243.5
click at [0, 0] on div "Counselling services Additional pastoral support for students engaging online $…" at bounding box center [0, 0] width 0 height 0
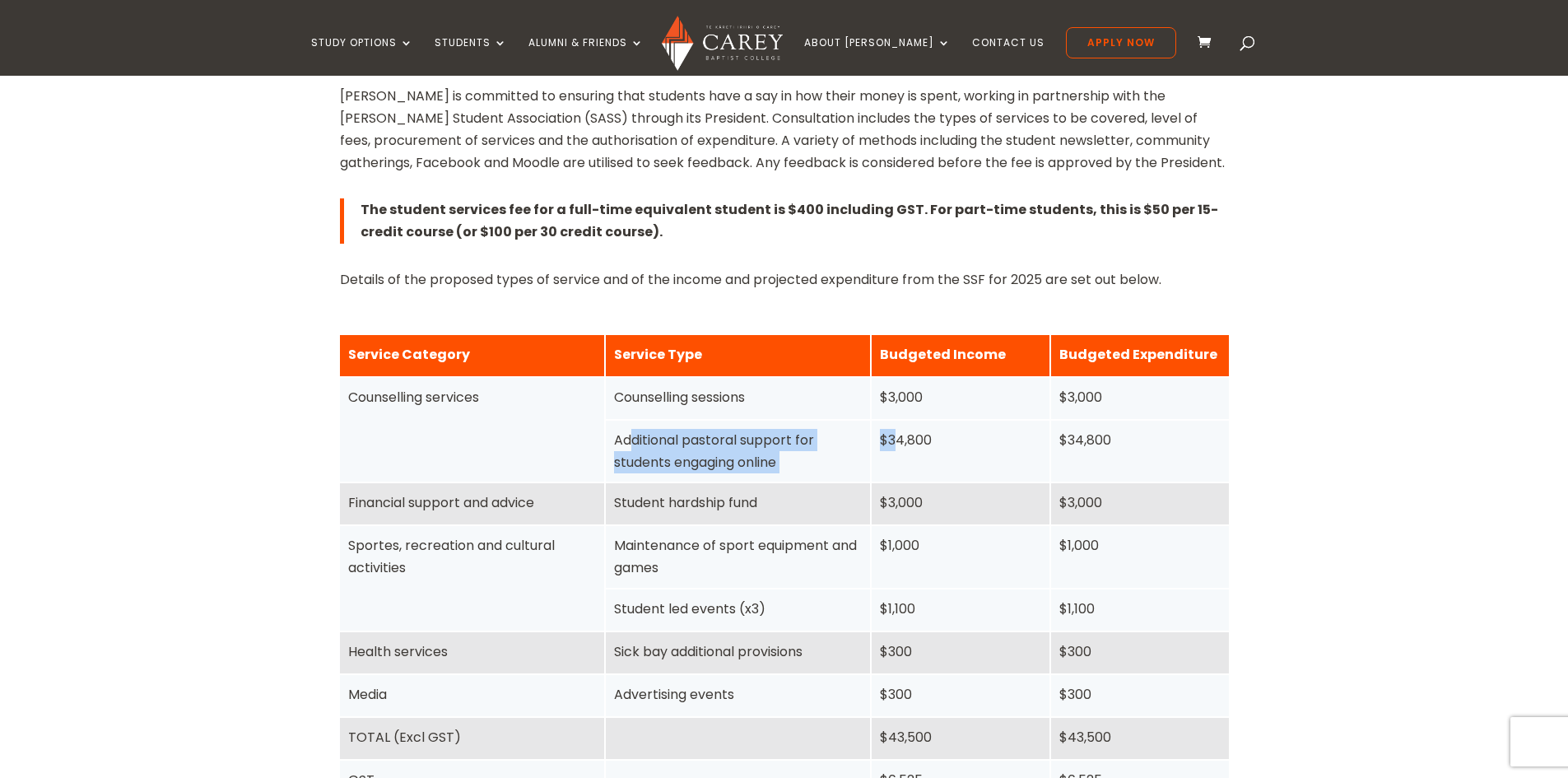
click at [842, 462] on div "Additional pastoral support for students engaging online" at bounding box center [738, 452] width 248 height 45
click at [1354, 423] on div "Home » Study » Fees & Money Matters » Student Services Fee Information for Stud…" at bounding box center [784, 593] width 1568 height 1614
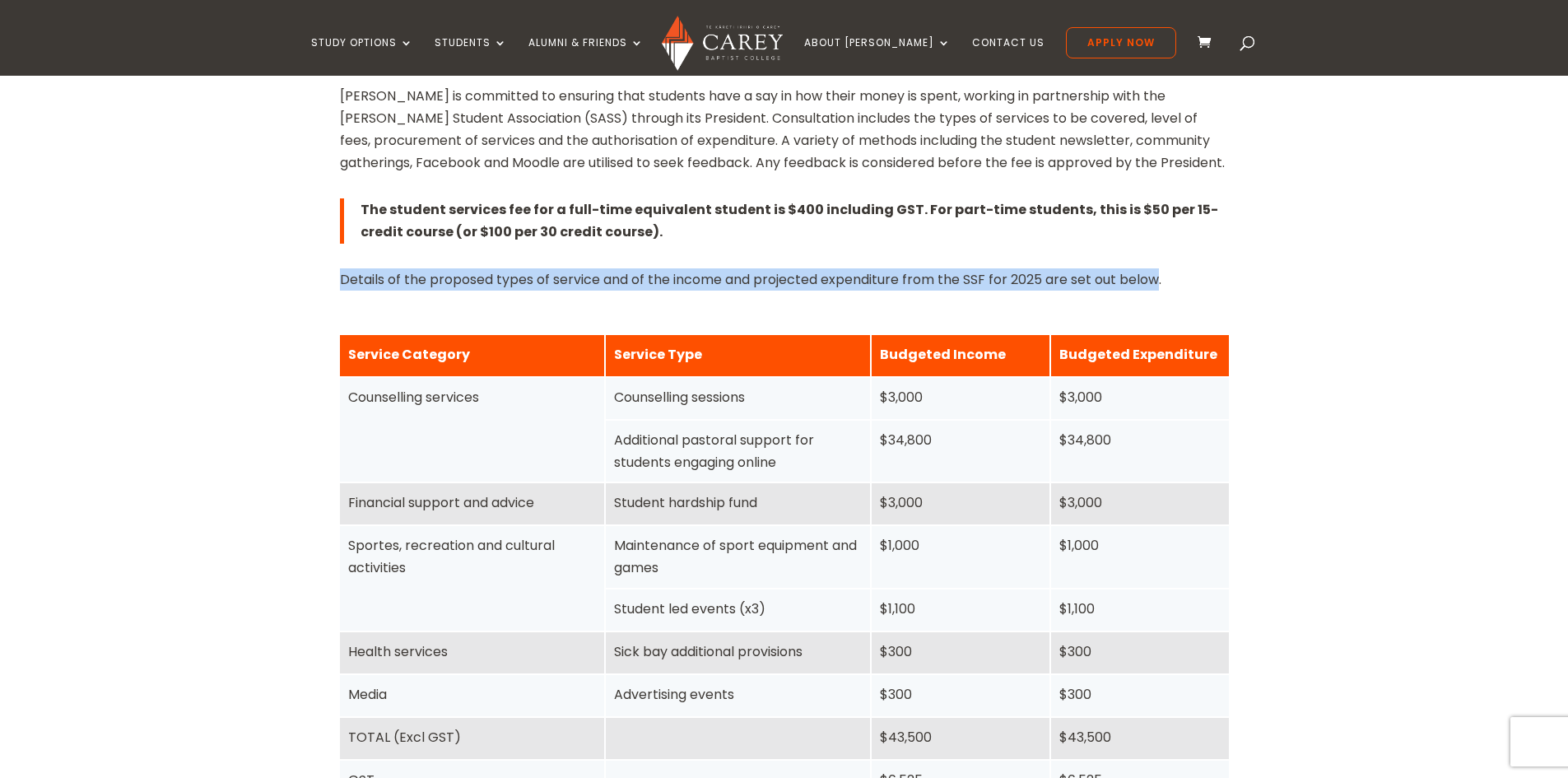
drag, startPoint x: 1156, startPoint y: 285, endPoint x: 306, endPoint y: 281, distance: 850.0
click at [306, 285] on div "Home » Study » Fees & Money Matters » Student Services Fee Information for Stud…" at bounding box center [784, 593] width 1568 height 1614
click at [295, 253] on div "Home » Study » Fees & Money Matters » Student Services Fee Information for Stud…" at bounding box center [784, 593] width 1568 height 1614
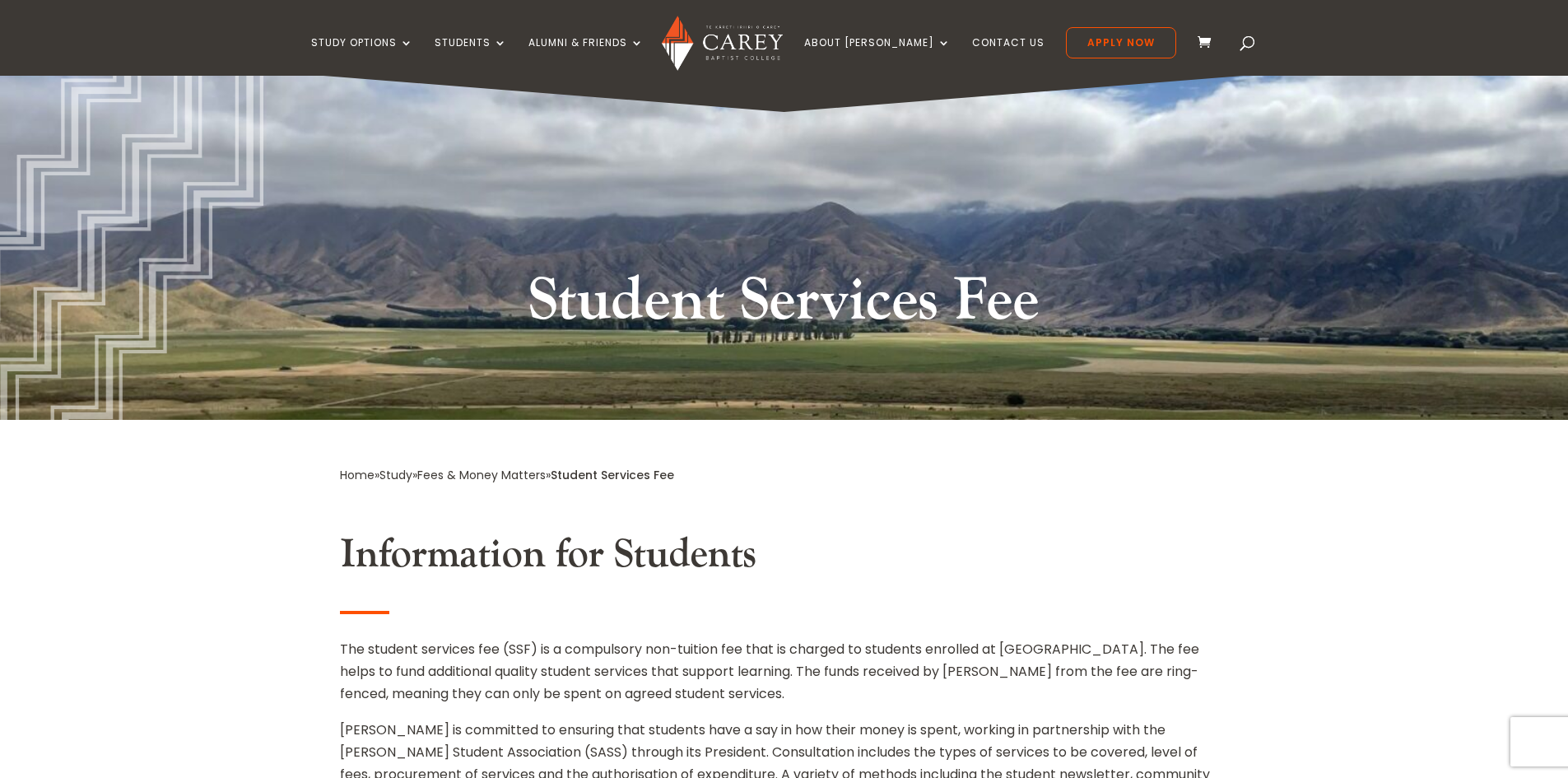
scroll to position [0, 0]
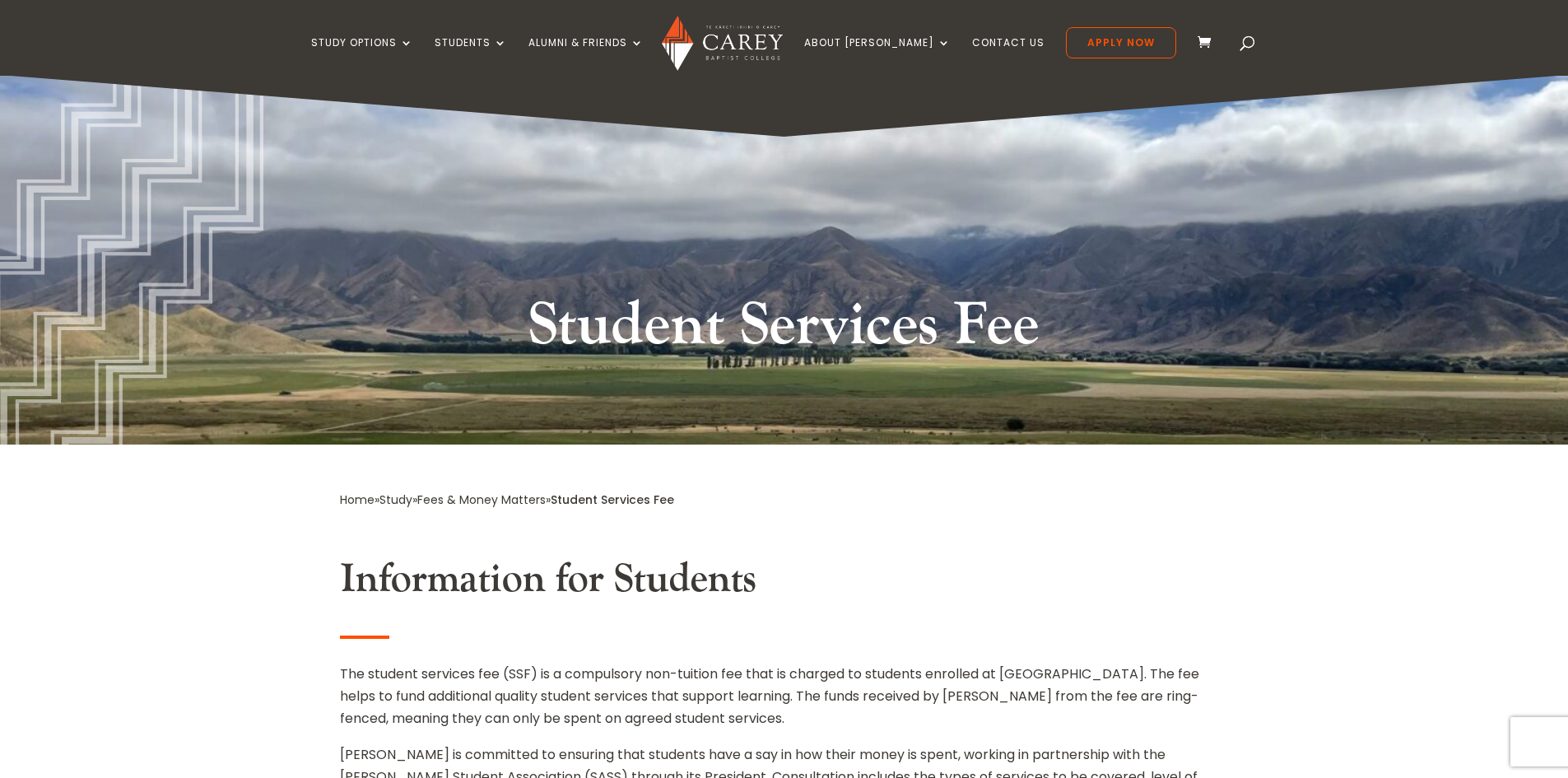
drag, startPoint x: 607, startPoint y: 608, endPoint x: 647, endPoint y: 663, distance: 68.0
